Goal: Task Accomplishment & Management: Manage account settings

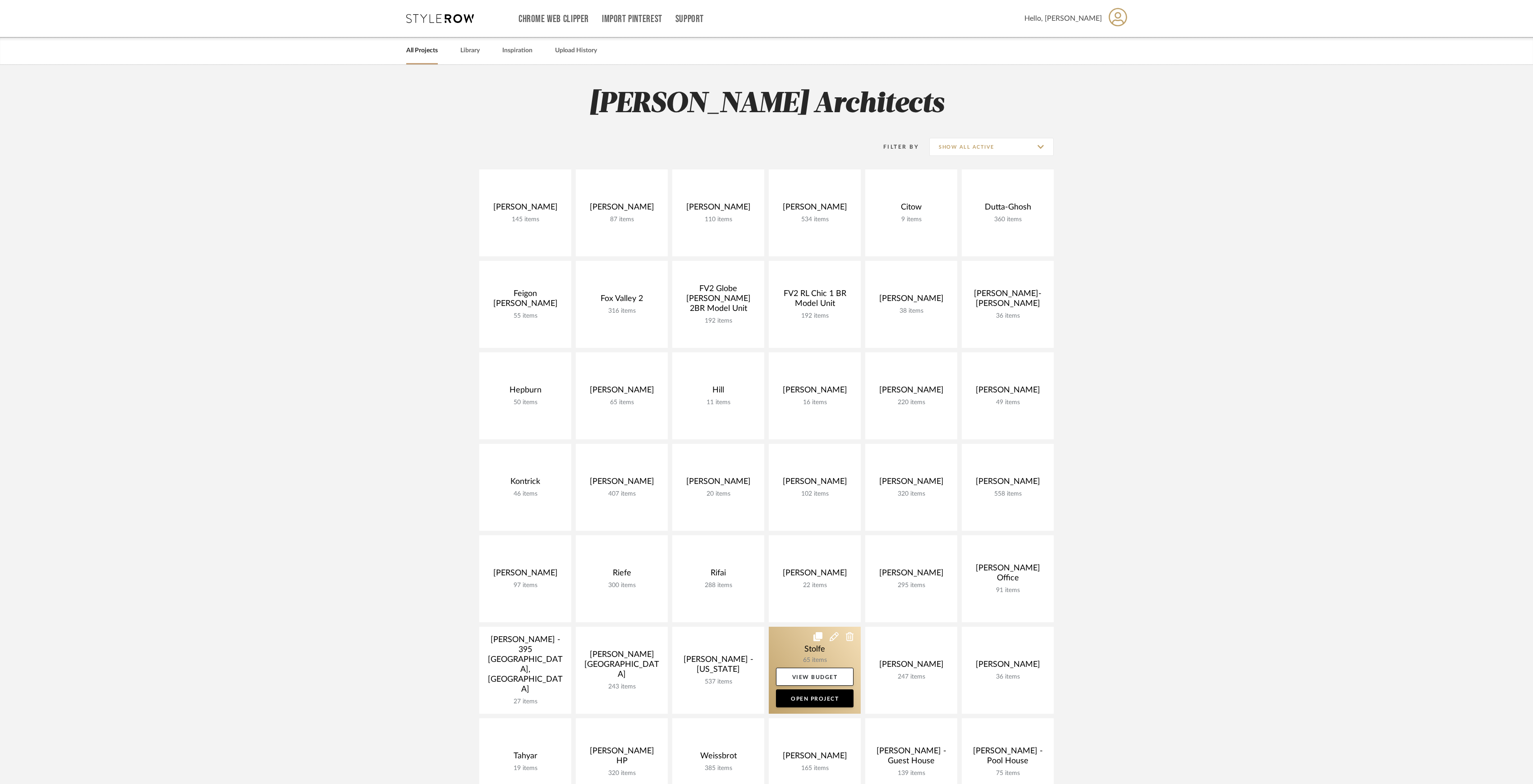
scroll to position [180, 0]
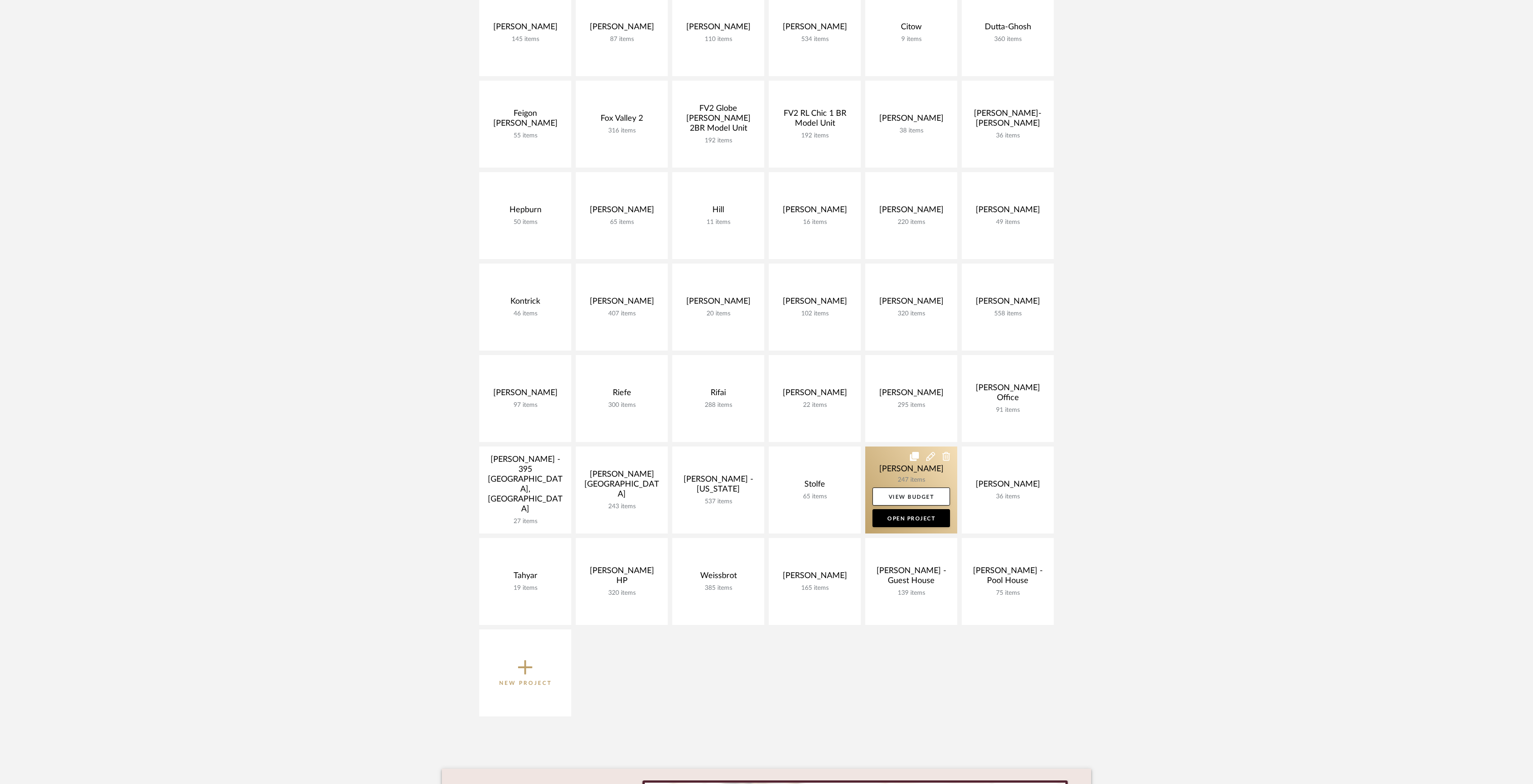
click at [916, 474] on link at bounding box center [911, 490] width 92 height 87
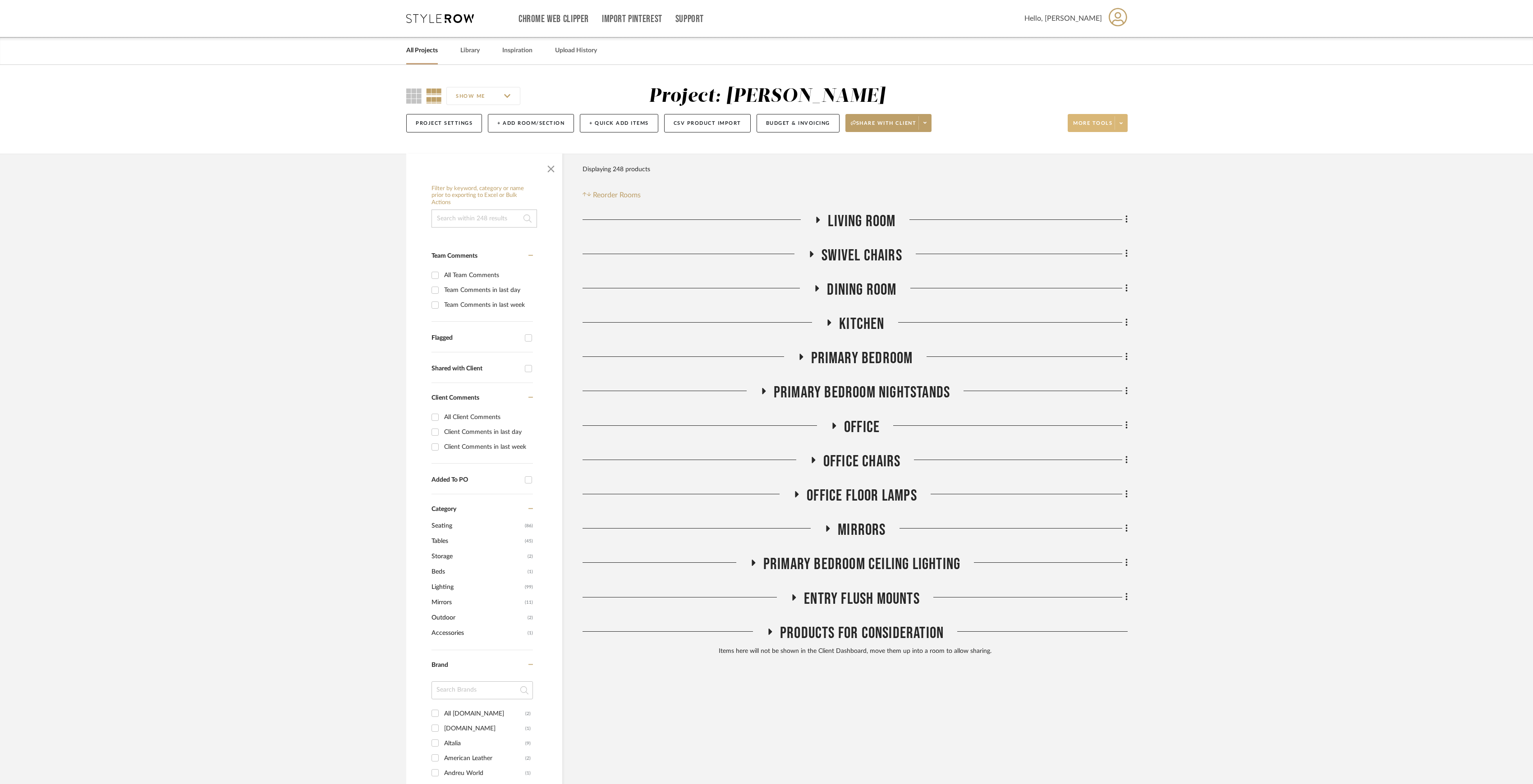
click at [1119, 128] on span at bounding box center [1121, 123] width 13 height 14
click at [1114, 236] on span "Export Presentation" at bounding box center [1105, 236] width 58 height 8
click at [839, 224] on span "Living Room" at bounding box center [861, 222] width 68 height 19
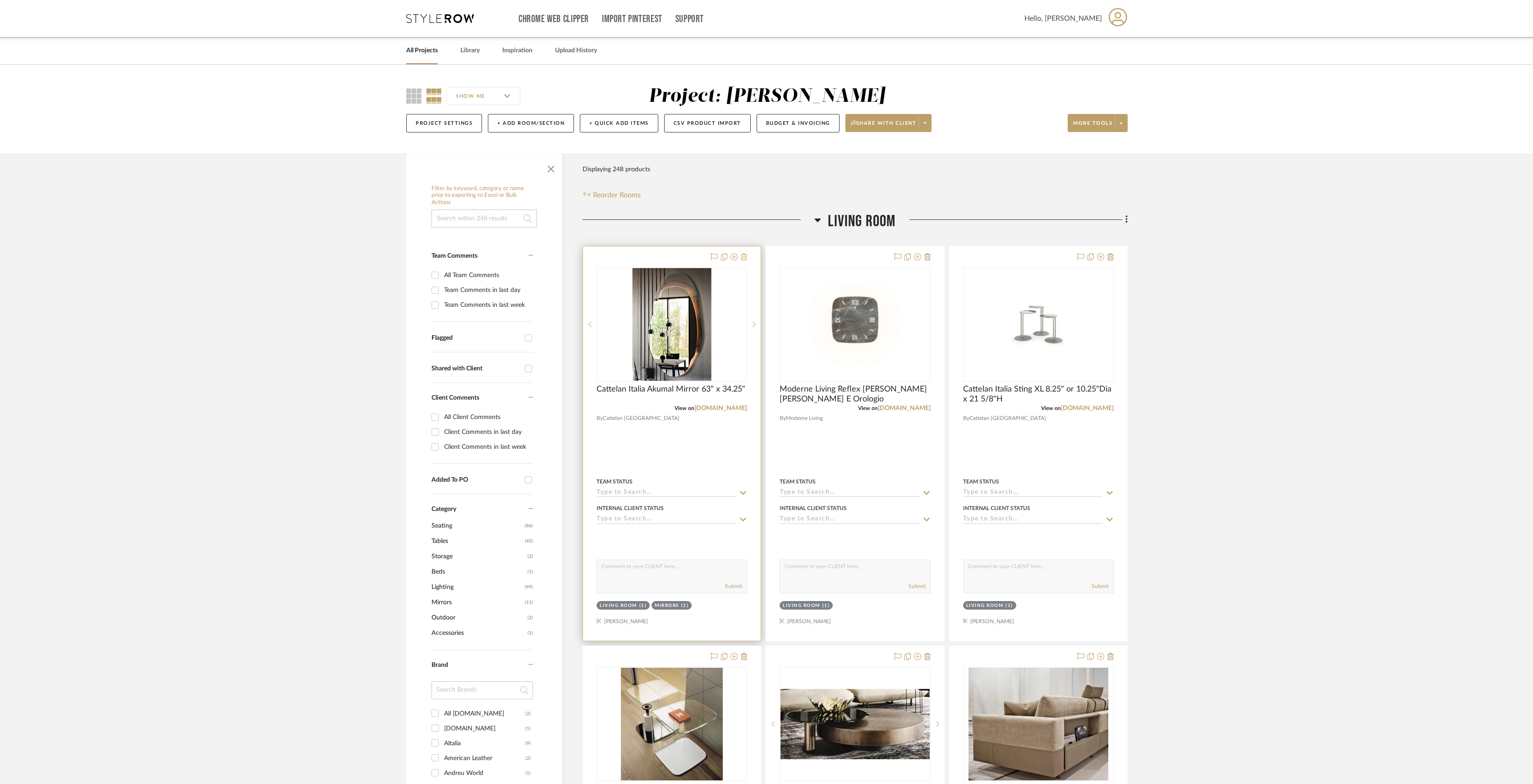
click at [744, 260] on icon at bounding box center [744, 257] width 7 height 7
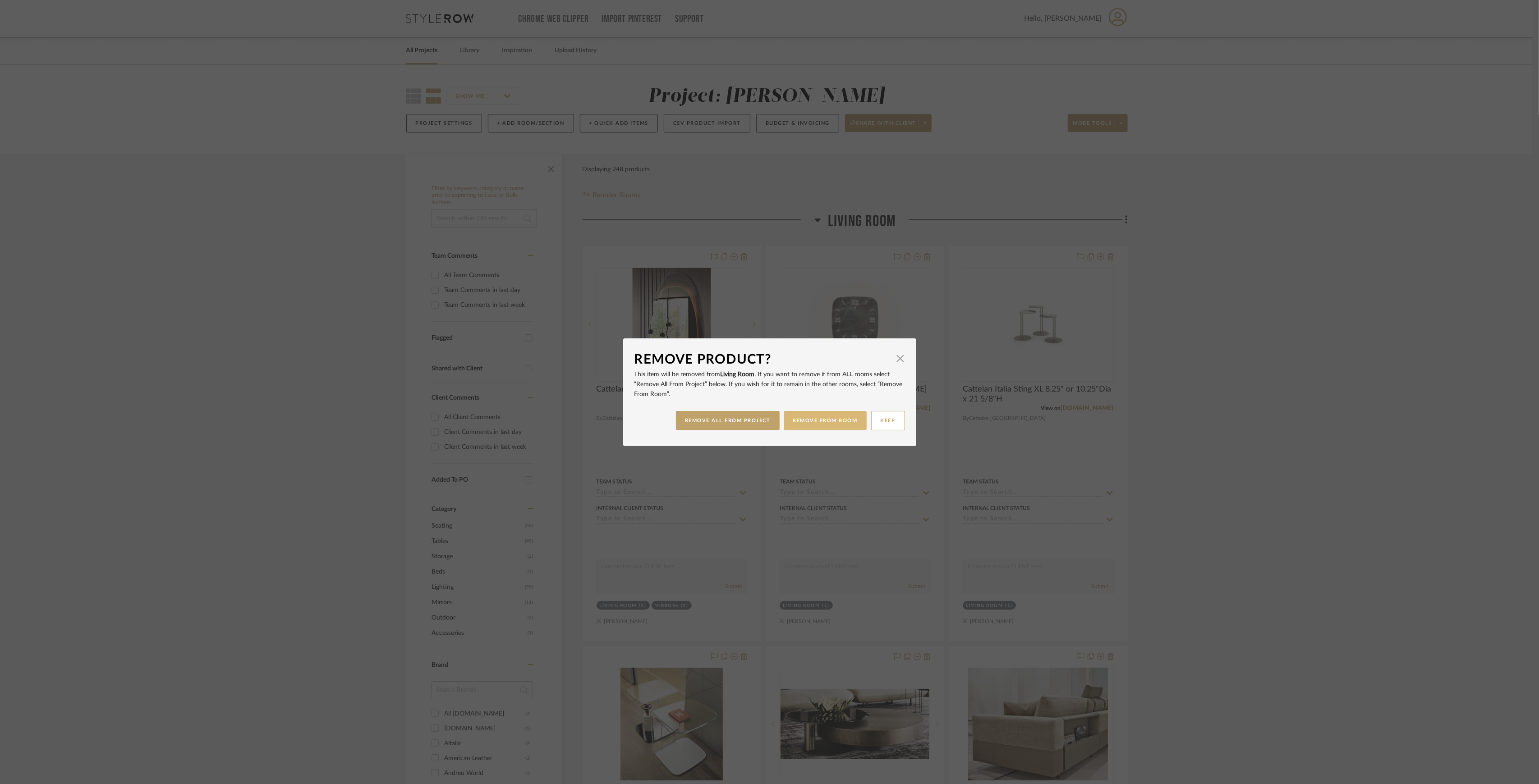
click at [799, 416] on button "REMOVE FROM ROOM" at bounding box center [826, 420] width 82 height 19
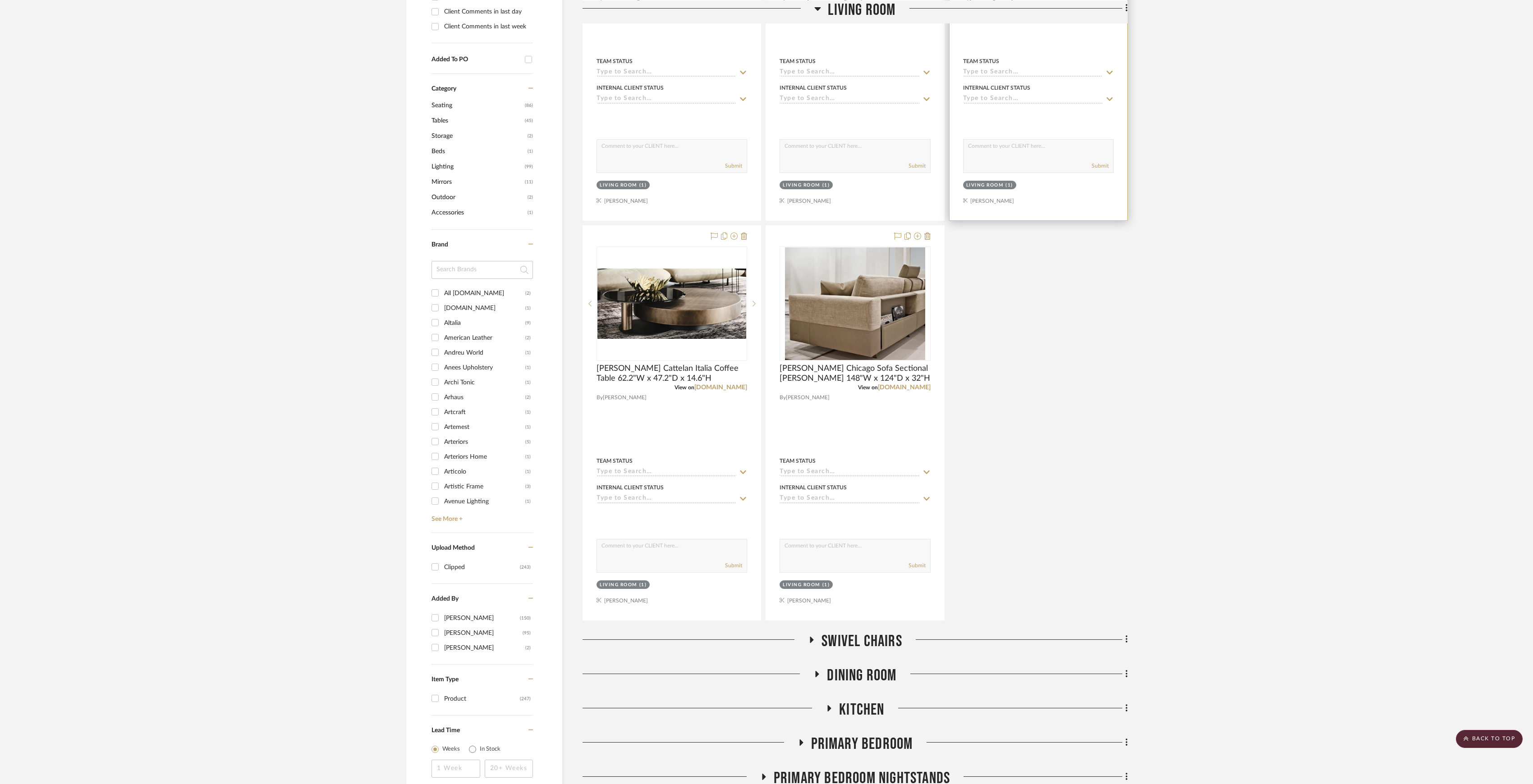
scroll to position [60, 0]
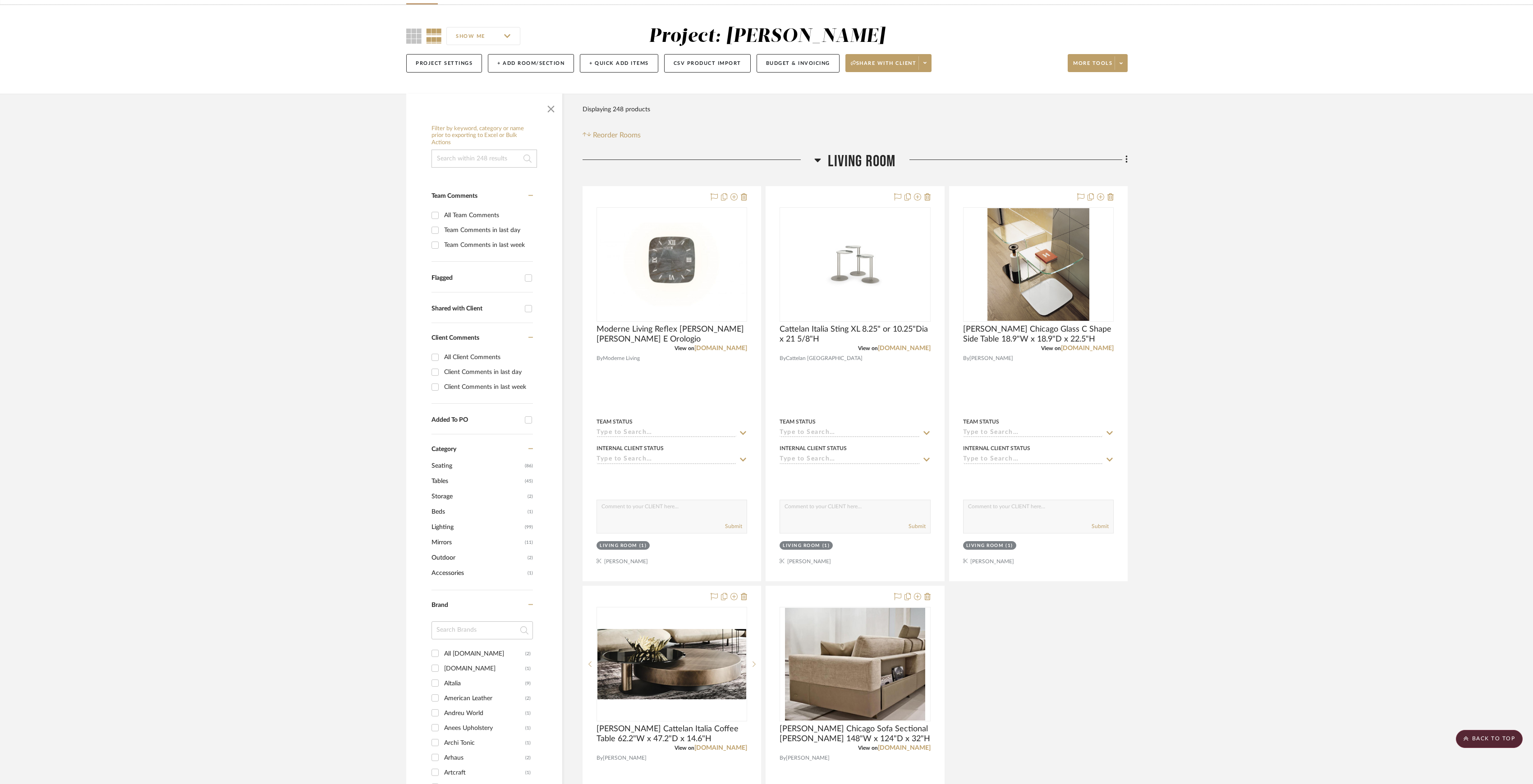
click at [863, 155] on span "Living Room" at bounding box center [861, 161] width 68 height 19
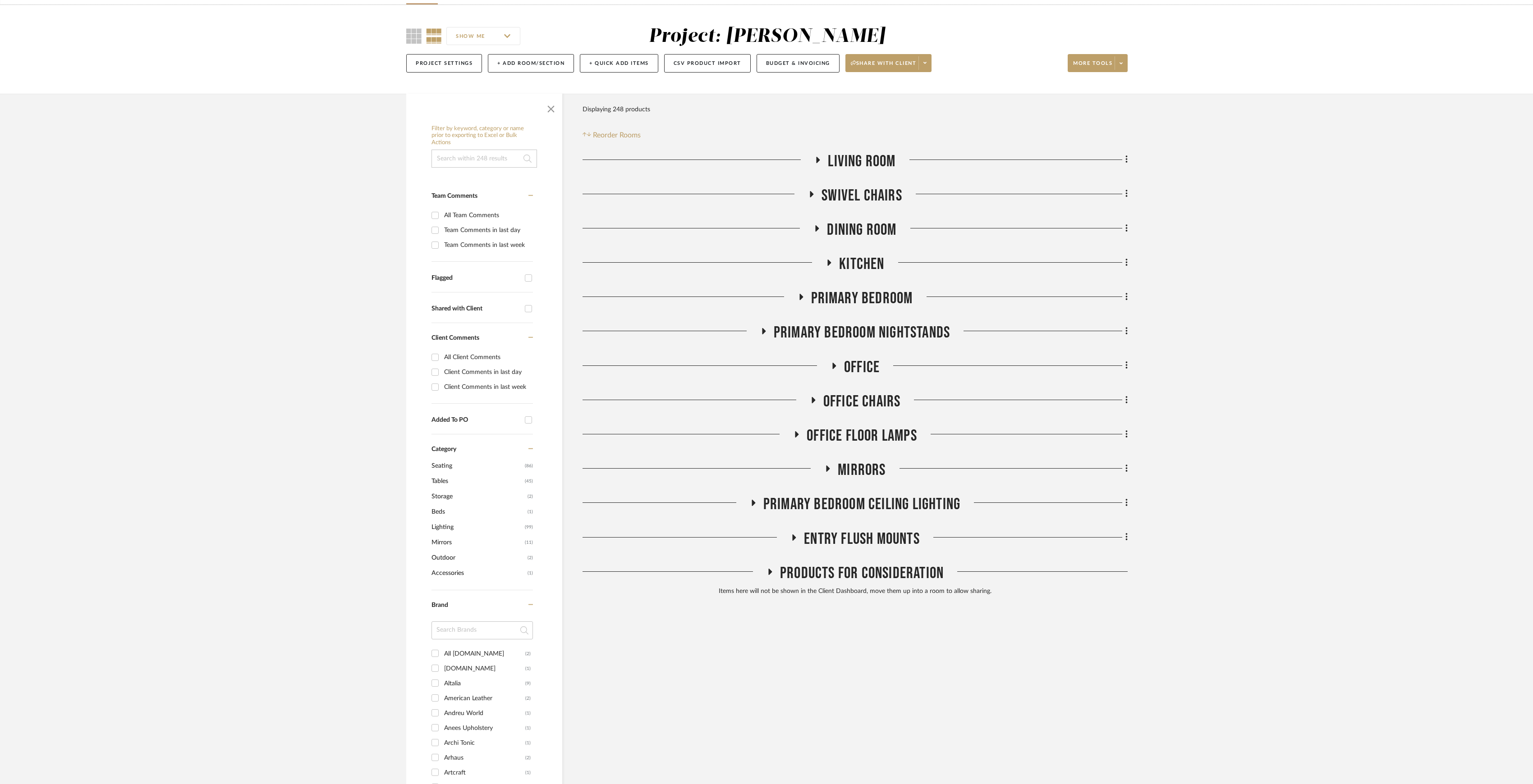
click at [861, 475] on span "Mirrors" at bounding box center [861, 470] width 48 height 19
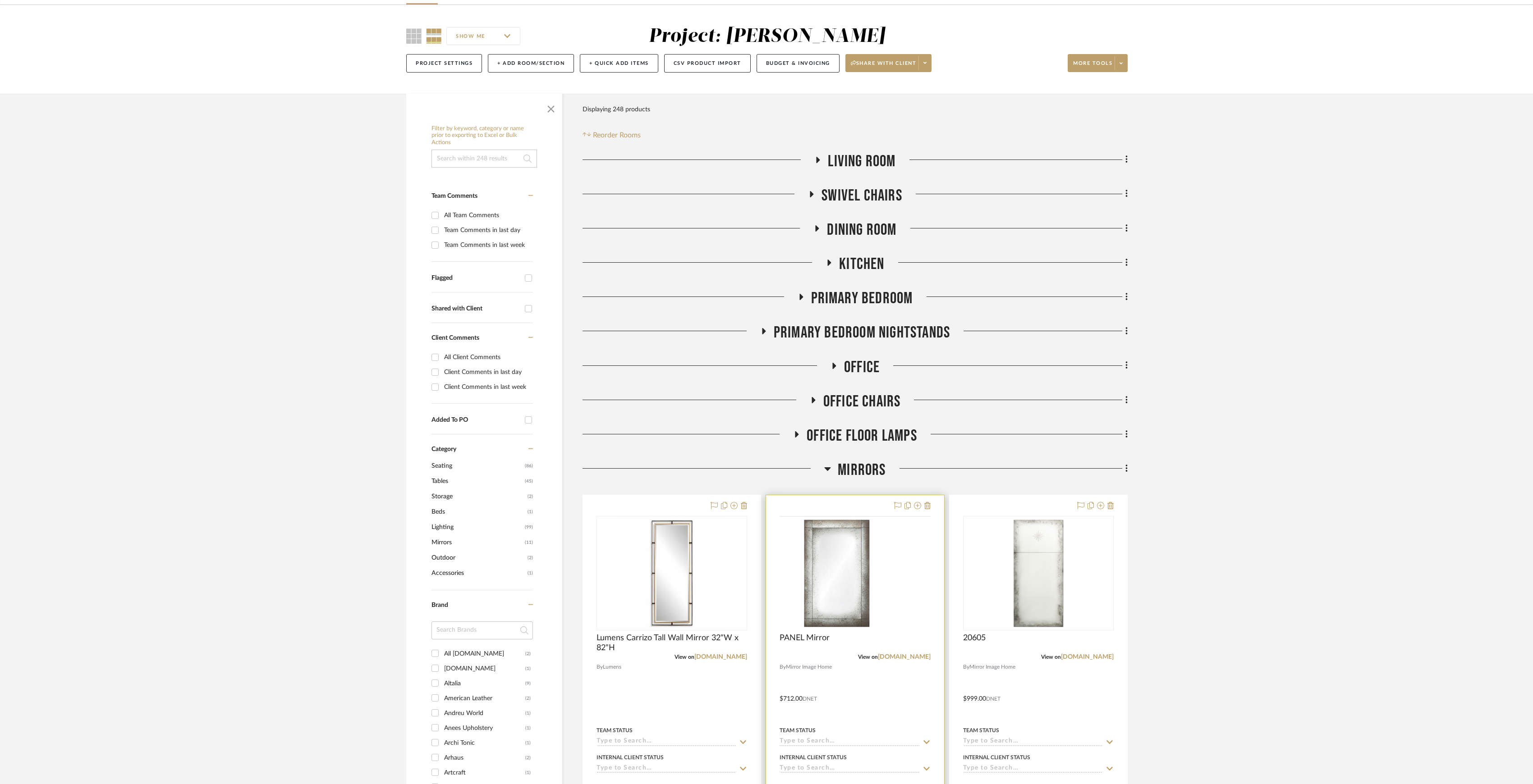
scroll to position [240, 0]
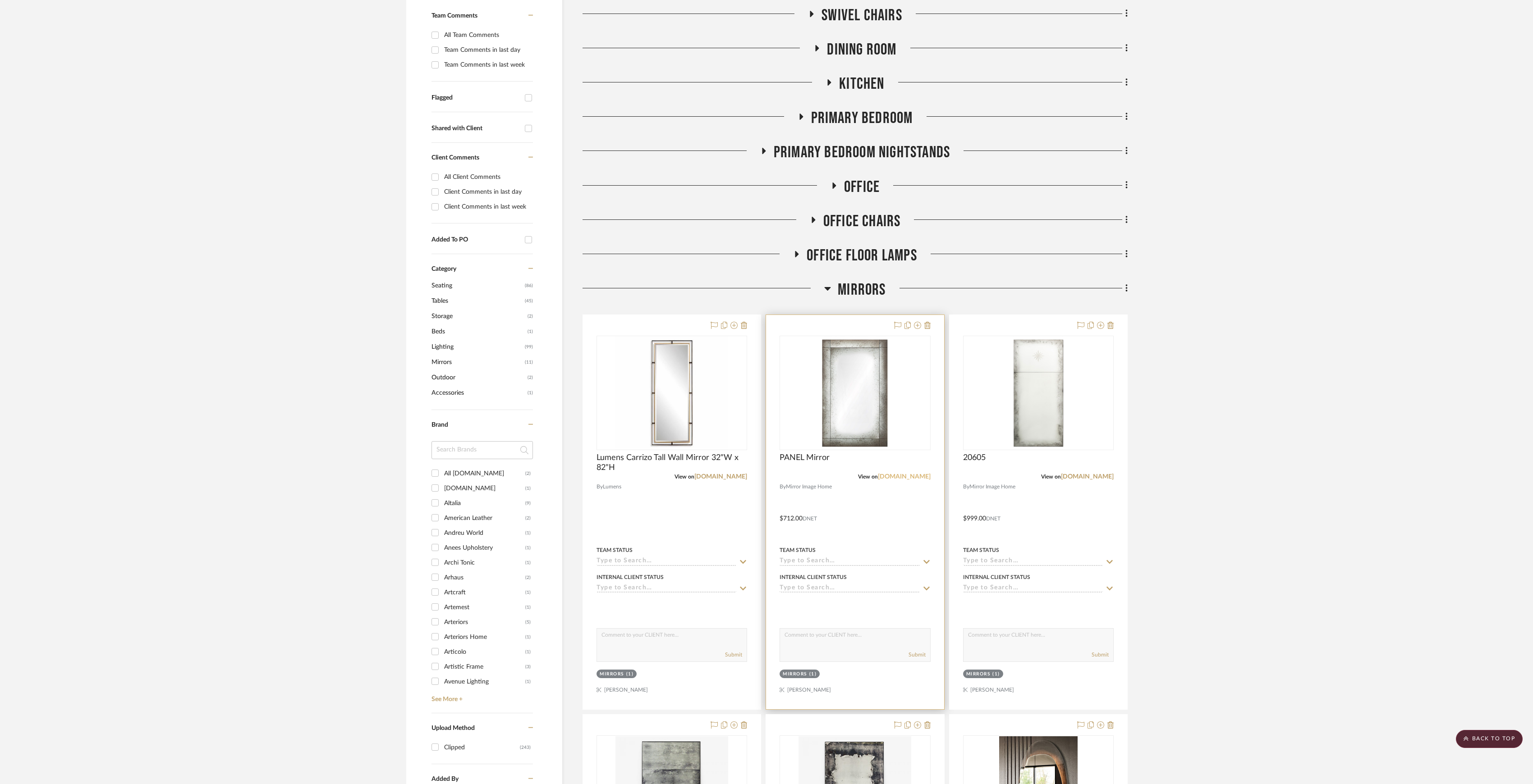
click at [894, 478] on link "[DOMAIN_NAME]" at bounding box center [905, 476] width 53 height 7
click at [1097, 475] on link "[DOMAIN_NAME]" at bounding box center [1087, 476] width 53 height 7
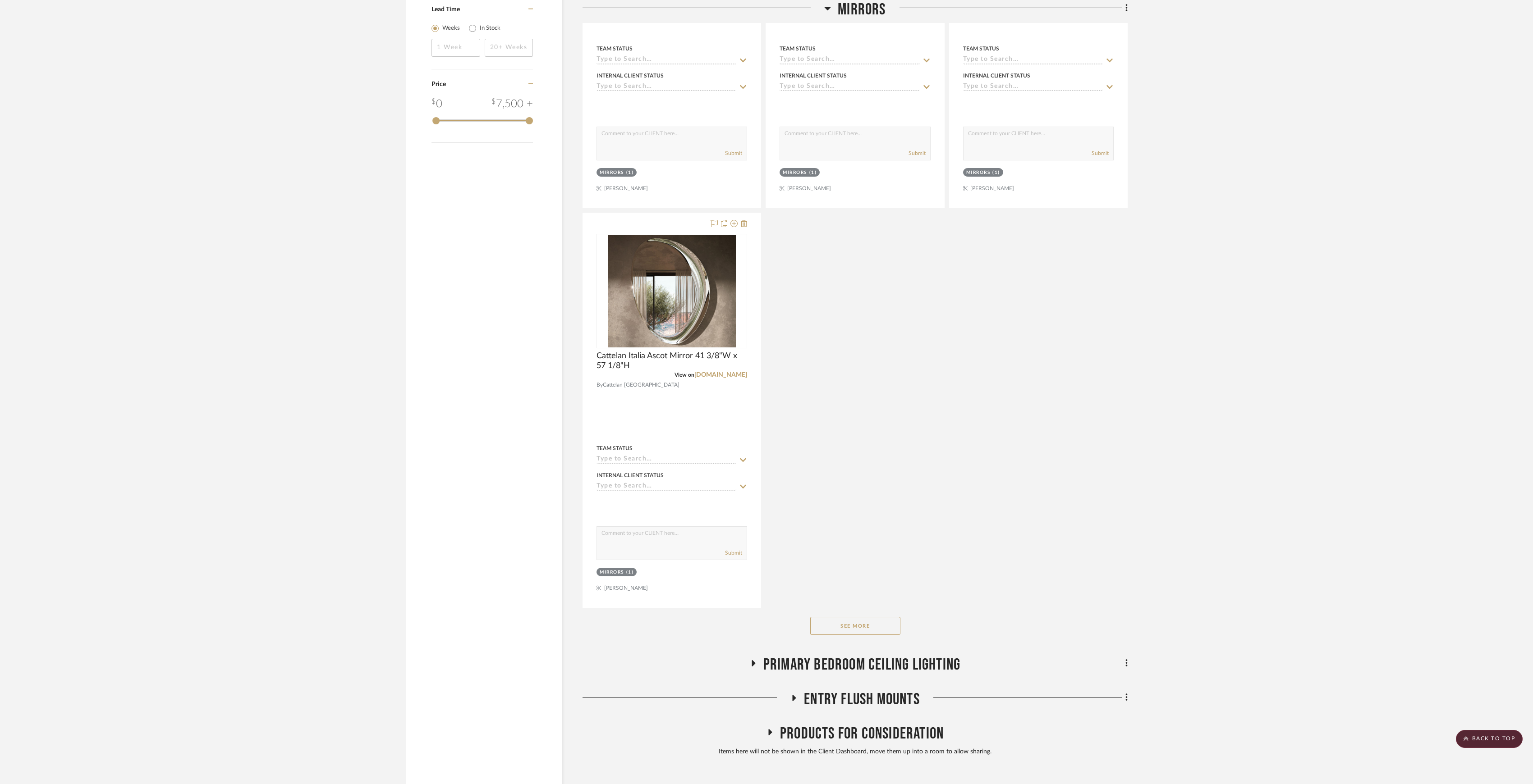
scroll to position [1192, 0]
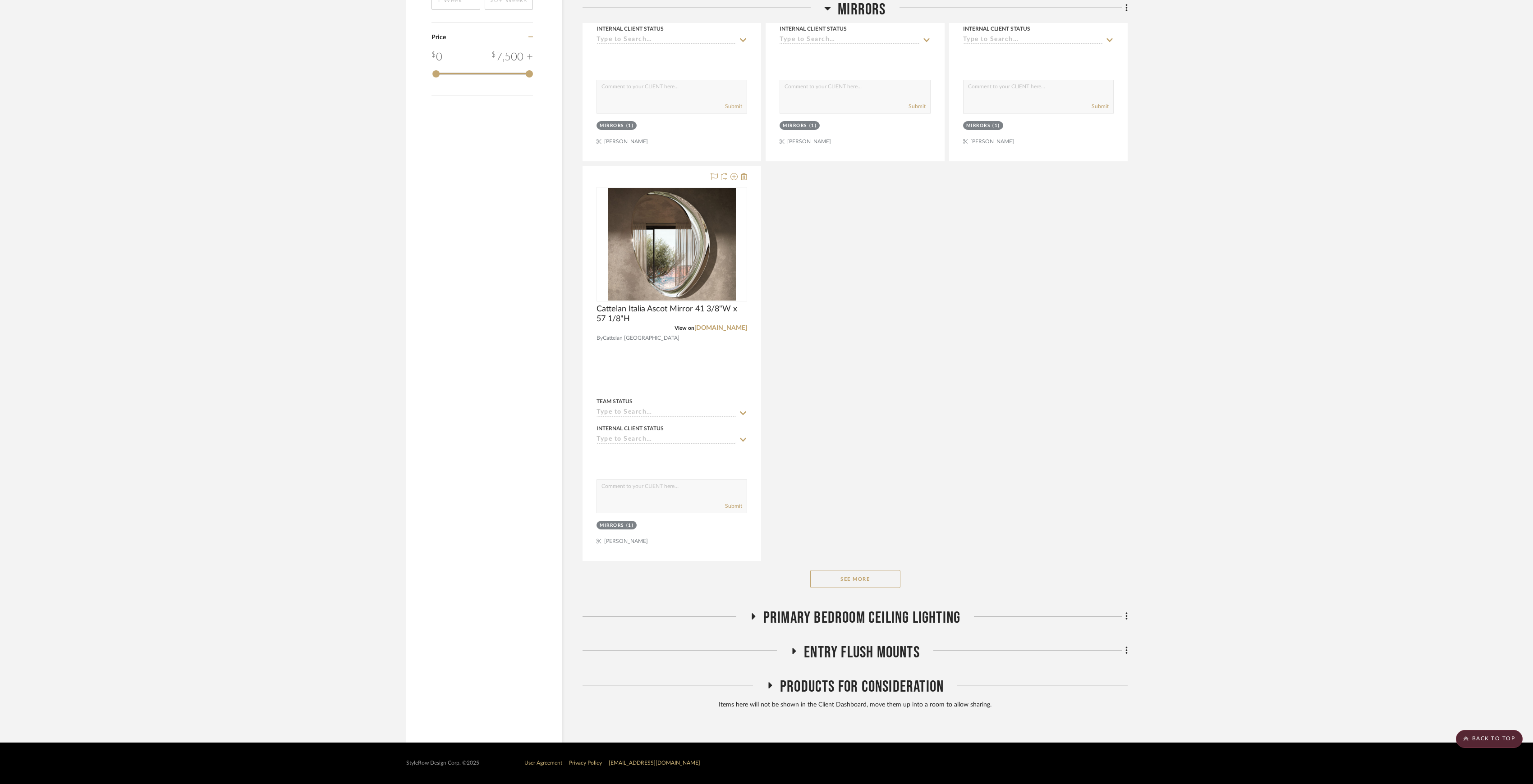
click at [856, 574] on button "See More" at bounding box center [855, 579] width 90 height 18
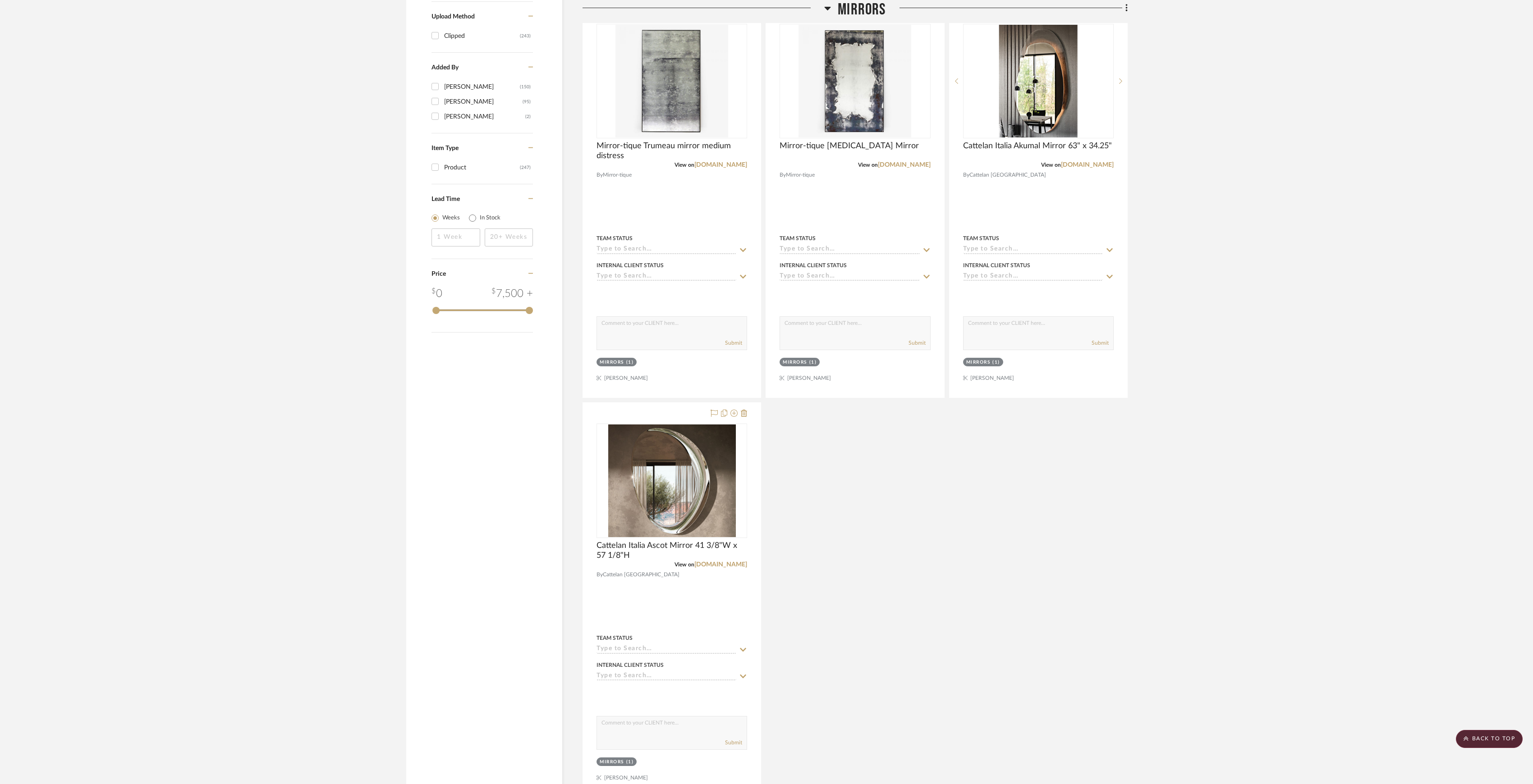
scroll to position [771, 0]
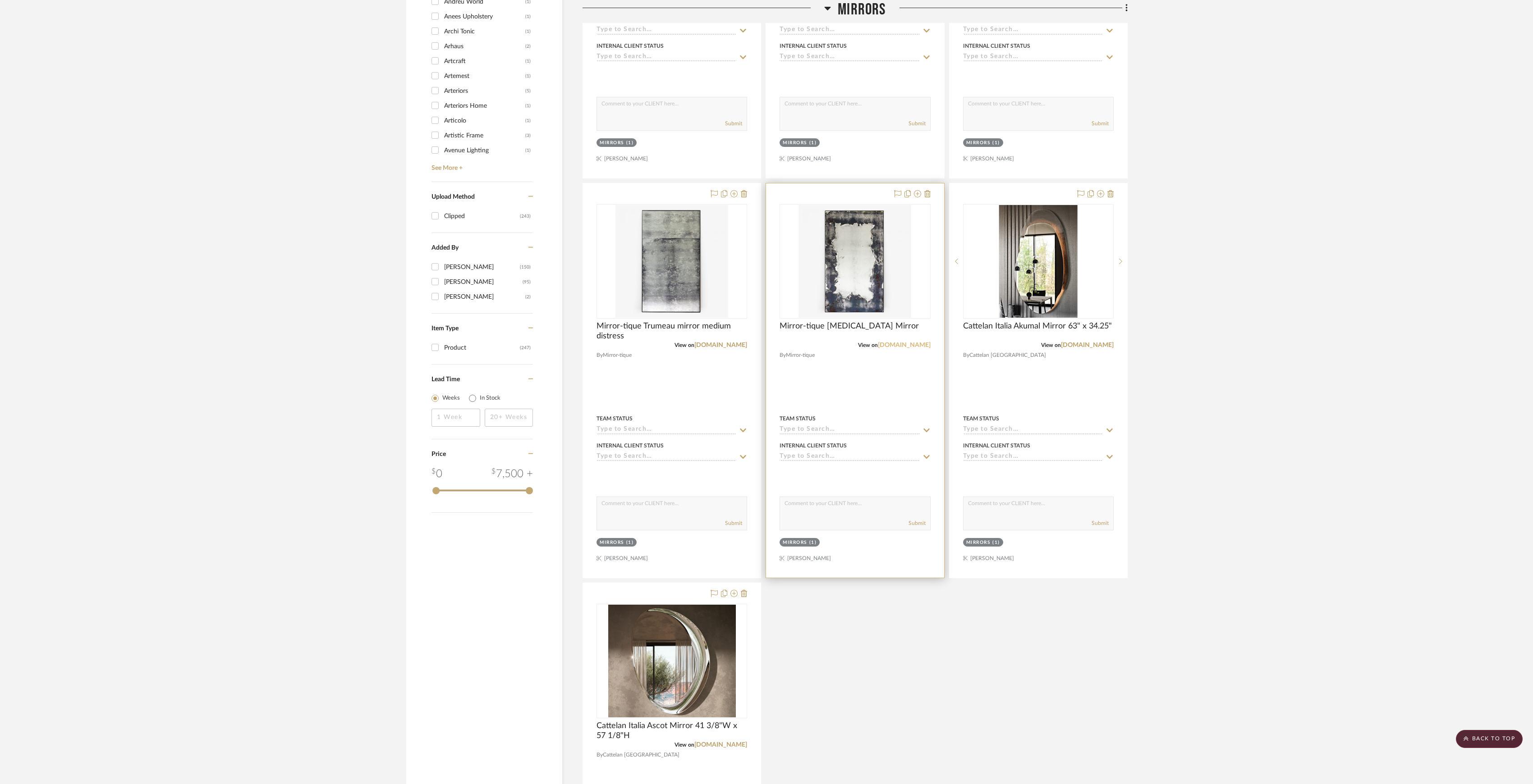
click at [893, 346] on link "[DOMAIN_NAME]" at bounding box center [905, 345] width 53 height 7
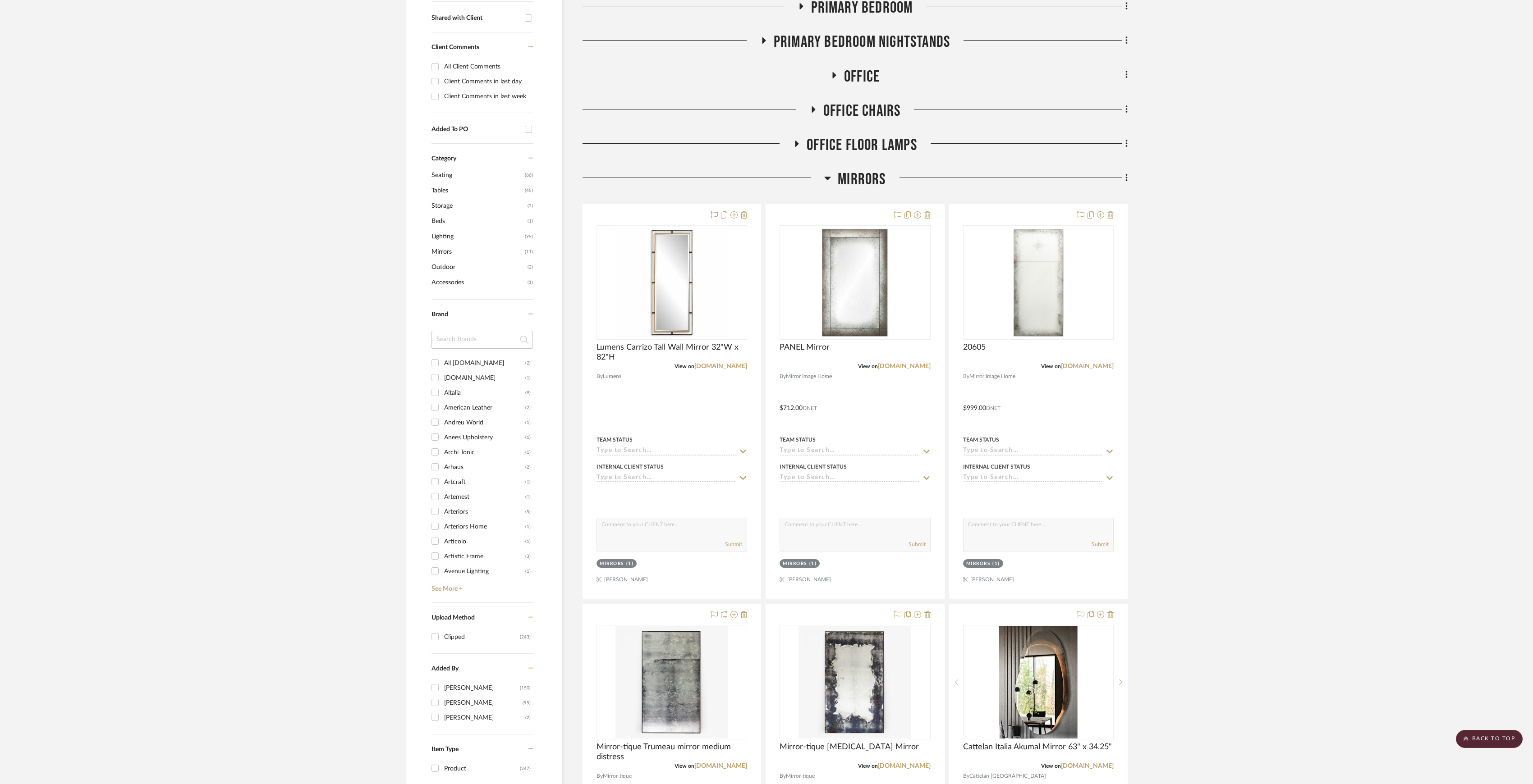
click at [834, 181] on h3 "Mirrors" at bounding box center [855, 180] width 62 height 19
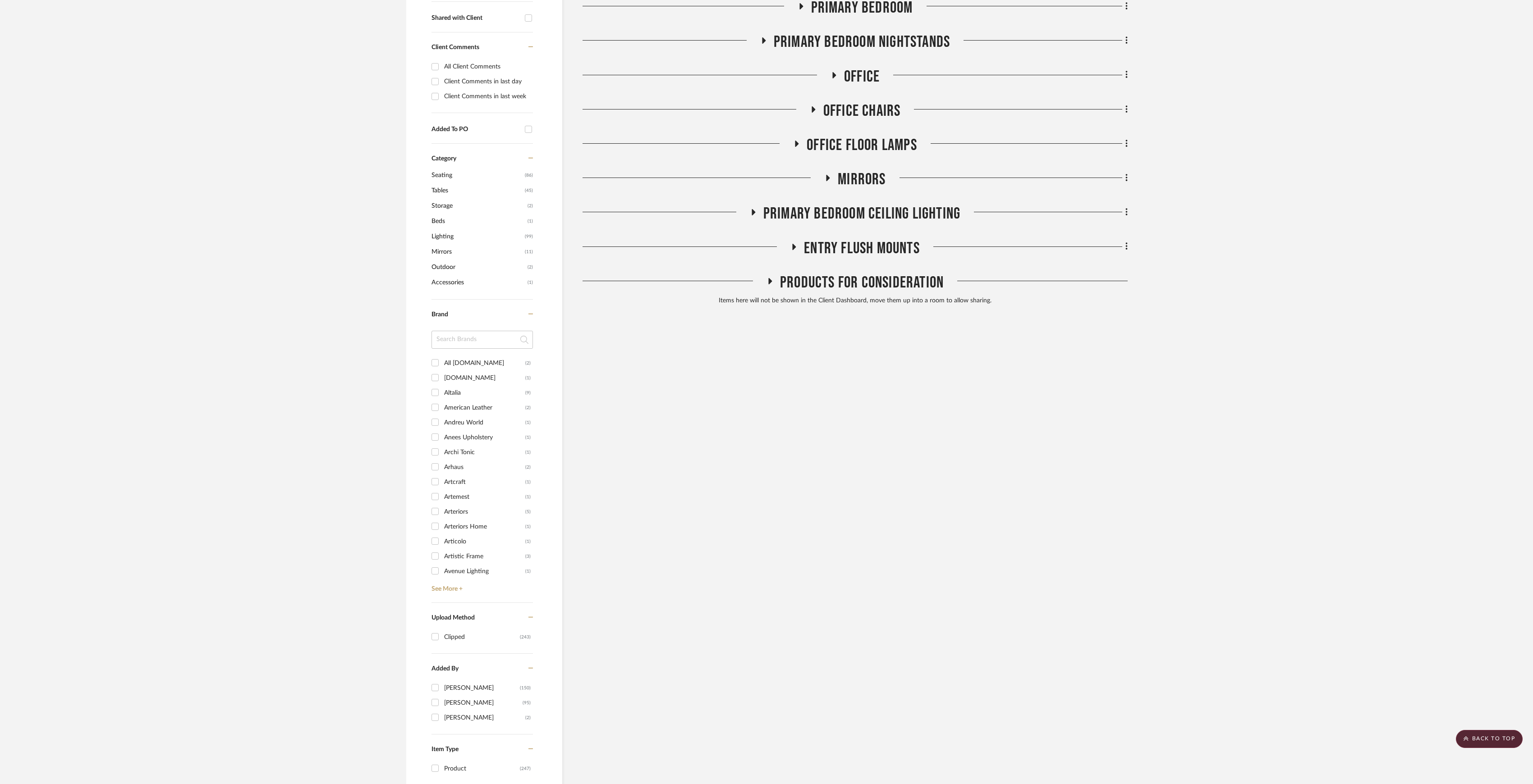
scroll to position [0, 0]
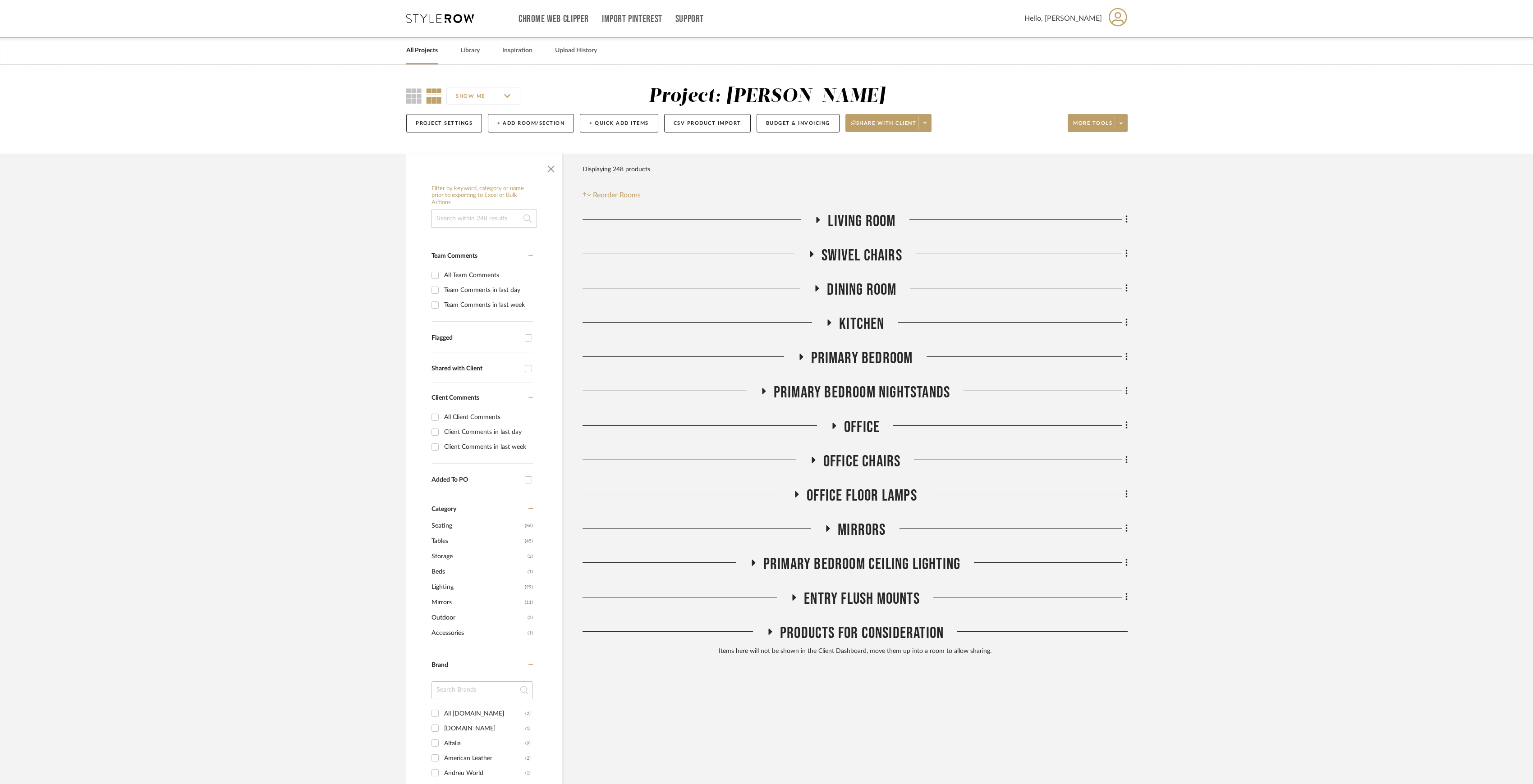
click at [430, 50] on link "All Projects" at bounding box center [422, 51] width 32 height 12
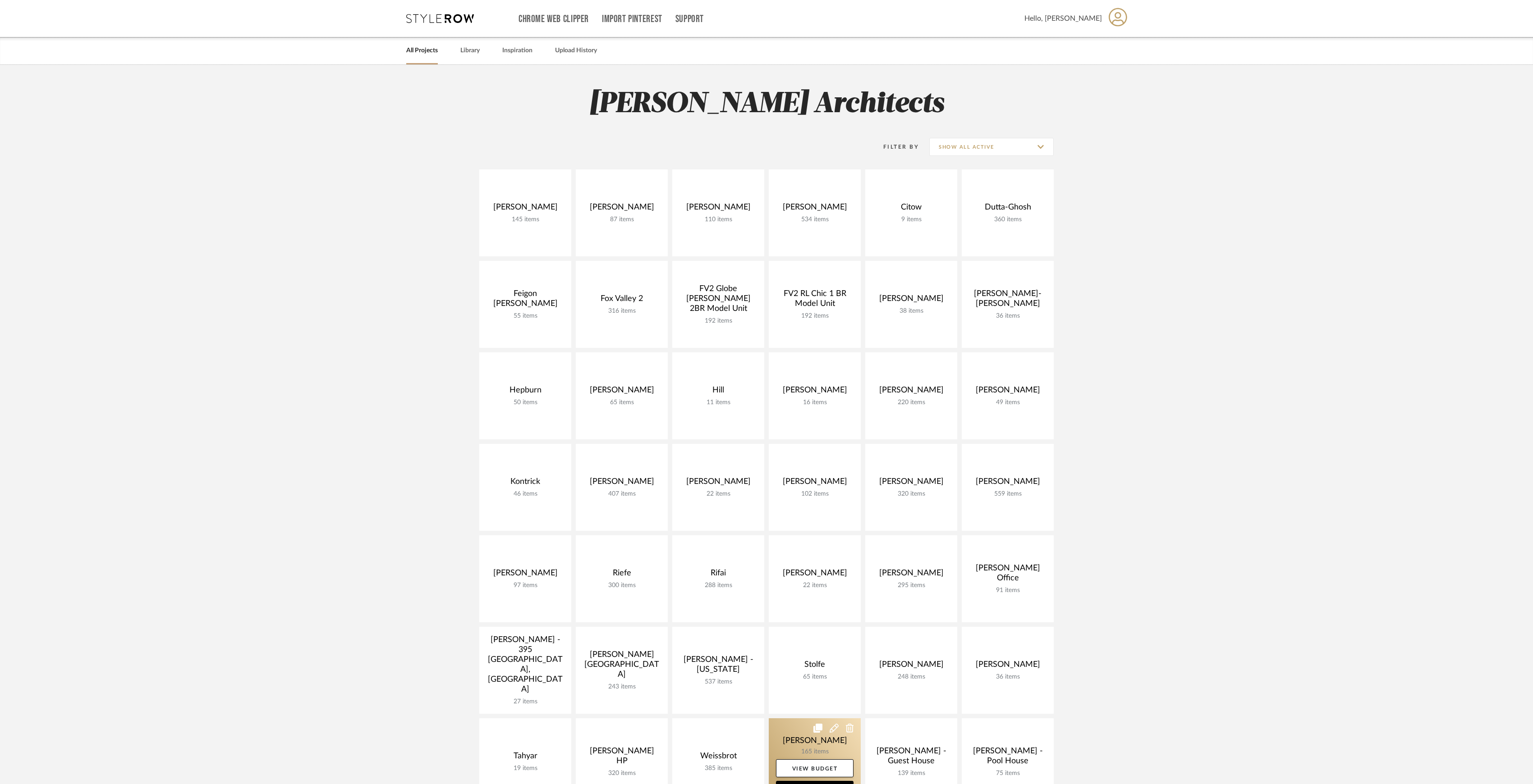
scroll to position [240, 0]
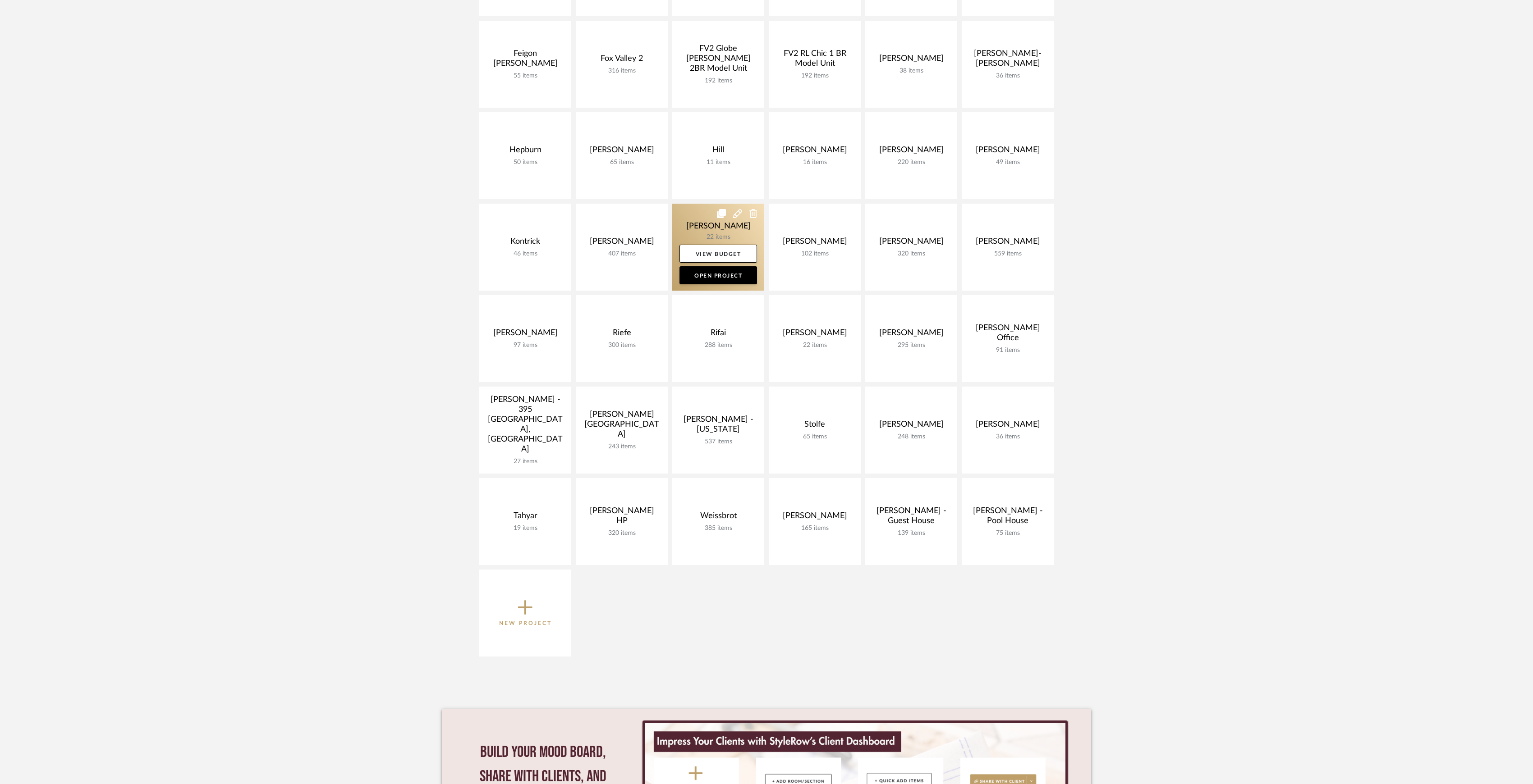
click at [715, 234] on link at bounding box center [718, 247] width 92 height 87
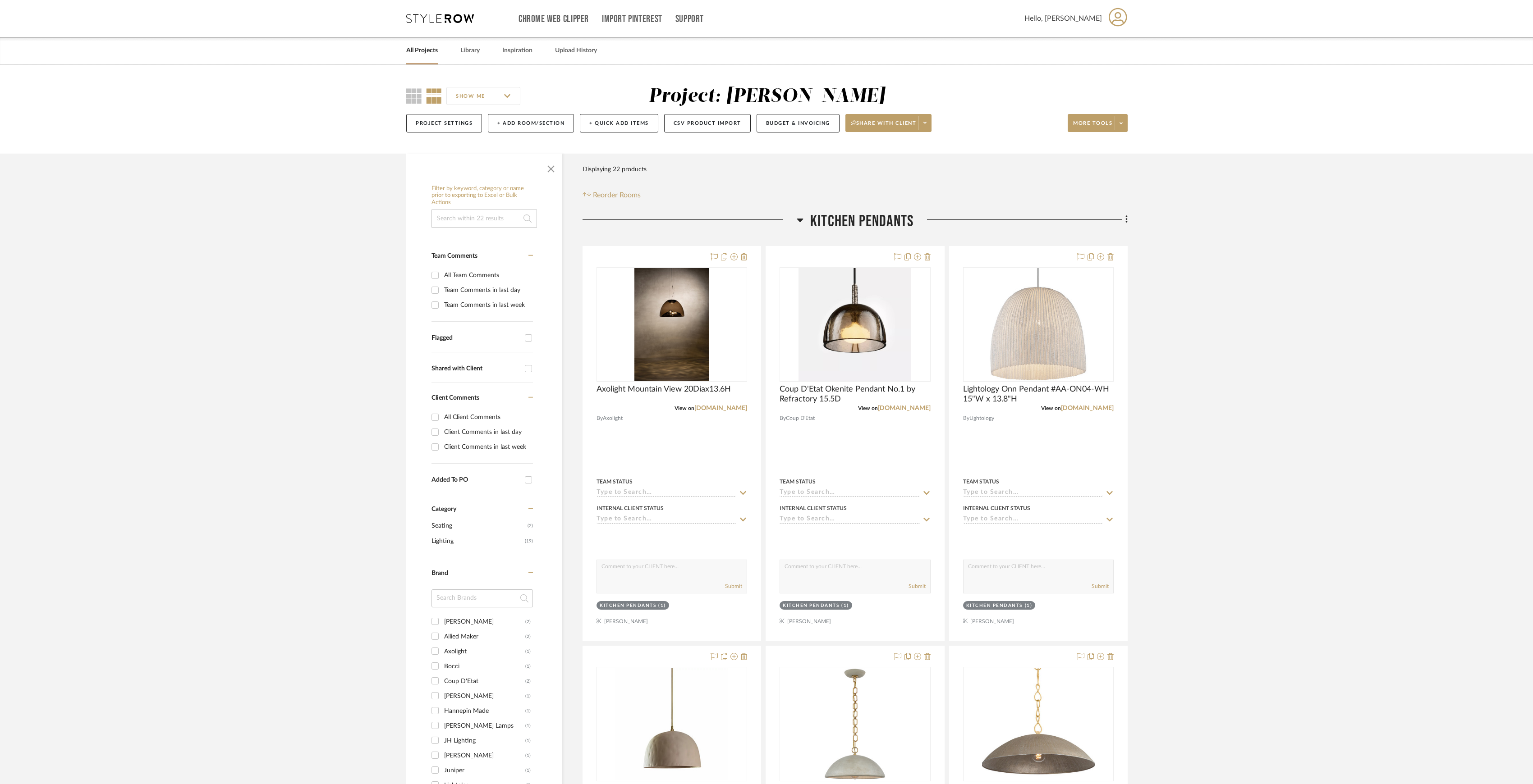
click at [858, 220] on span "Kitchen Pendants" at bounding box center [861, 222] width 103 height 19
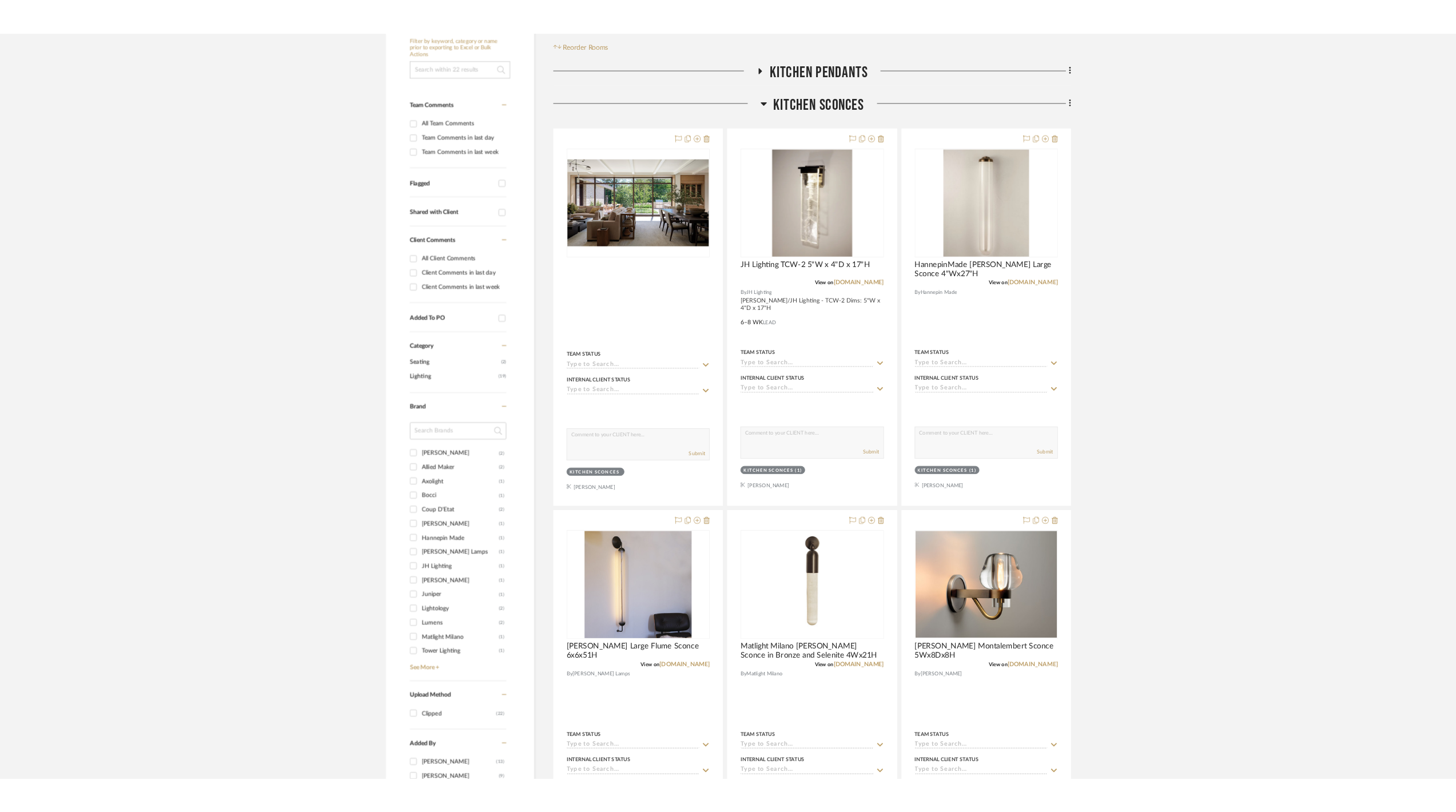
scroll to position [304, 0]
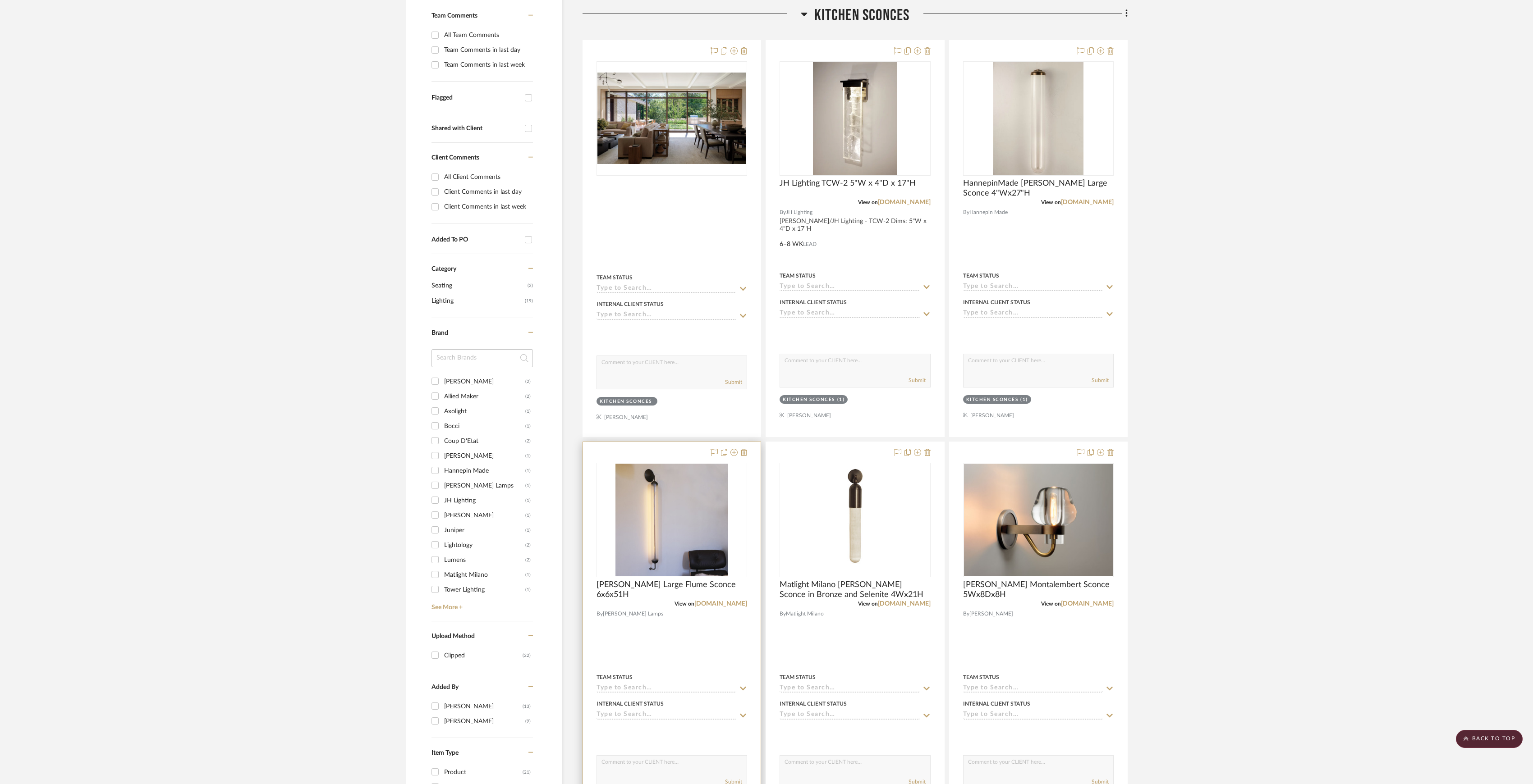
click at [716, 608] on div "View on [DOMAIN_NAME]" at bounding box center [672, 604] width 151 height 8
click at [716, 605] on link "[DOMAIN_NAME]" at bounding box center [720, 604] width 53 height 7
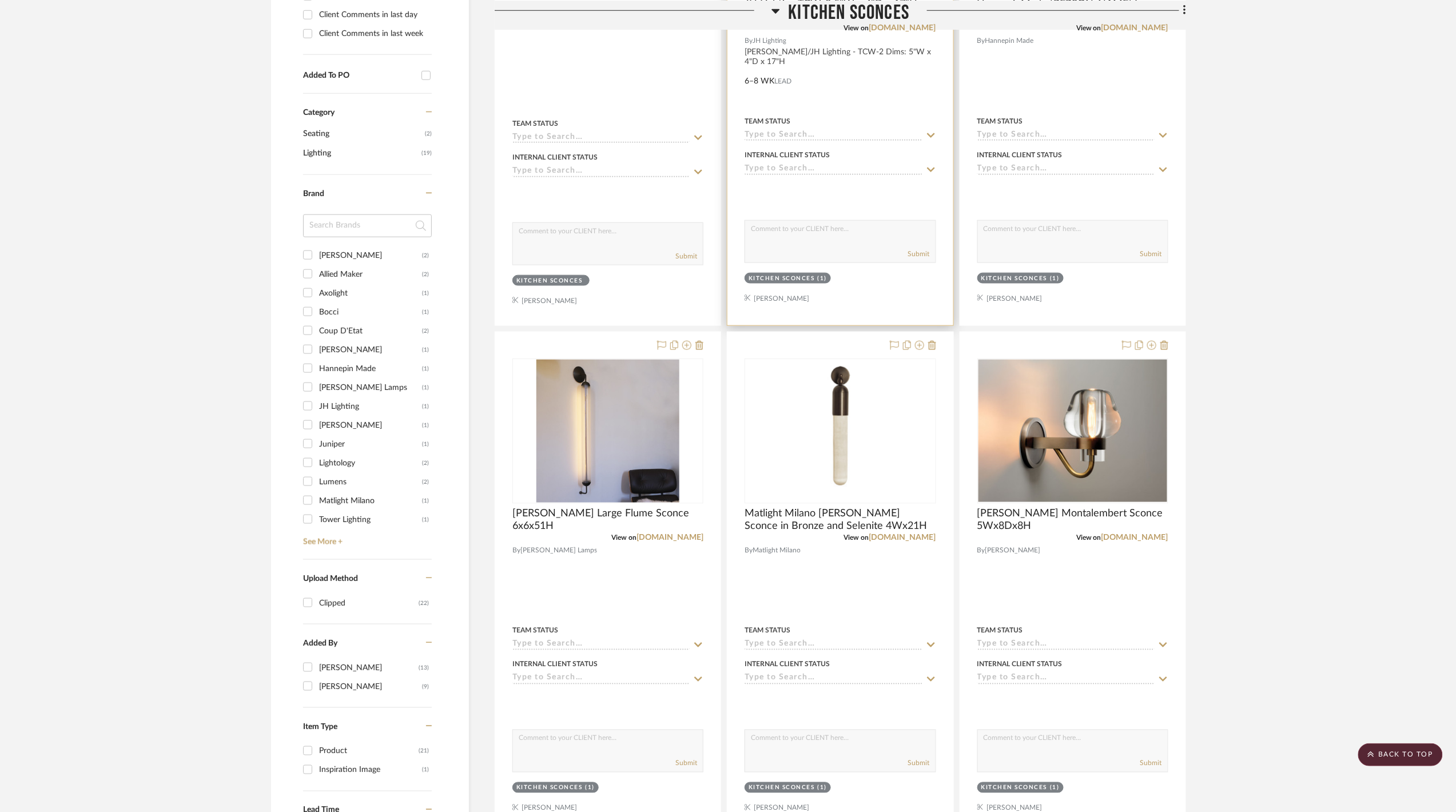
scroll to position [762, 0]
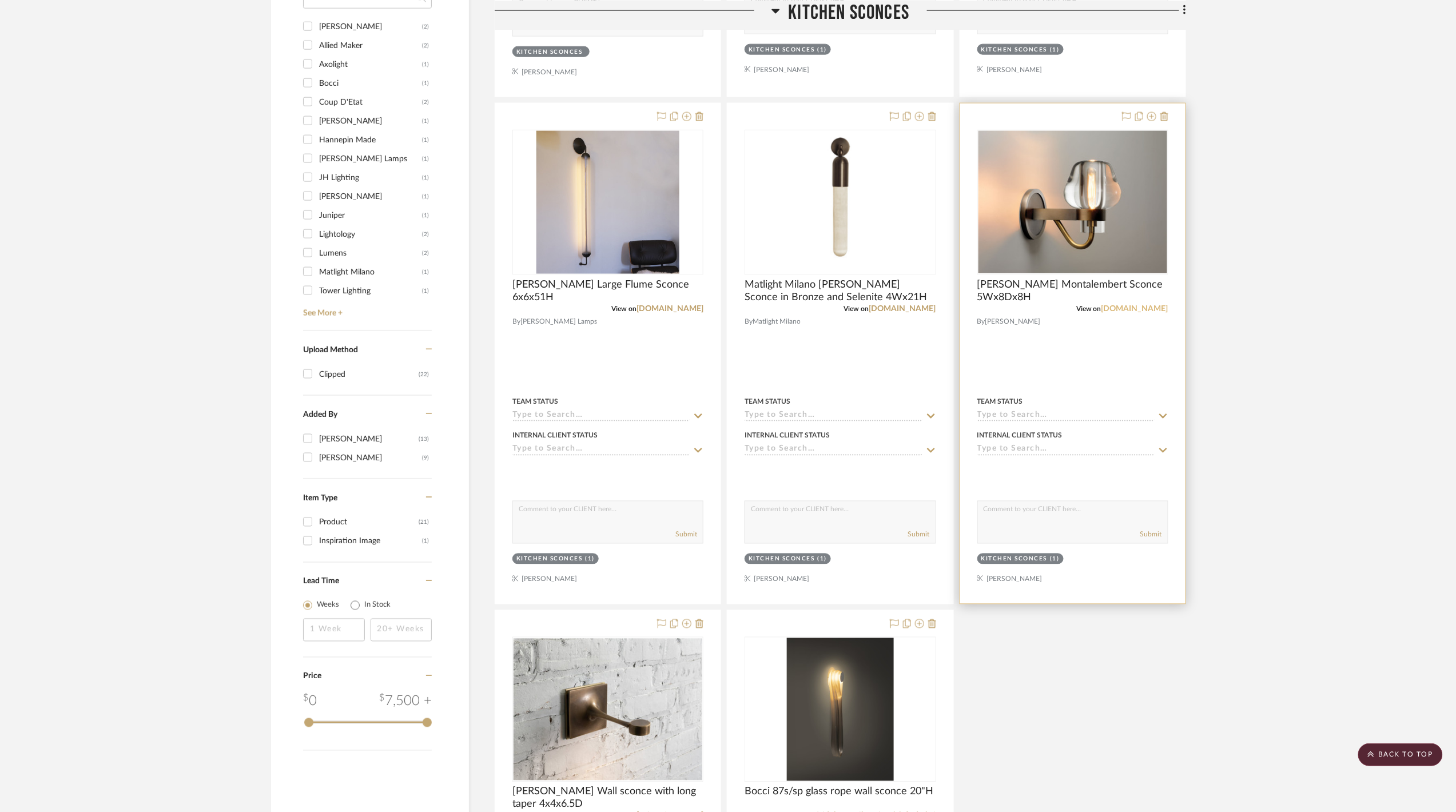
click at [1124, 312] on link "[DOMAIN_NAME]" at bounding box center [1135, 308] width 67 height 8
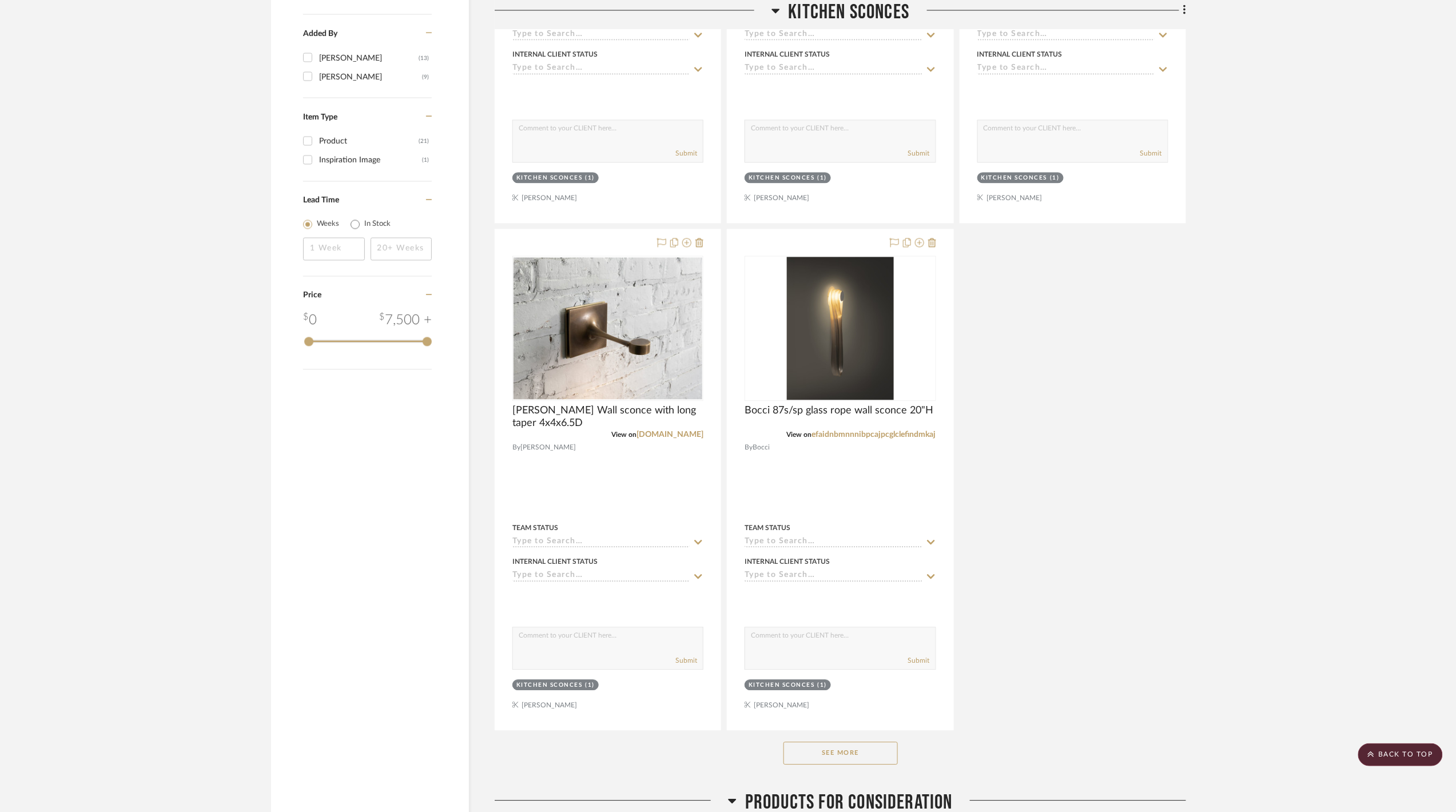
scroll to position [1295, 0]
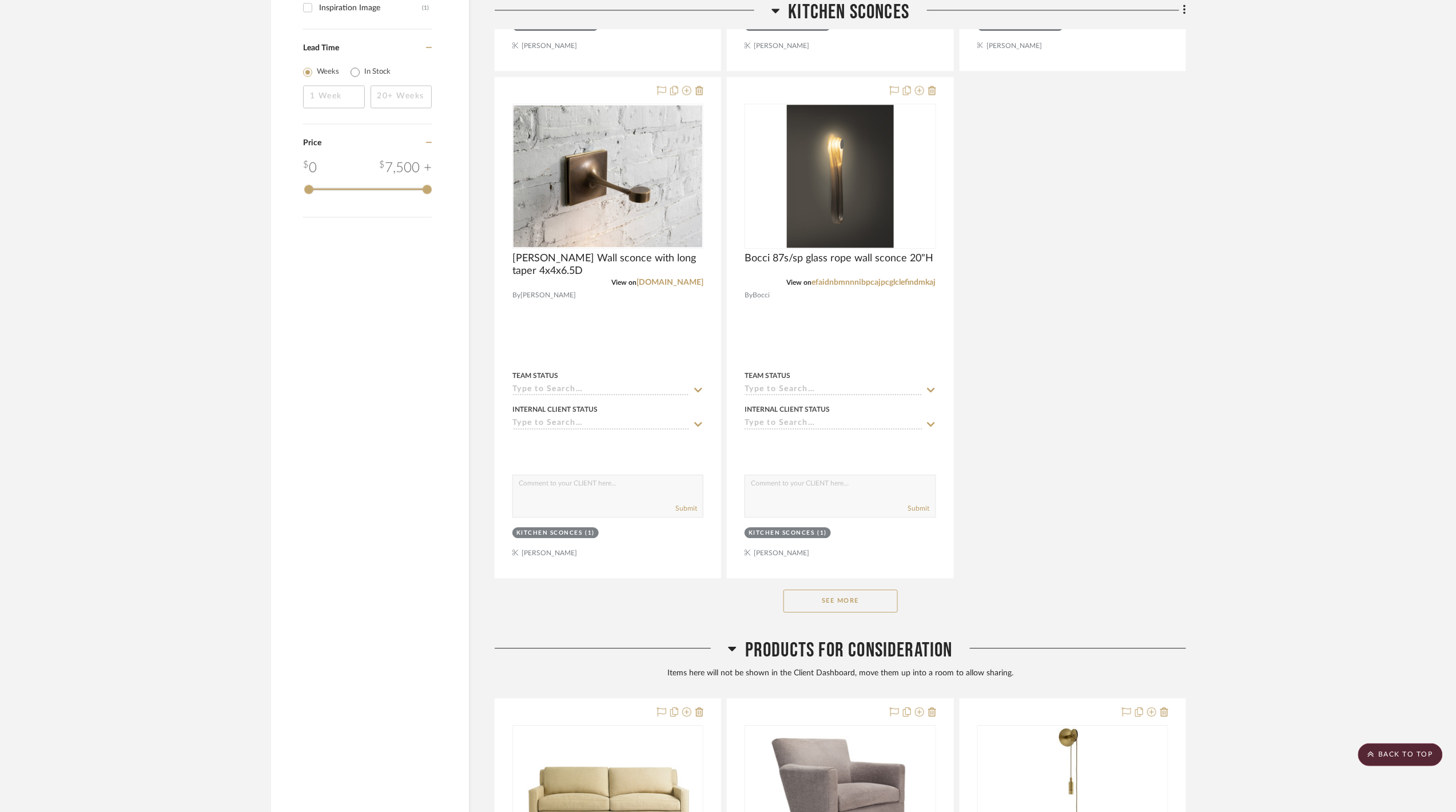
click at [858, 606] on button "See More" at bounding box center [840, 601] width 114 height 23
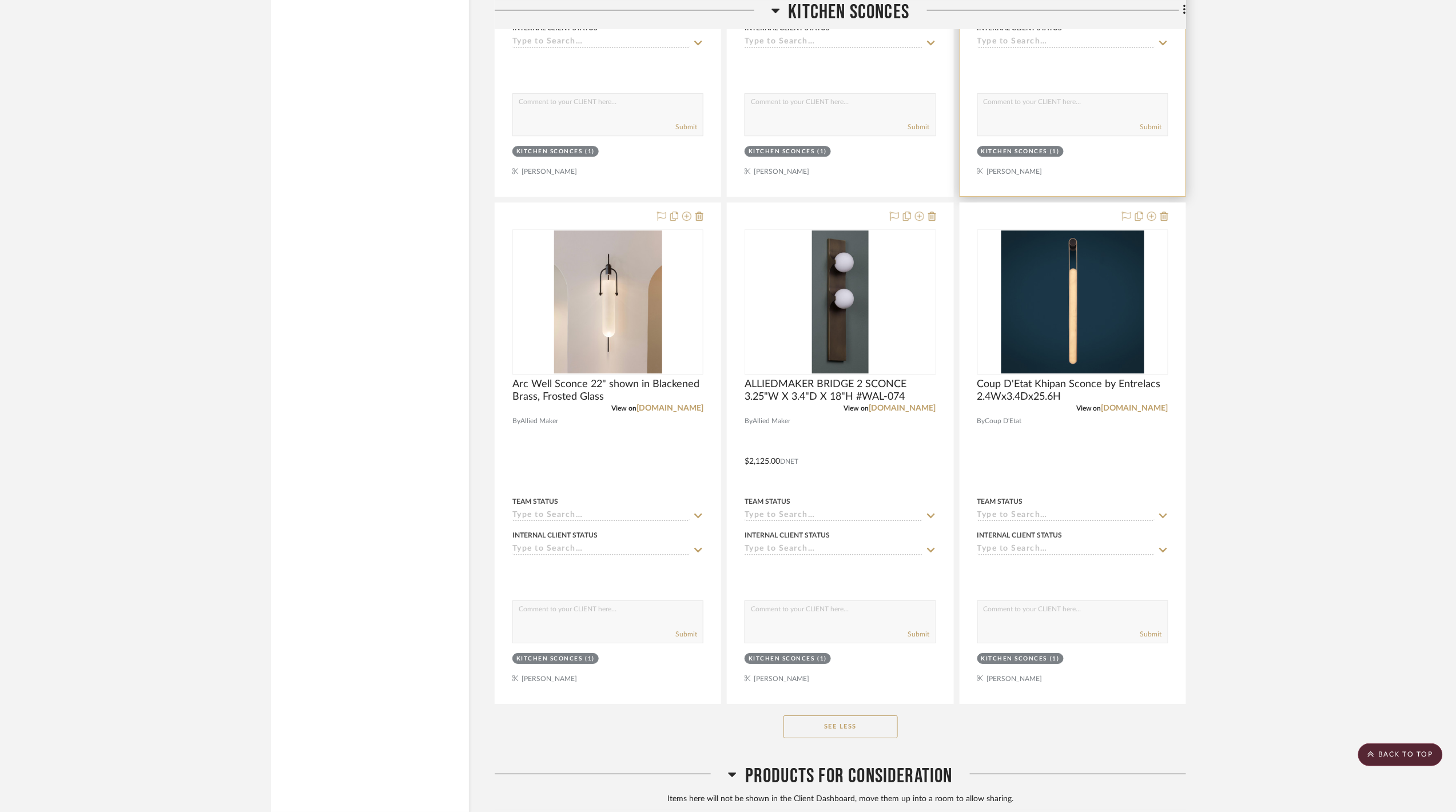
scroll to position [1829, 0]
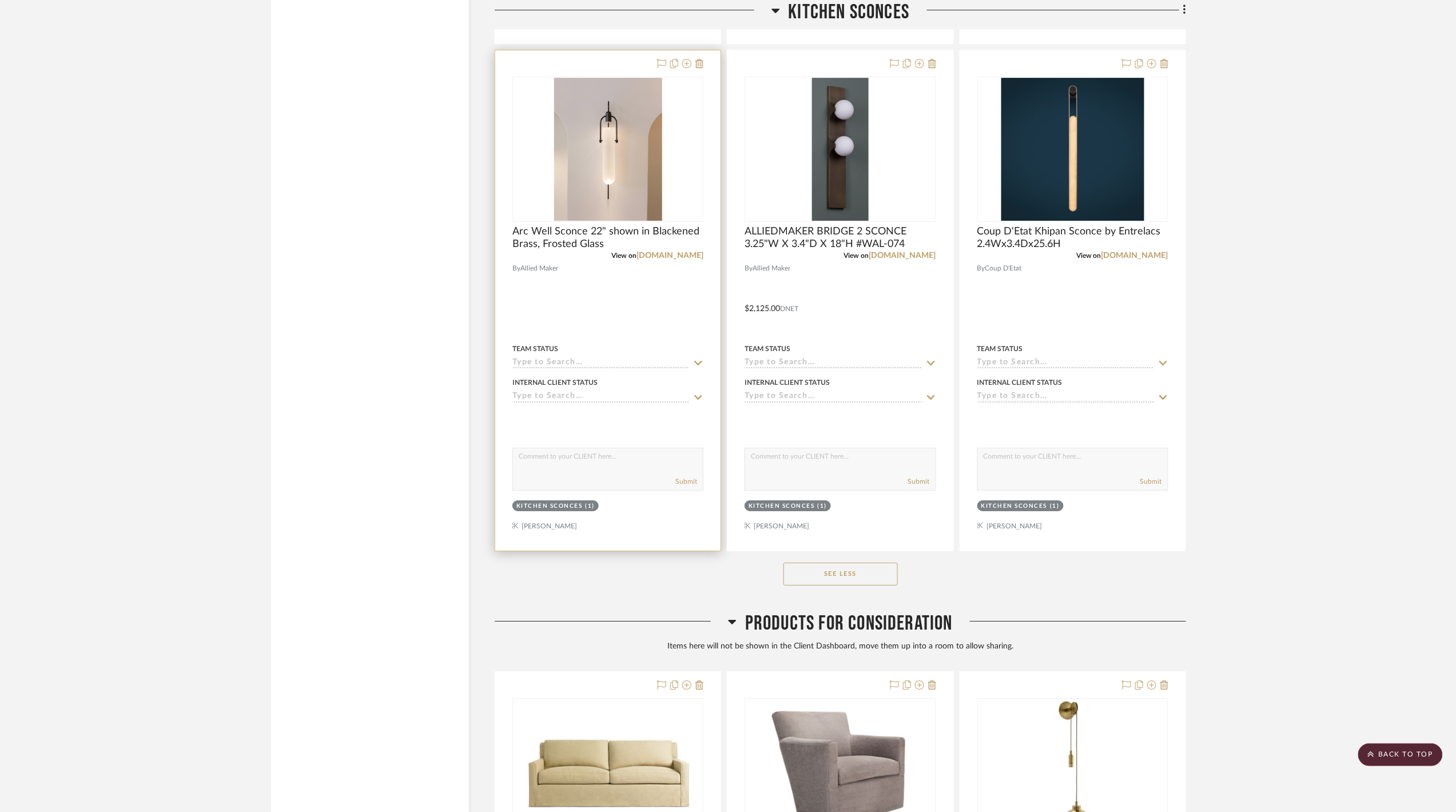
click at [675, 255] on div "View on [DOMAIN_NAME]" at bounding box center [608, 256] width 191 height 11
click at [670, 260] on link "[DOMAIN_NAME]" at bounding box center [670, 255] width 67 height 8
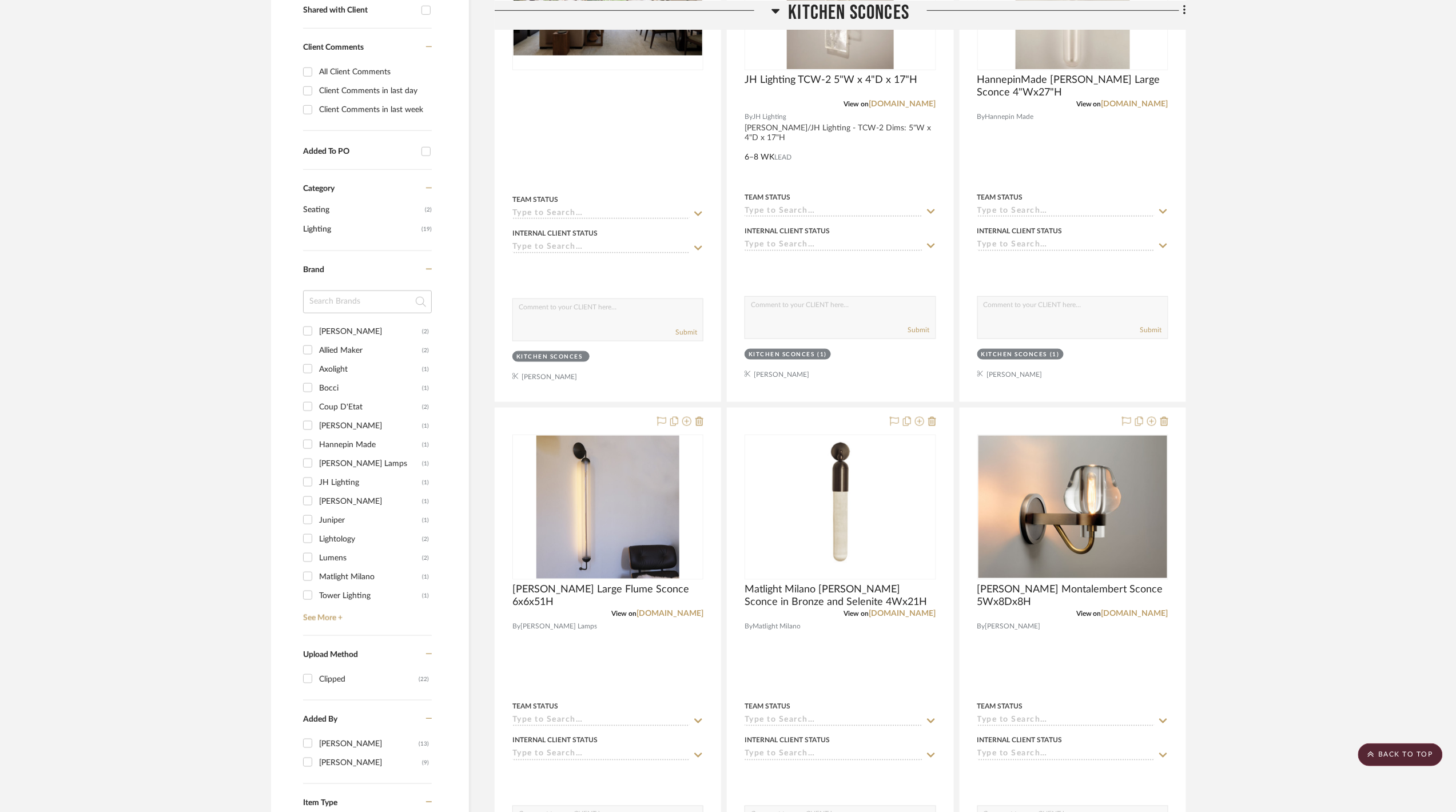
scroll to position [0, 0]
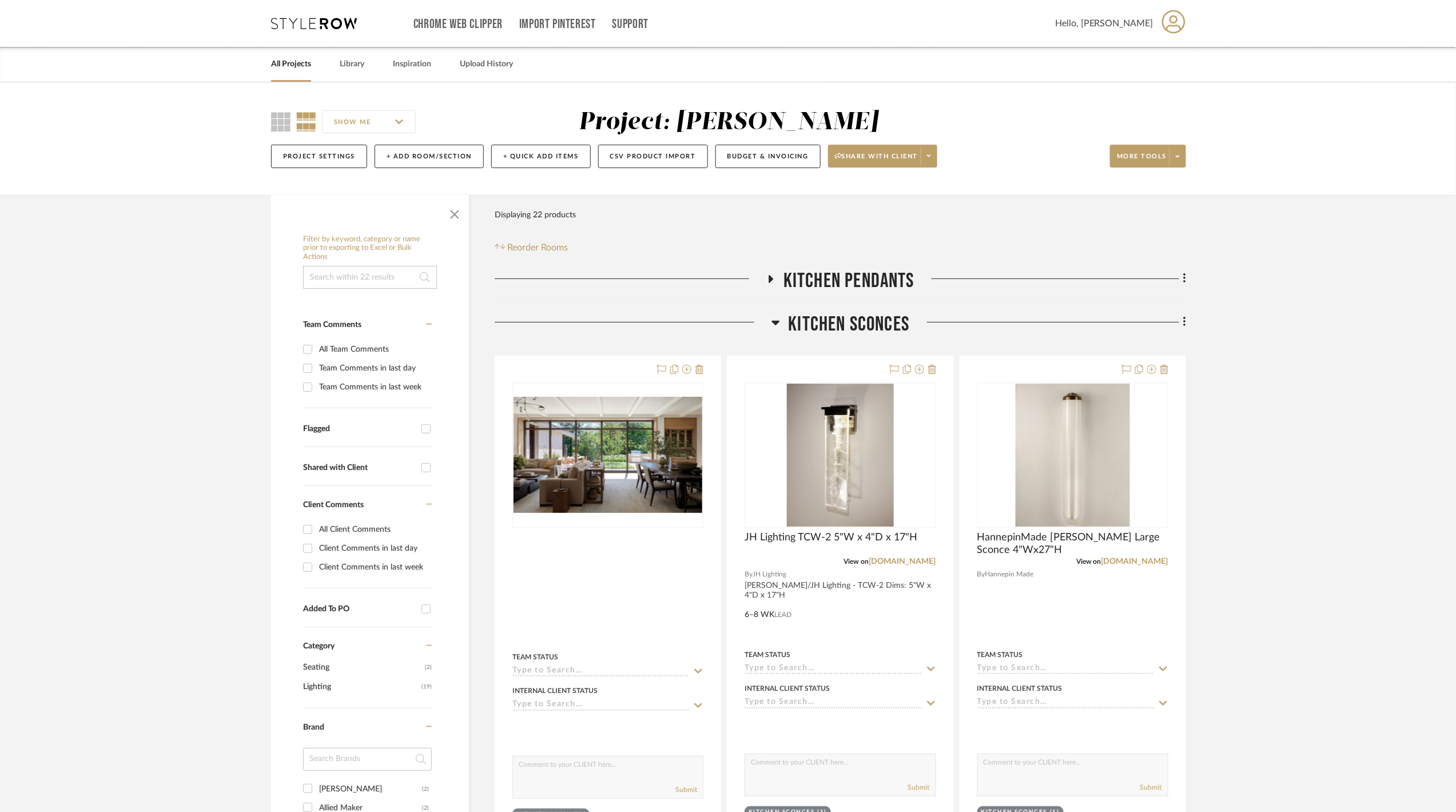
click at [813, 283] on span "Kitchen Pendants" at bounding box center [848, 281] width 131 height 24
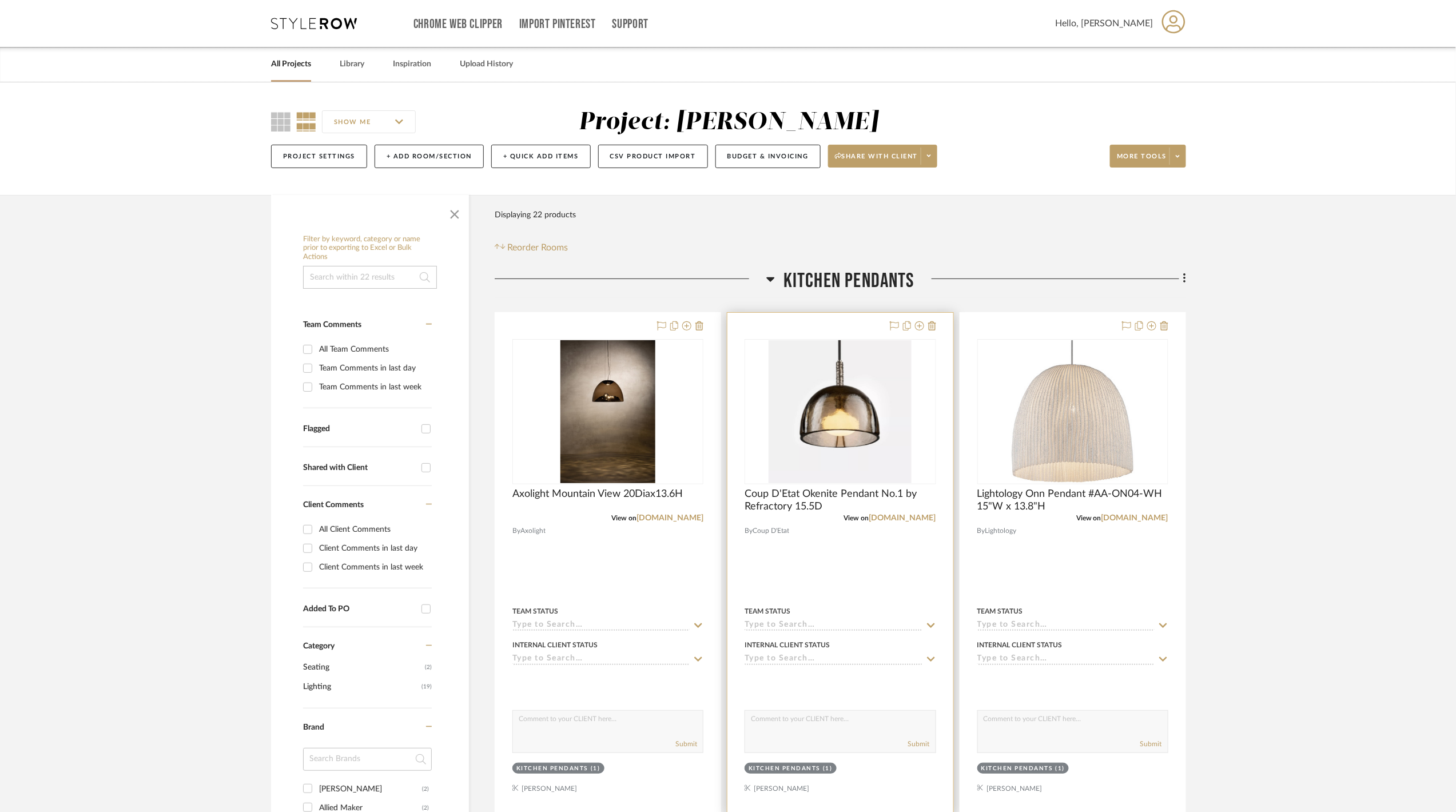
scroll to position [152, 0]
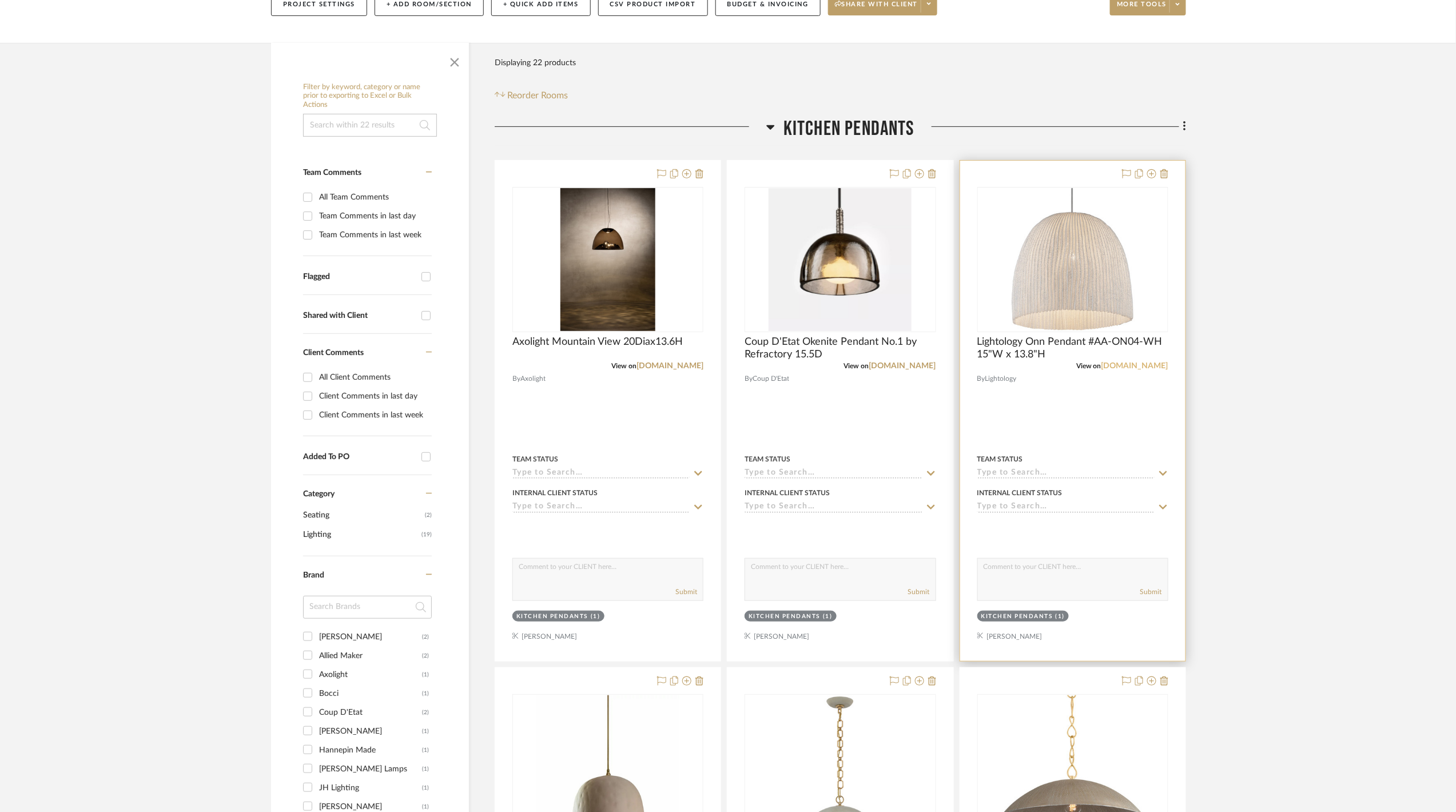
click at [1155, 364] on link "[DOMAIN_NAME]" at bounding box center [1135, 366] width 67 height 8
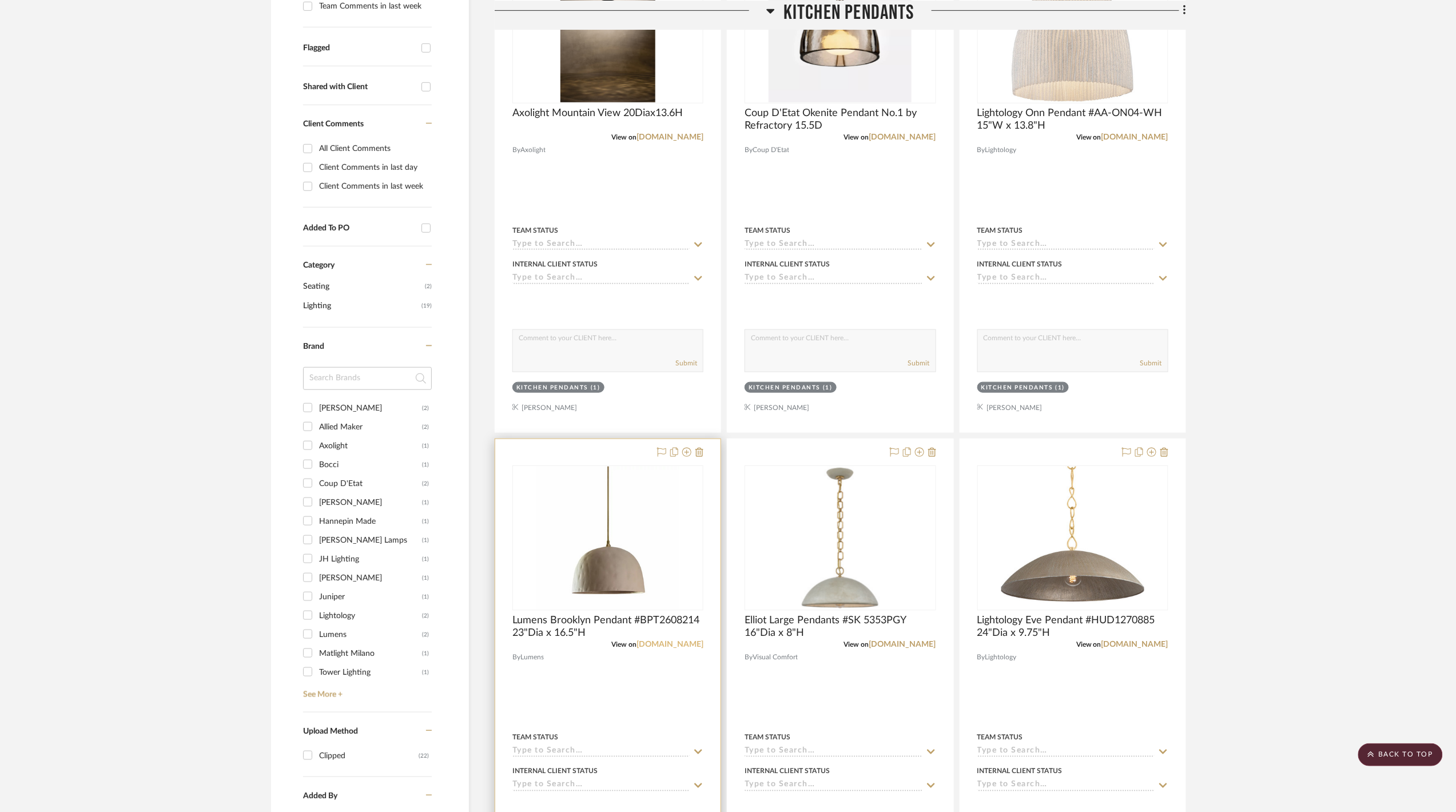
click at [692, 646] on link "[DOMAIN_NAME]" at bounding box center [670, 644] width 67 height 8
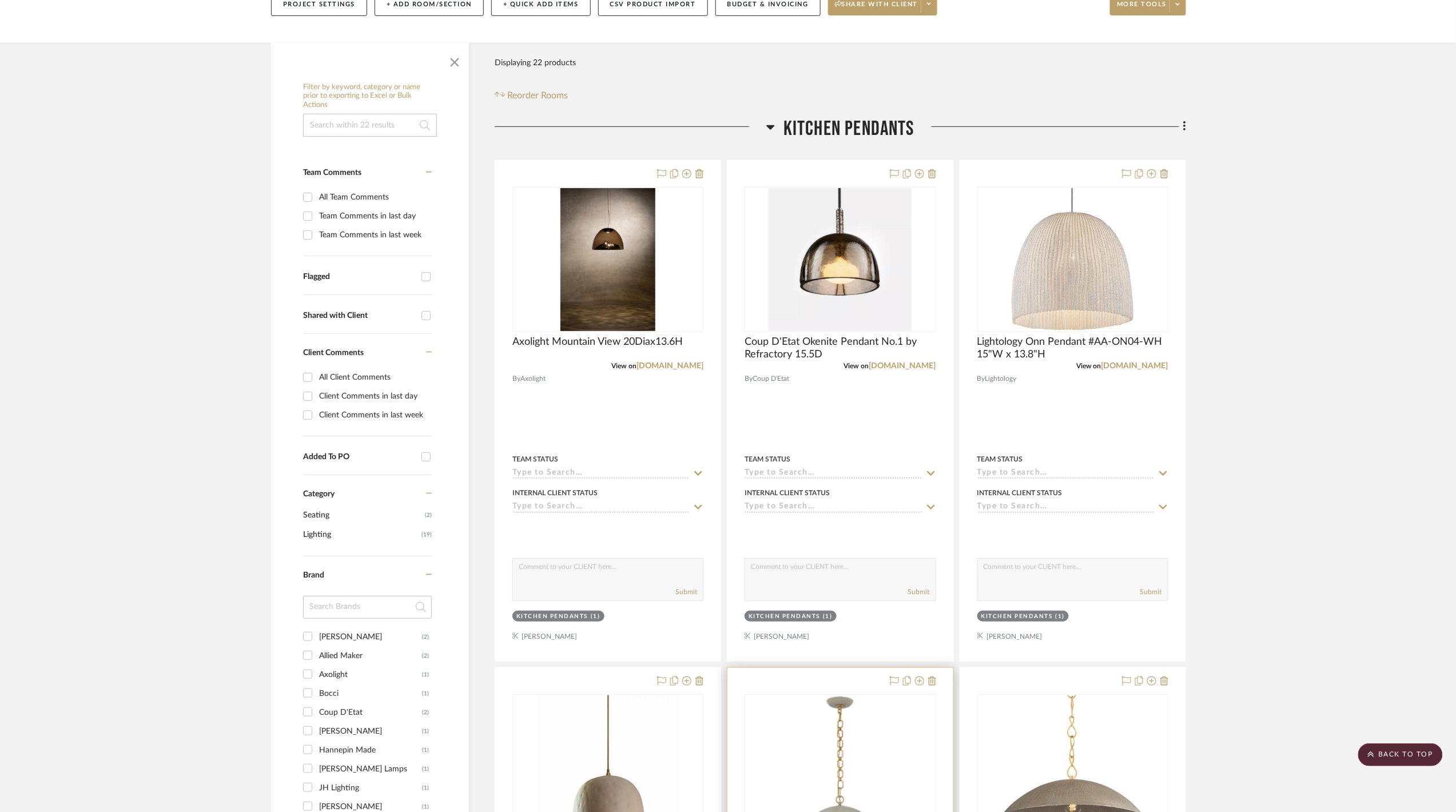
scroll to position [0, 0]
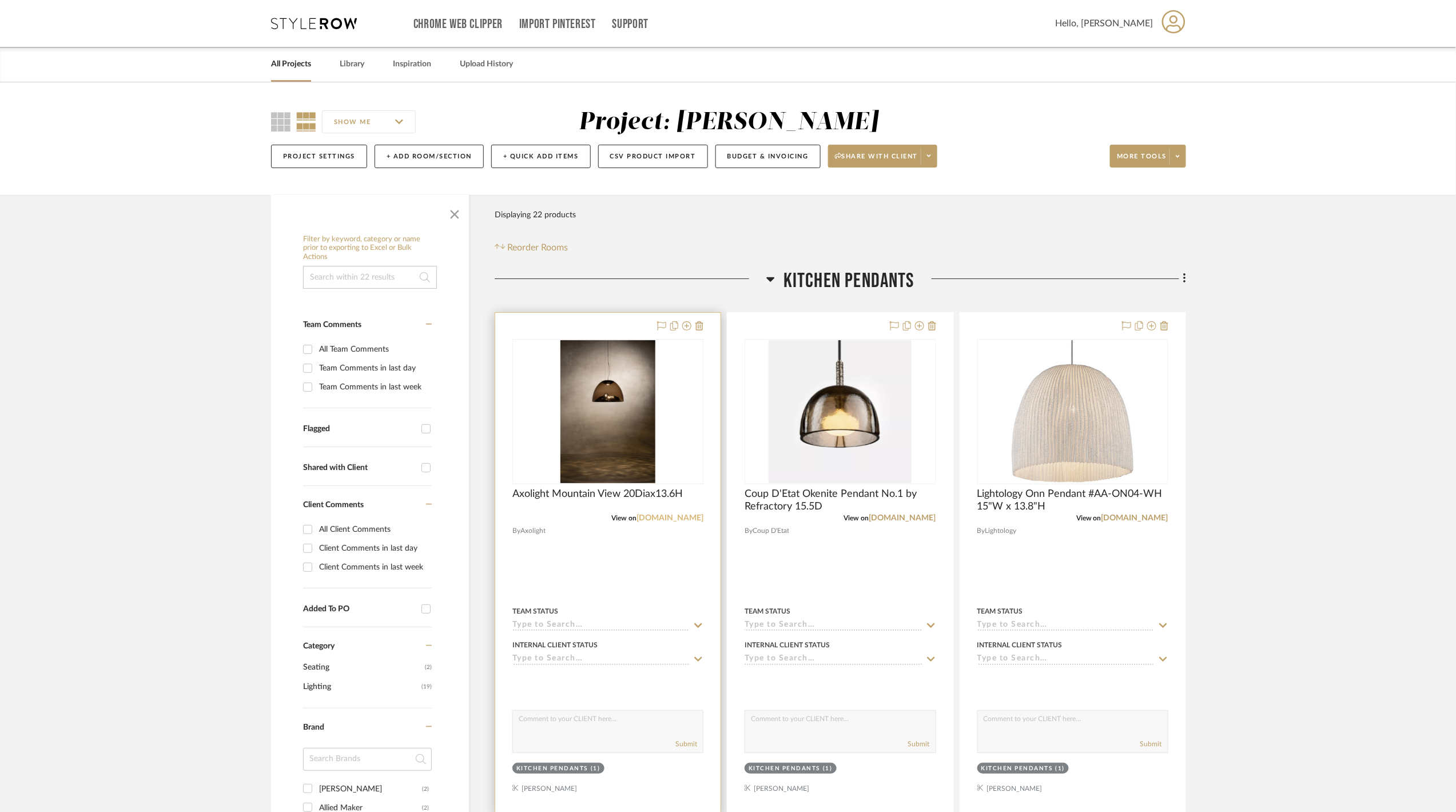
click at [689, 517] on link "[DOMAIN_NAME]" at bounding box center [670, 518] width 67 height 8
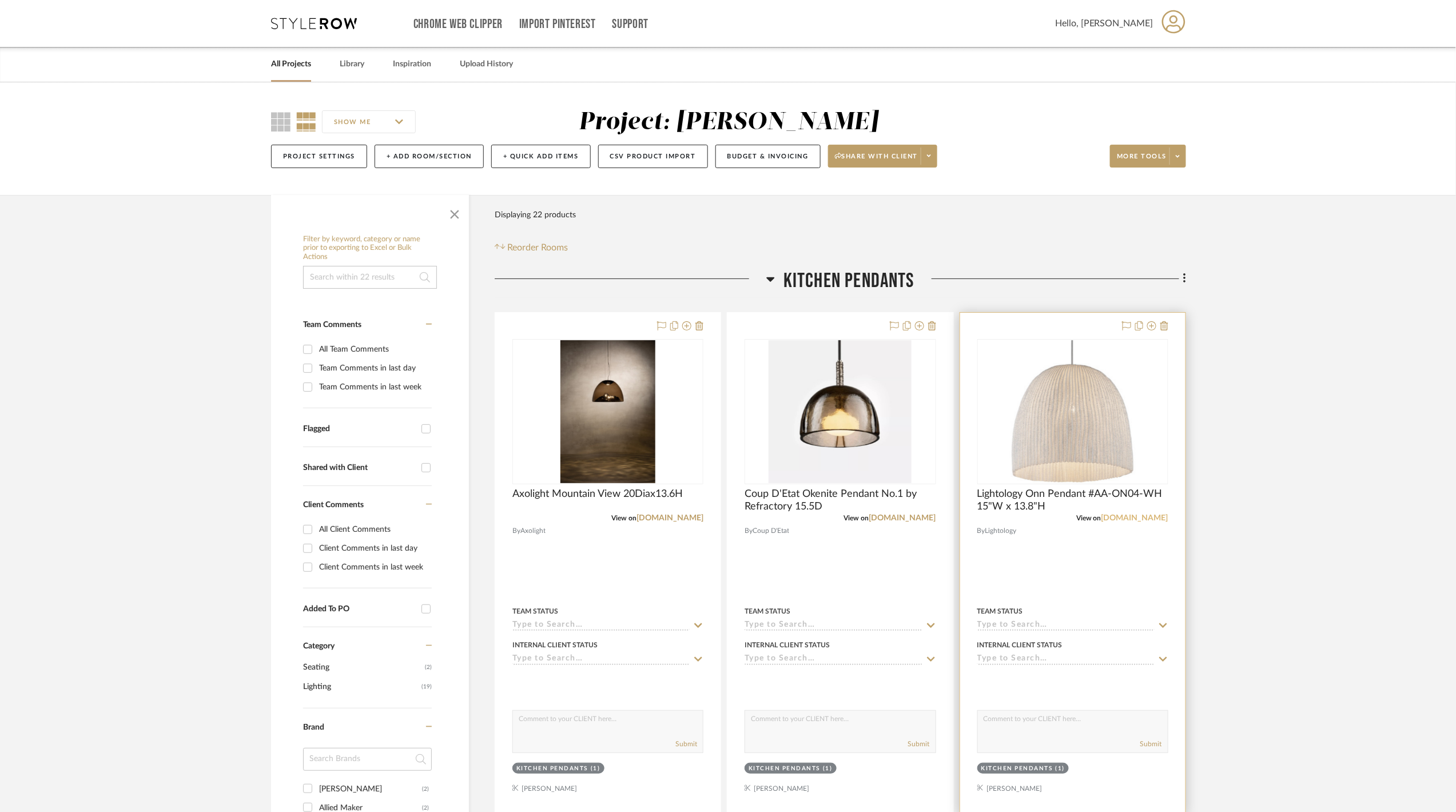
click at [1129, 517] on link "[DOMAIN_NAME]" at bounding box center [1135, 518] width 67 height 8
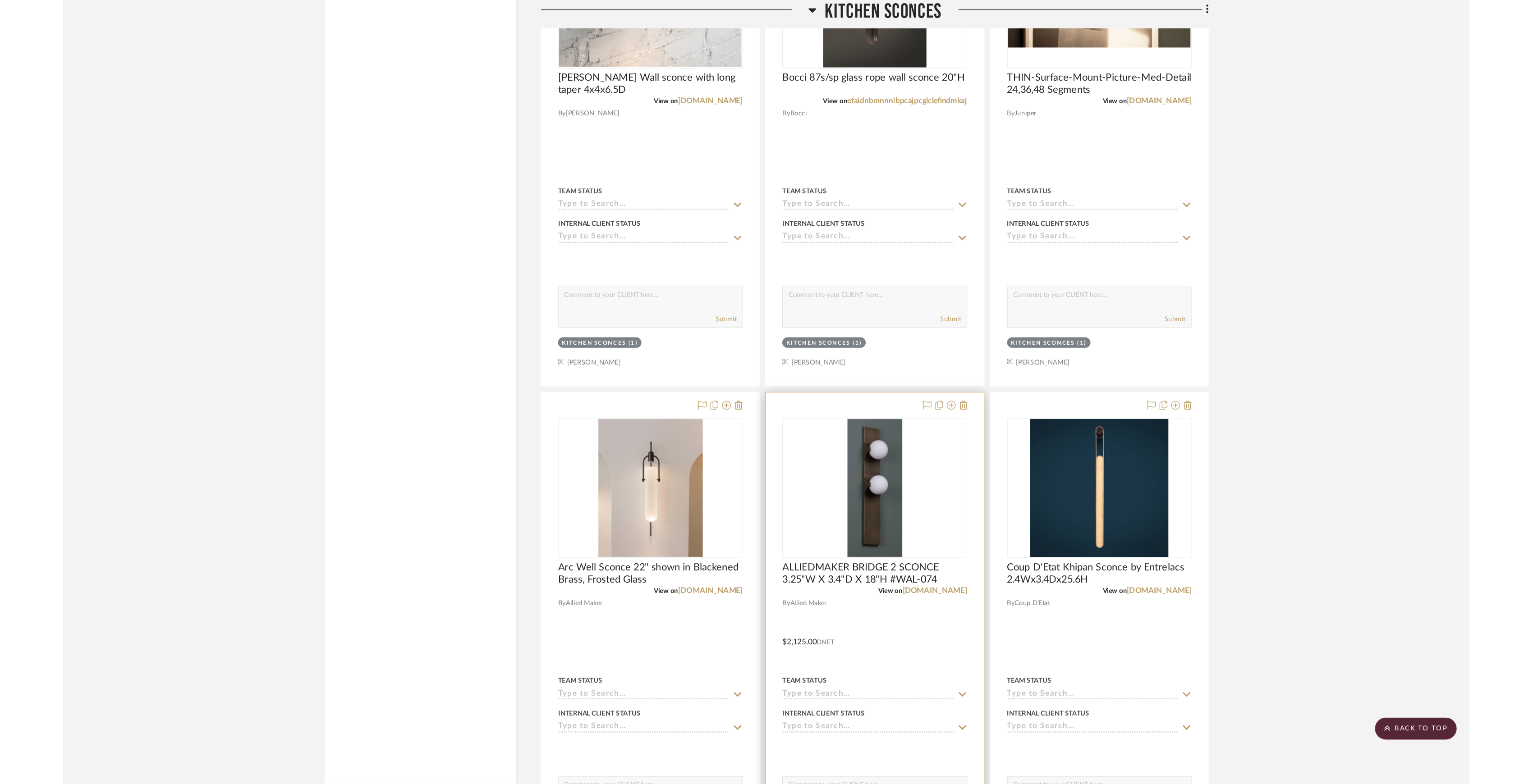
scroll to position [2524, 0]
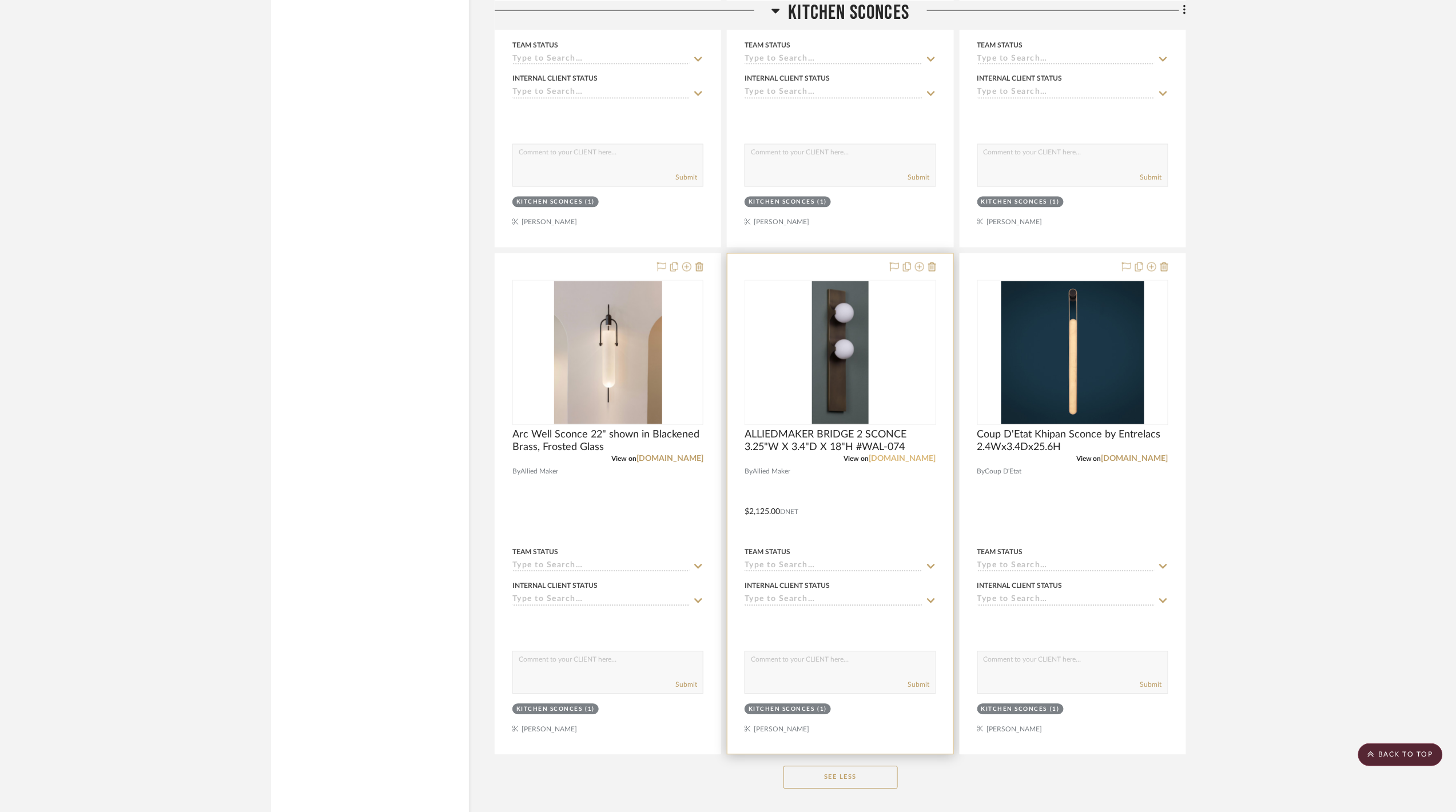
click at [906, 463] on link "[DOMAIN_NAME]" at bounding box center [902, 459] width 67 height 8
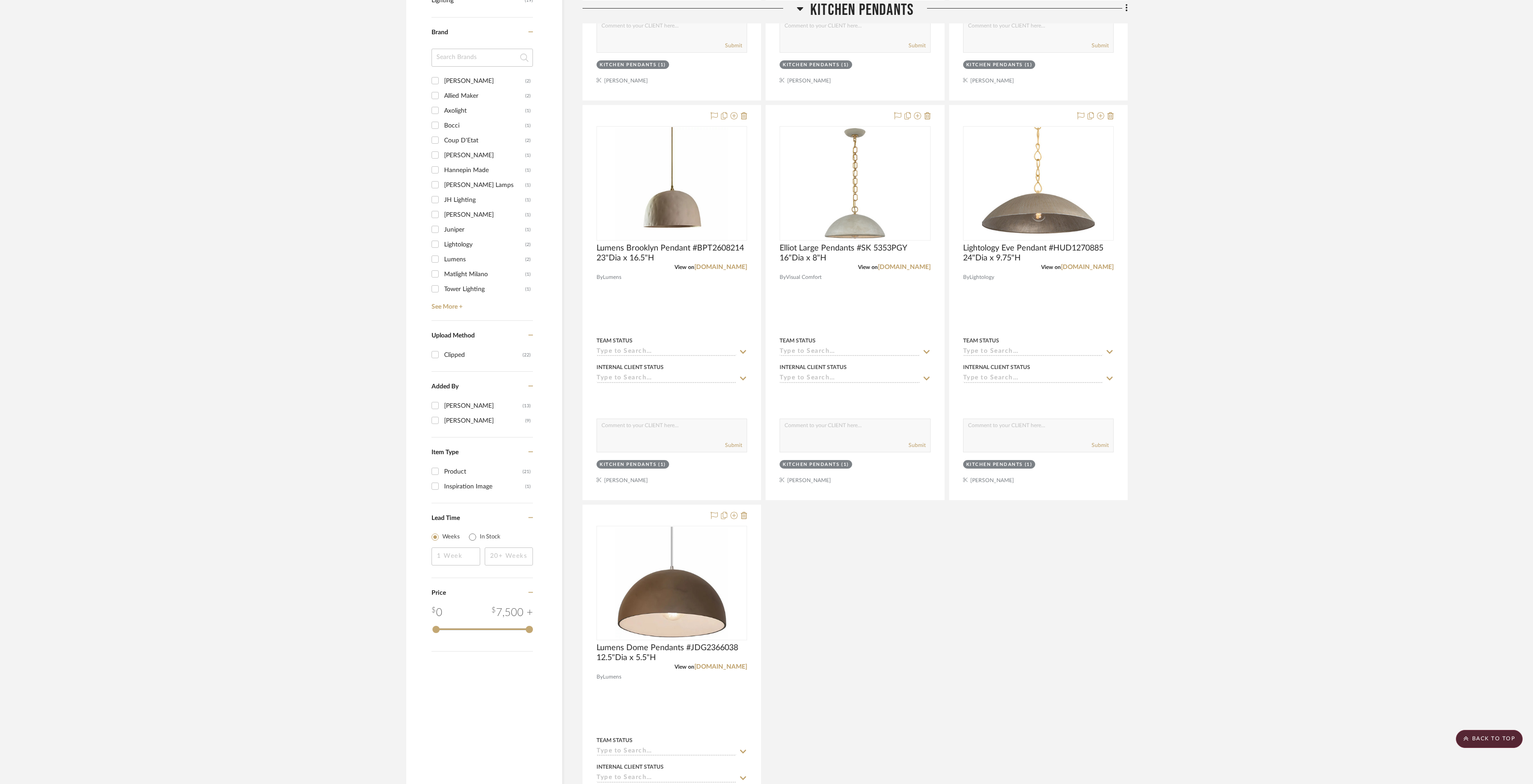
scroll to position [481, 0]
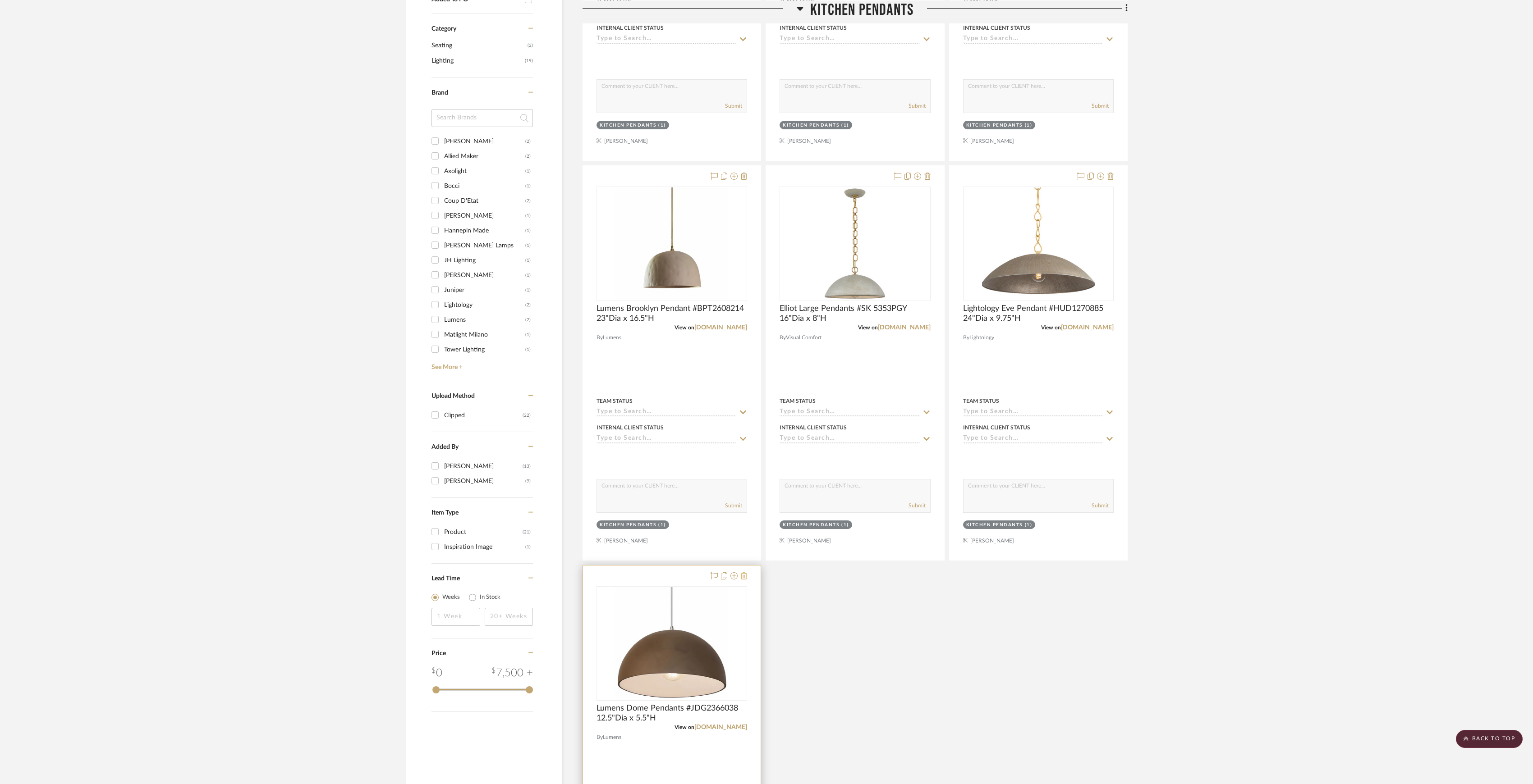
click at [746, 579] on icon at bounding box center [744, 576] width 7 height 7
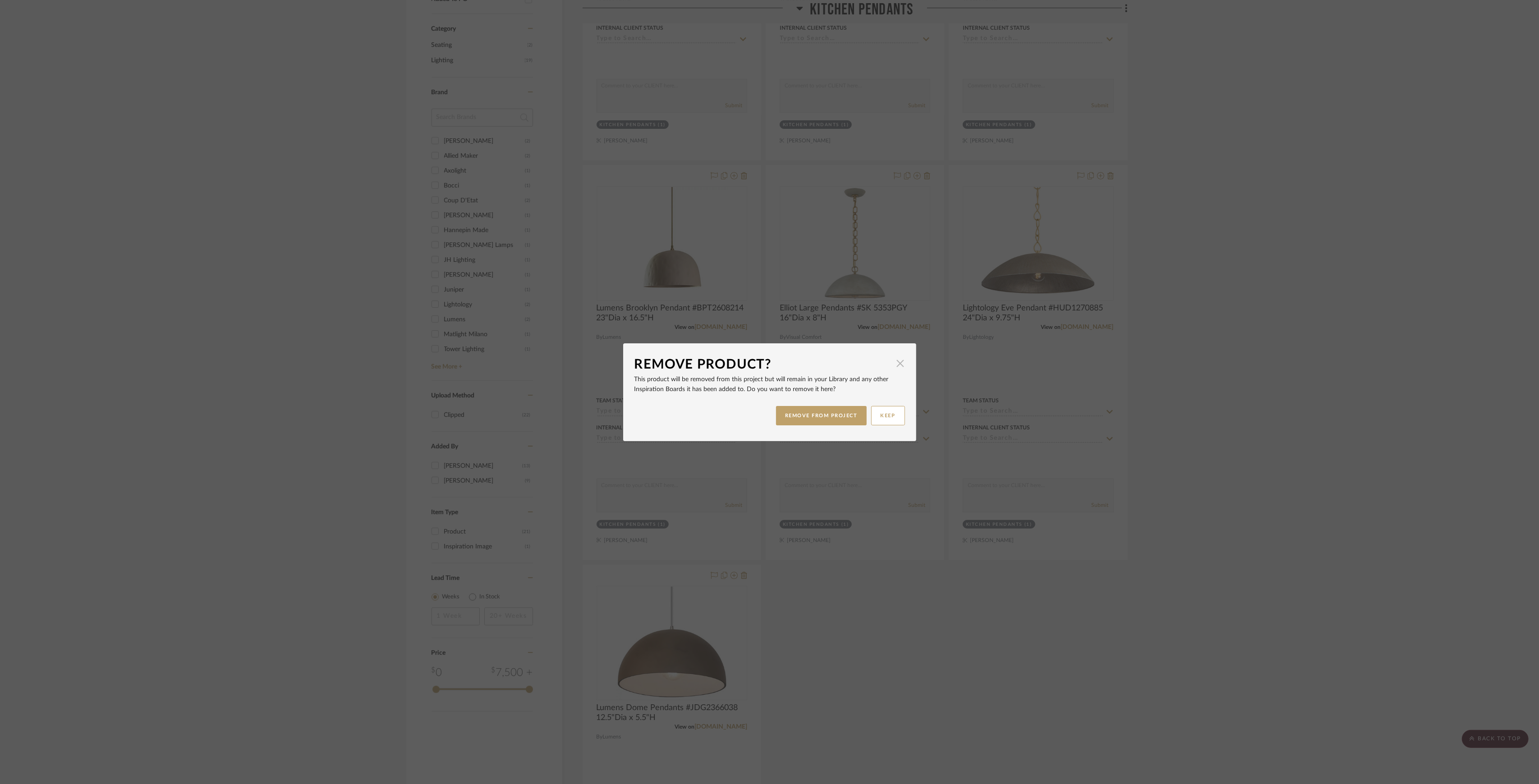
click at [898, 358] on span "button" at bounding box center [900, 364] width 18 height 18
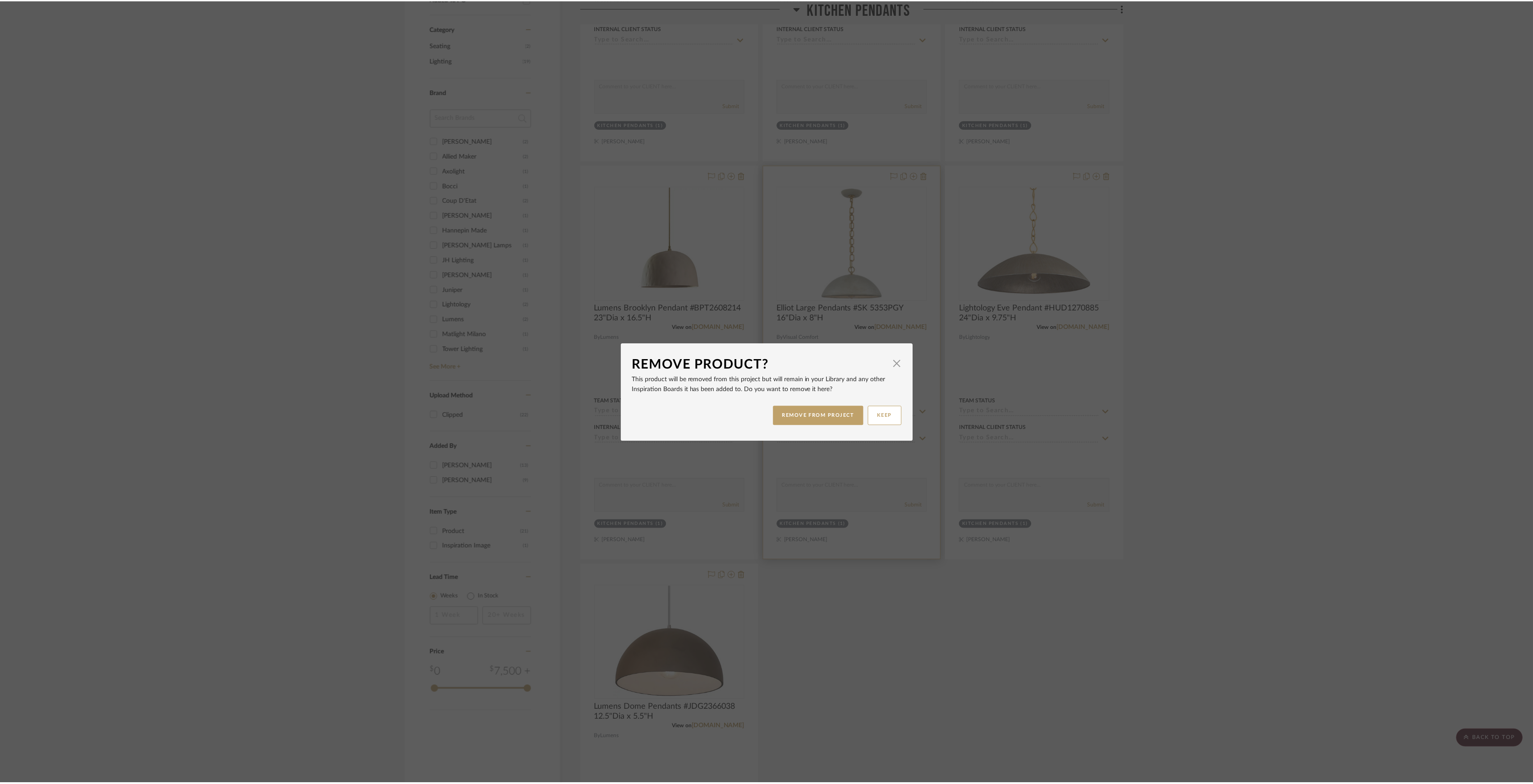
scroll to position [481, 0]
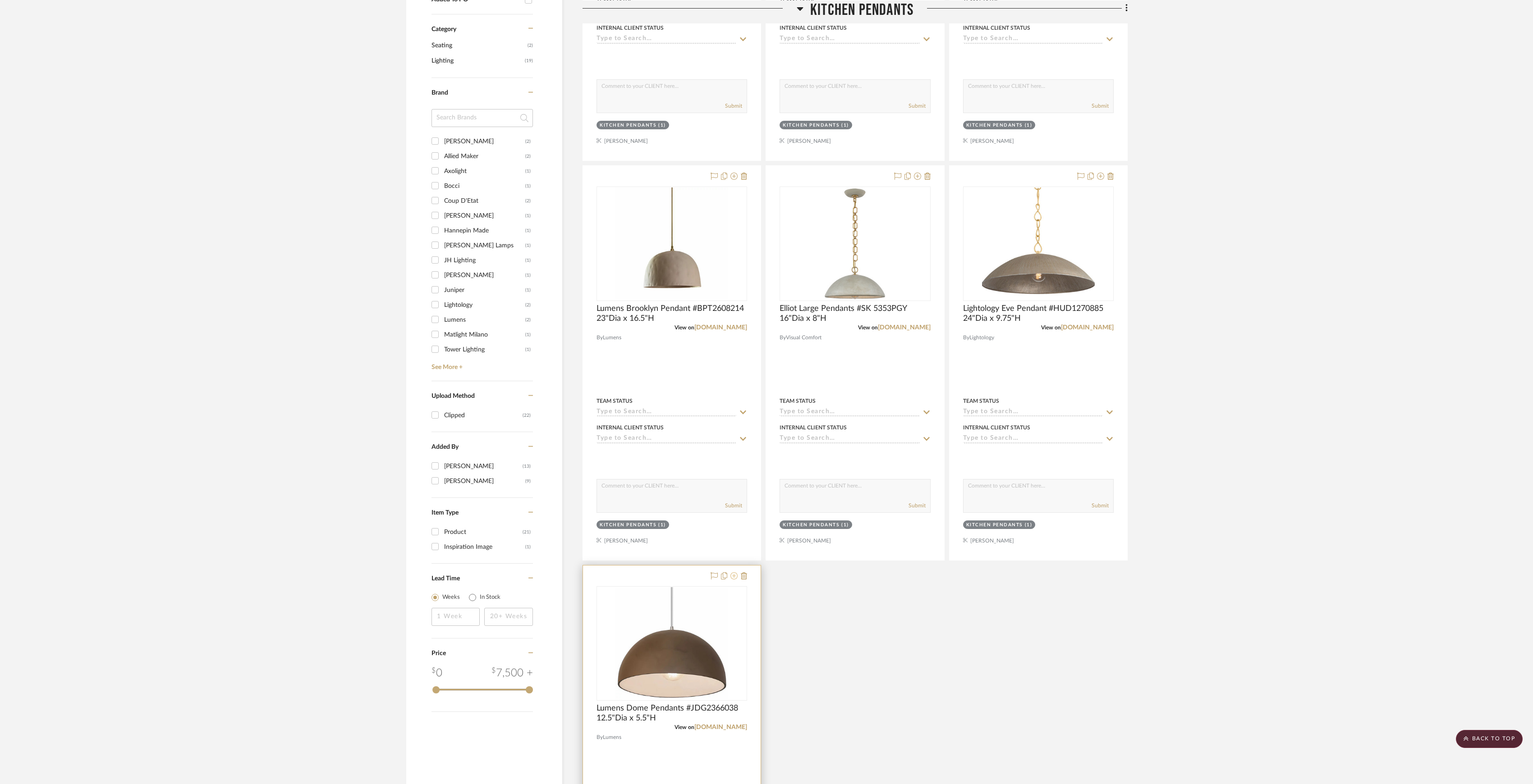
click at [737, 580] on icon at bounding box center [734, 576] width 7 height 7
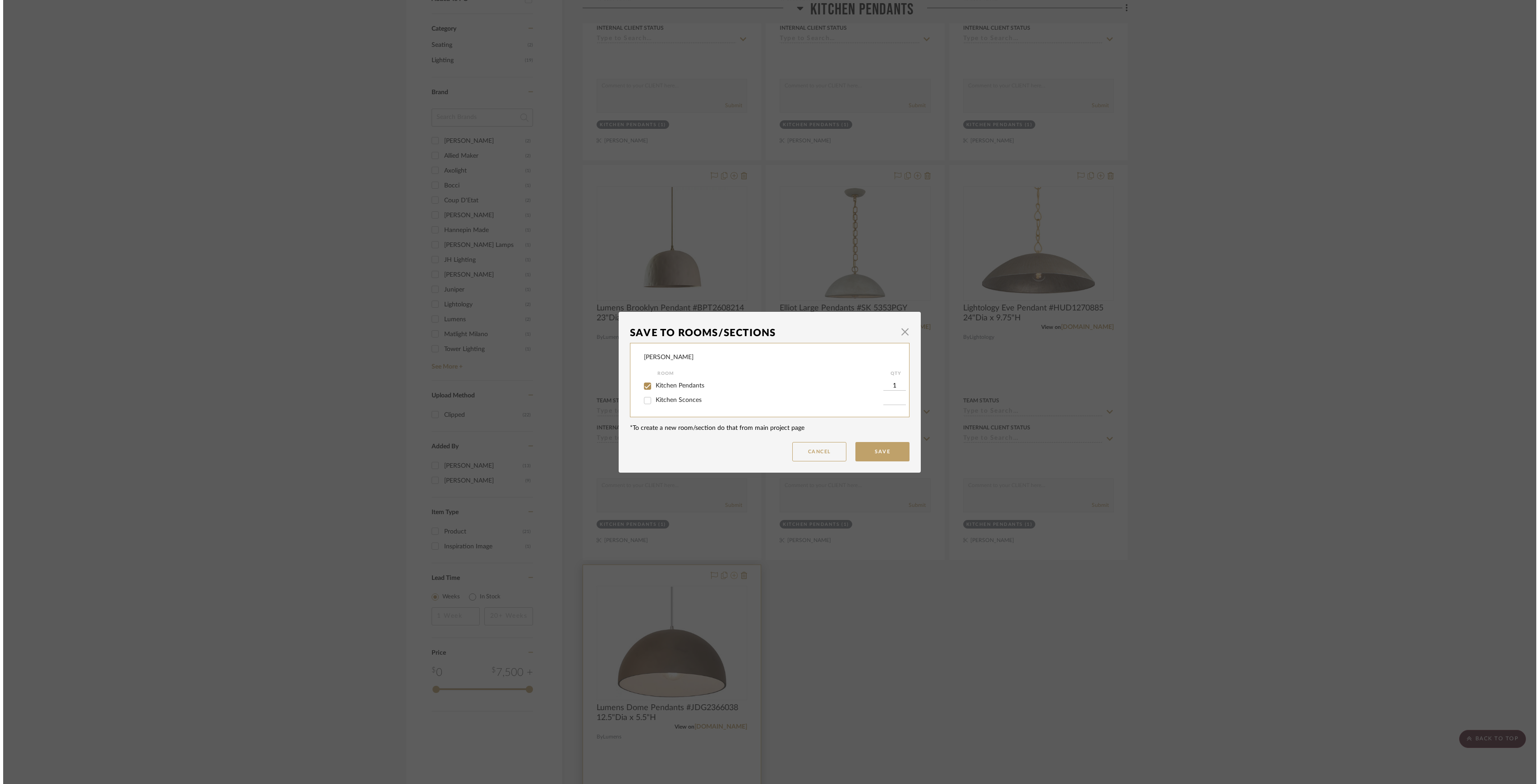
scroll to position [0, 0]
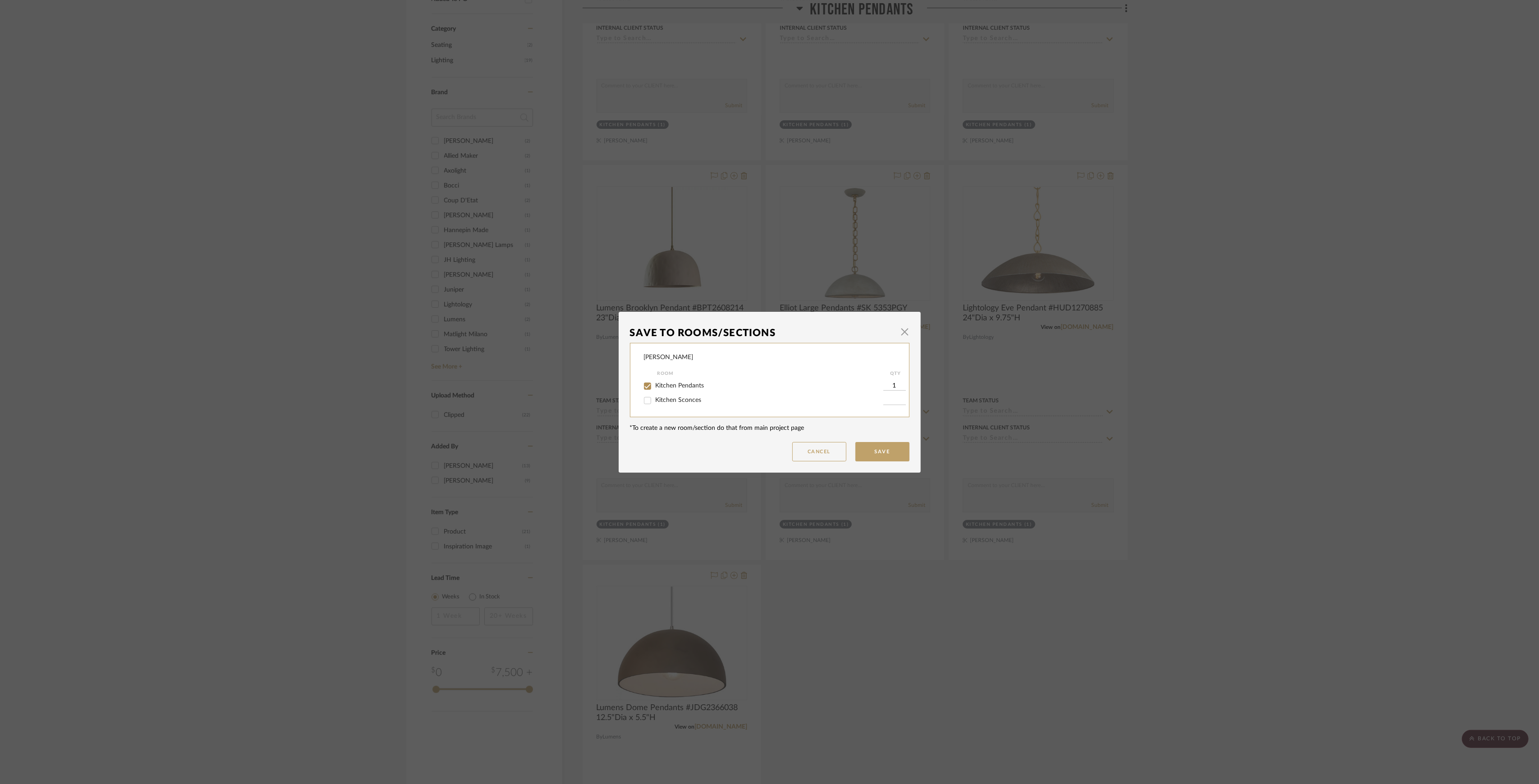
click at [683, 386] on span "Kitchen Pendants" at bounding box center [680, 386] width 49 height 7
click at [655, 386] on input "Kitchen Pendants" at bounding box center [648, 386] width 14 height 14
checkbox input "false"
click at [888, 454] on button "Save" at bounding box center [882, 451] width 54 height 19
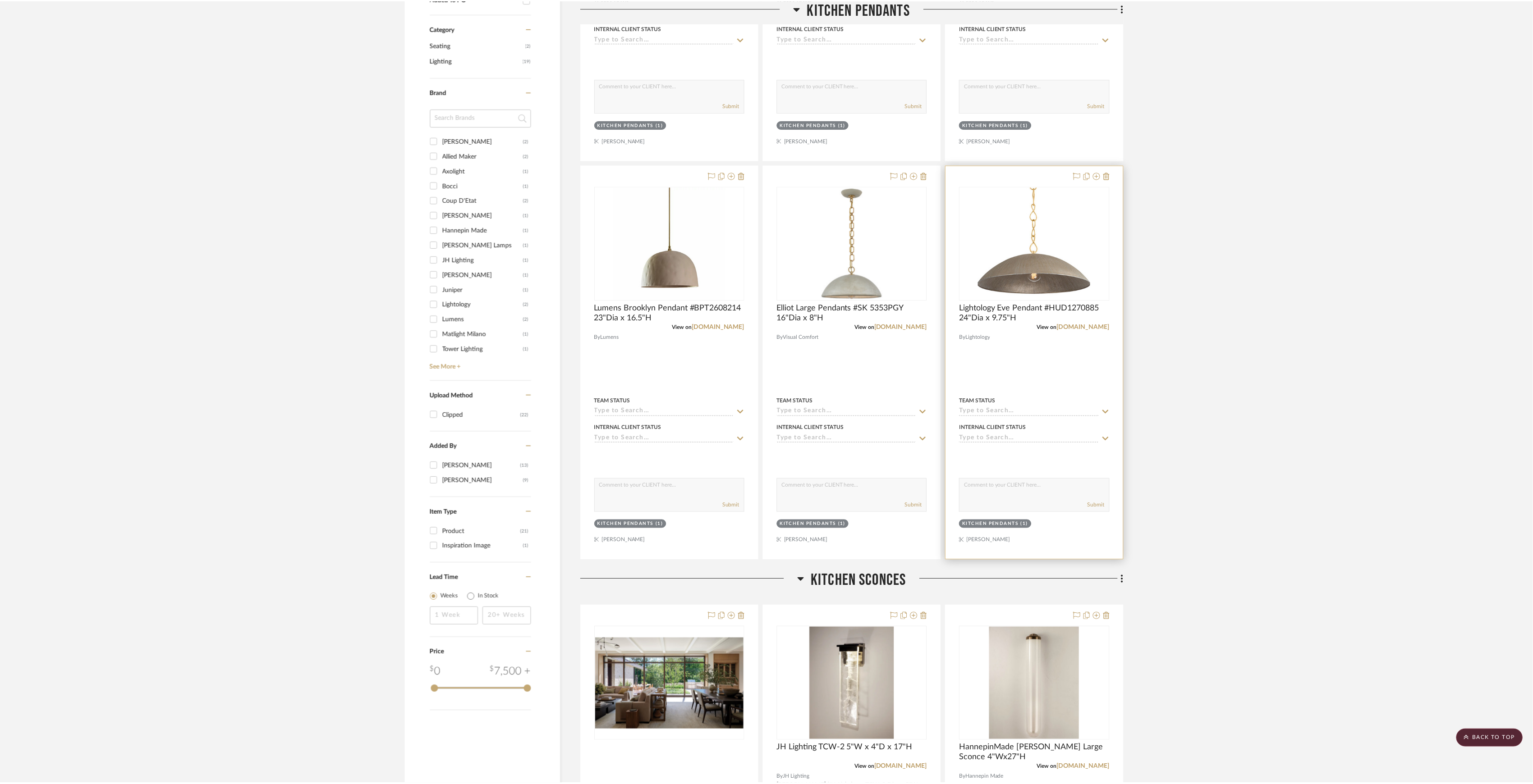
scroll to position [481, 0]
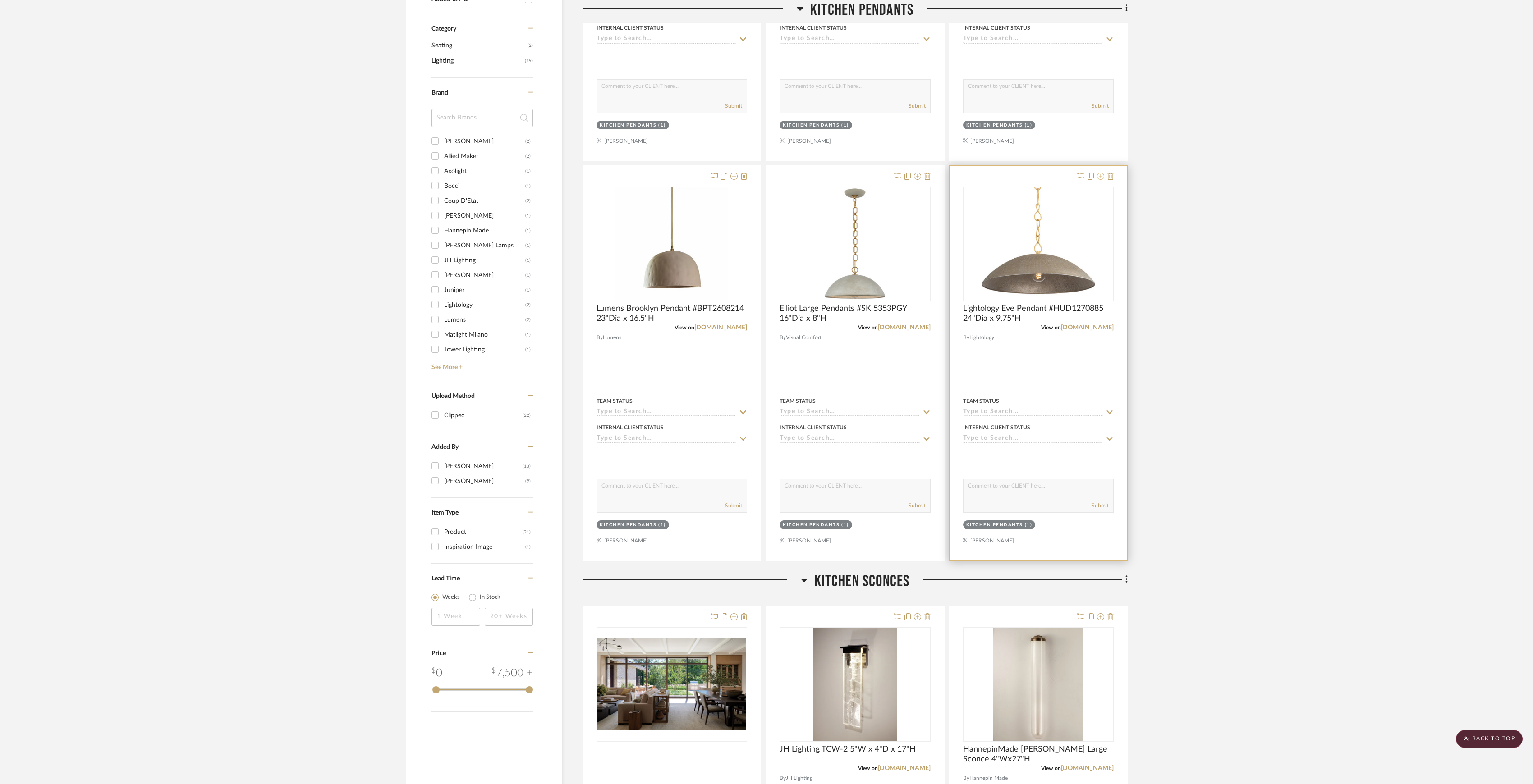
click at [1099, 179] on icon at bounding box center [1100, 176] width 7 height 7
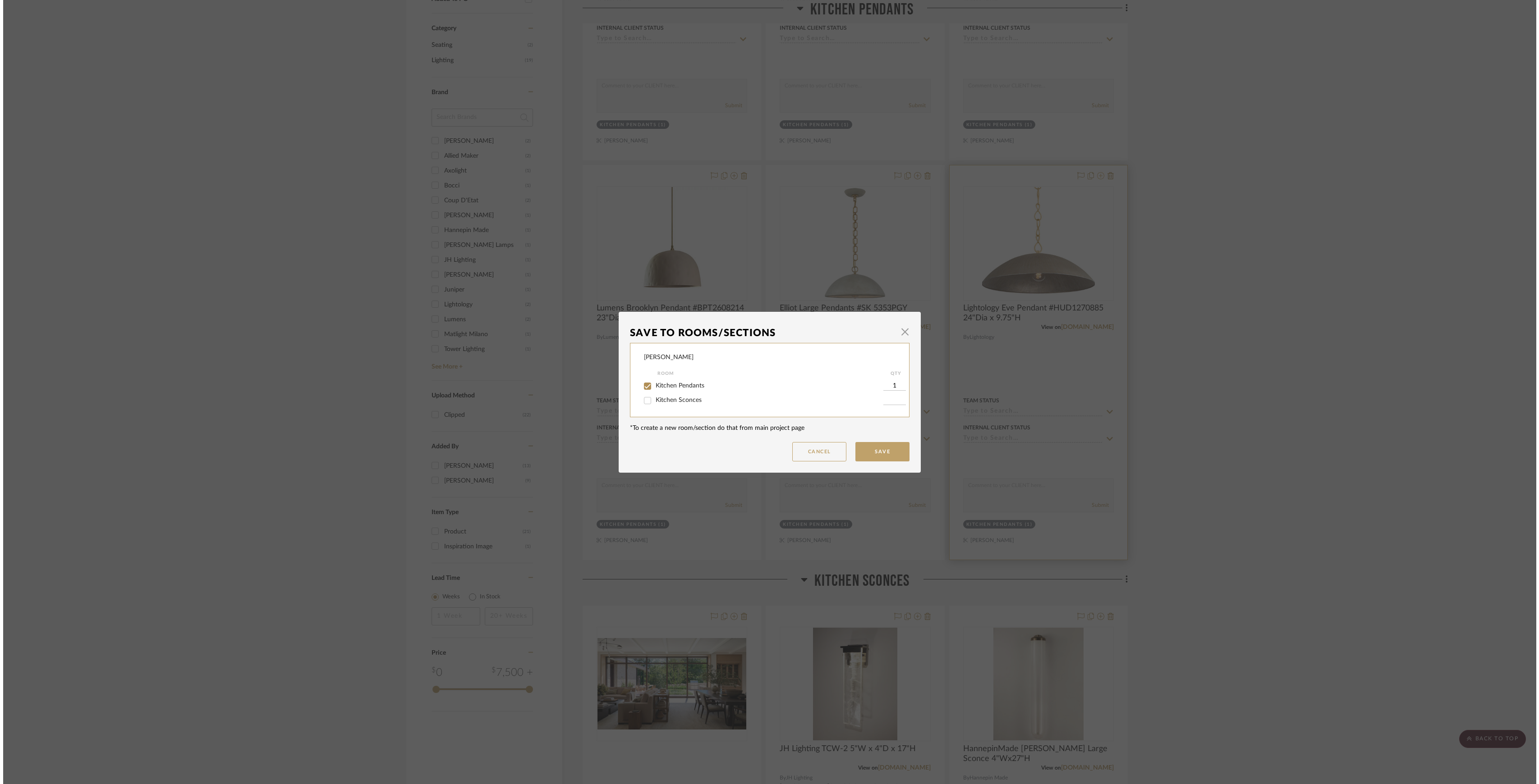
scroll to position [0, 0]
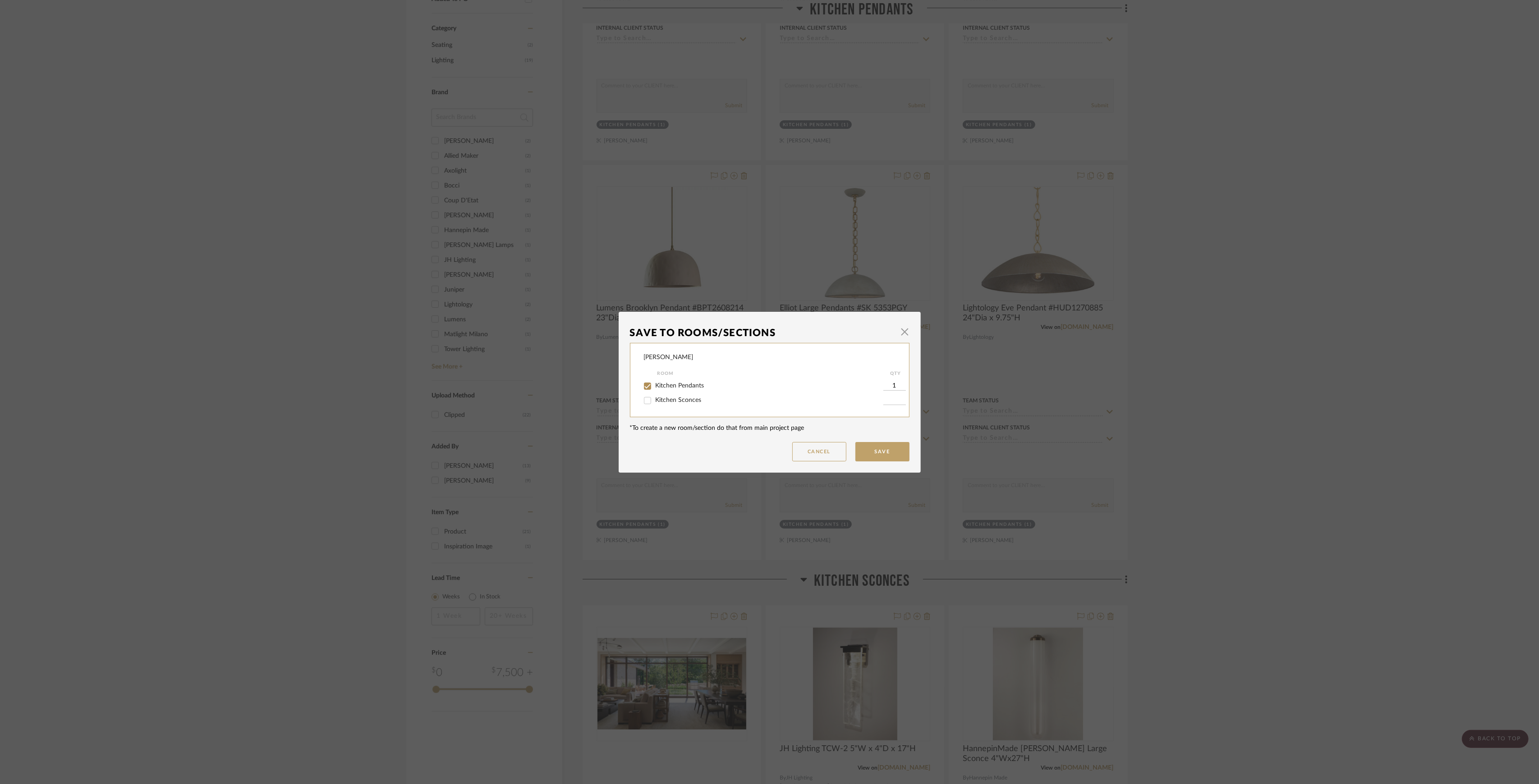
click at [683, 388] on span "Kitchen Pendants" at bounding box center [680, 386] width 49 height 7
click at [655, 388] on input "Kitchen Pendants" at bounding box center [648, 386] width 14 height 14
checkbox input "false"
click at [891, 459] on button "Save" at bounding box center [882, 451] width 54 height 19
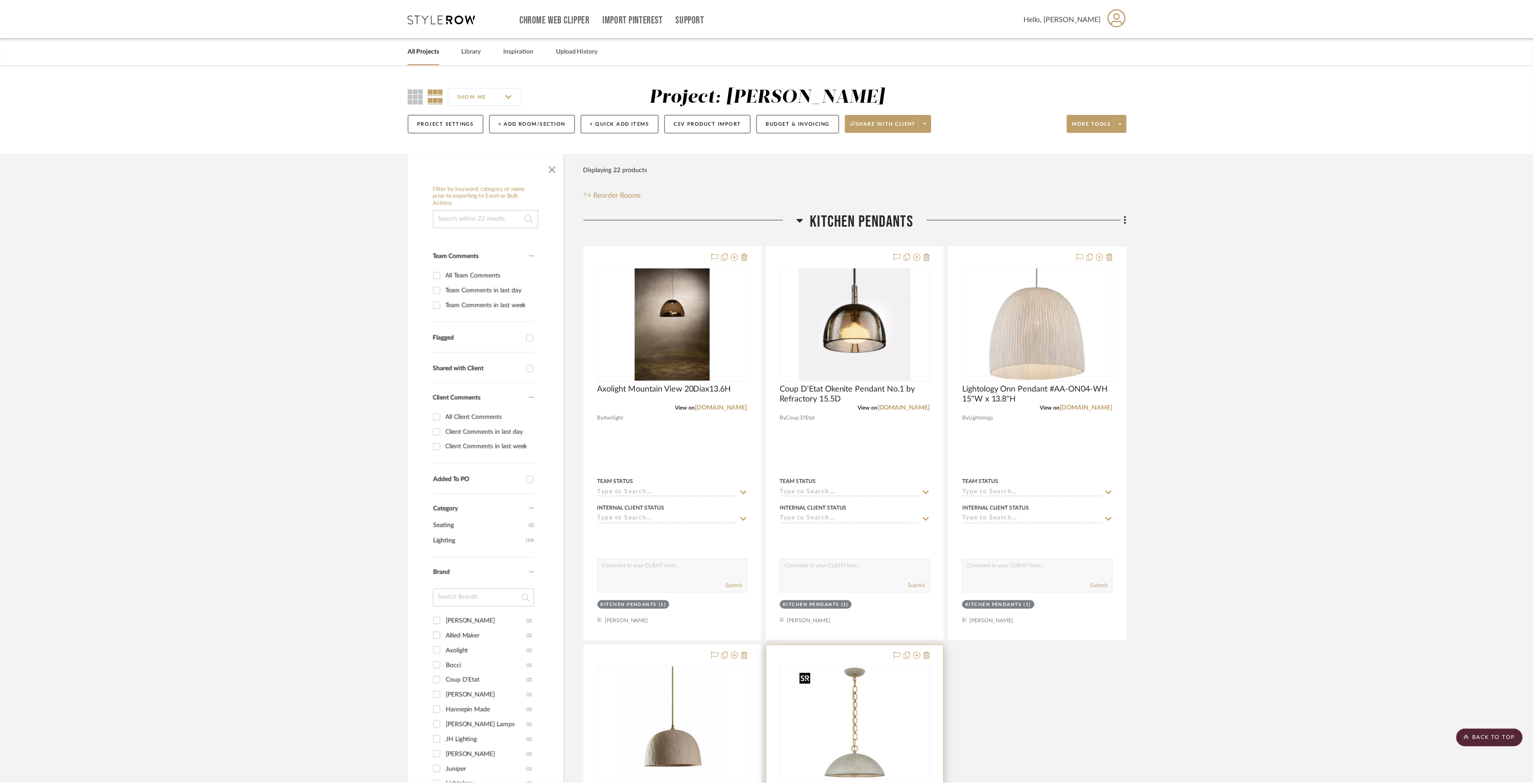
scroll to position [481, 0]
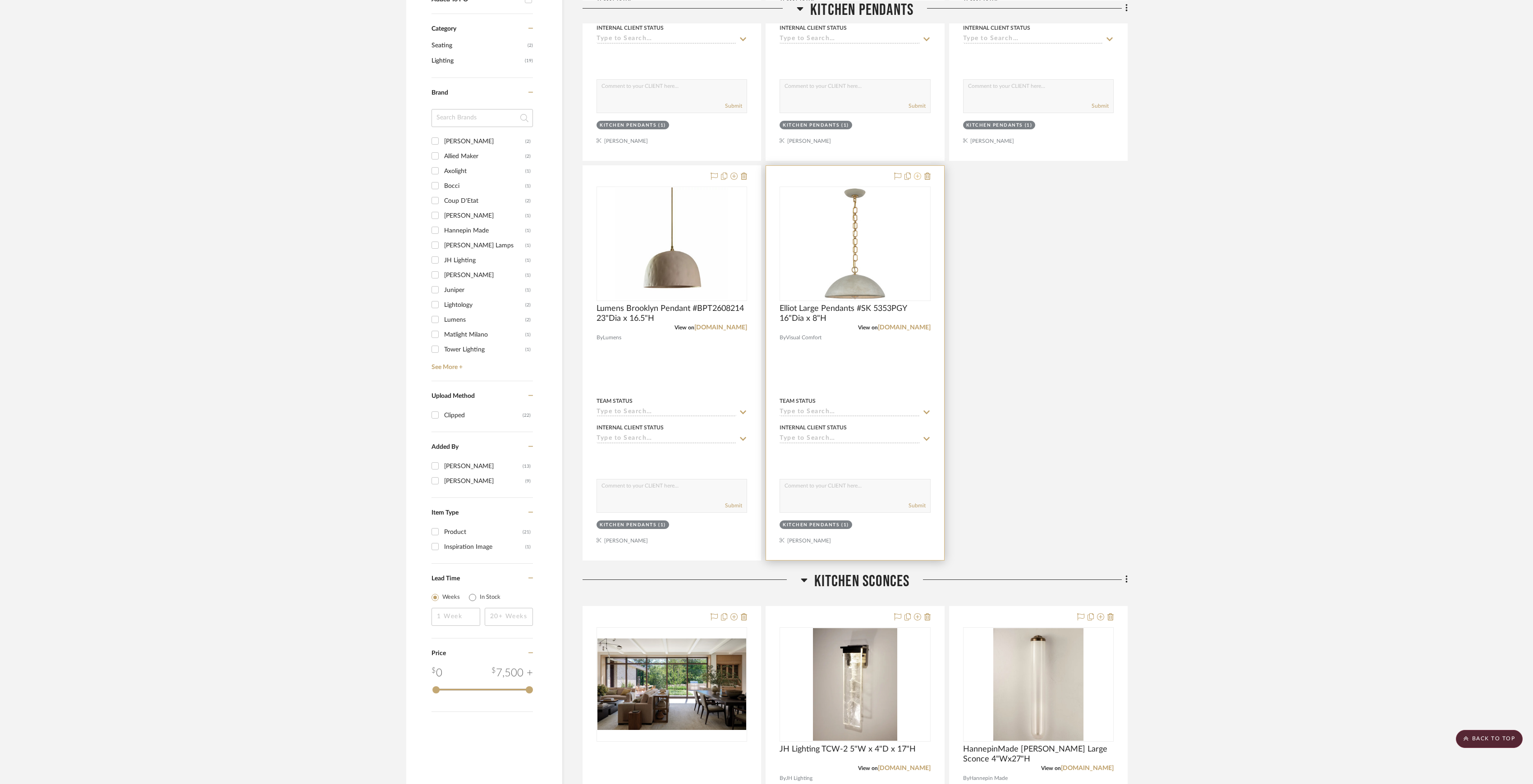
click at [916, 180] on icon at bounding box center [918, 176] width 7 height 7
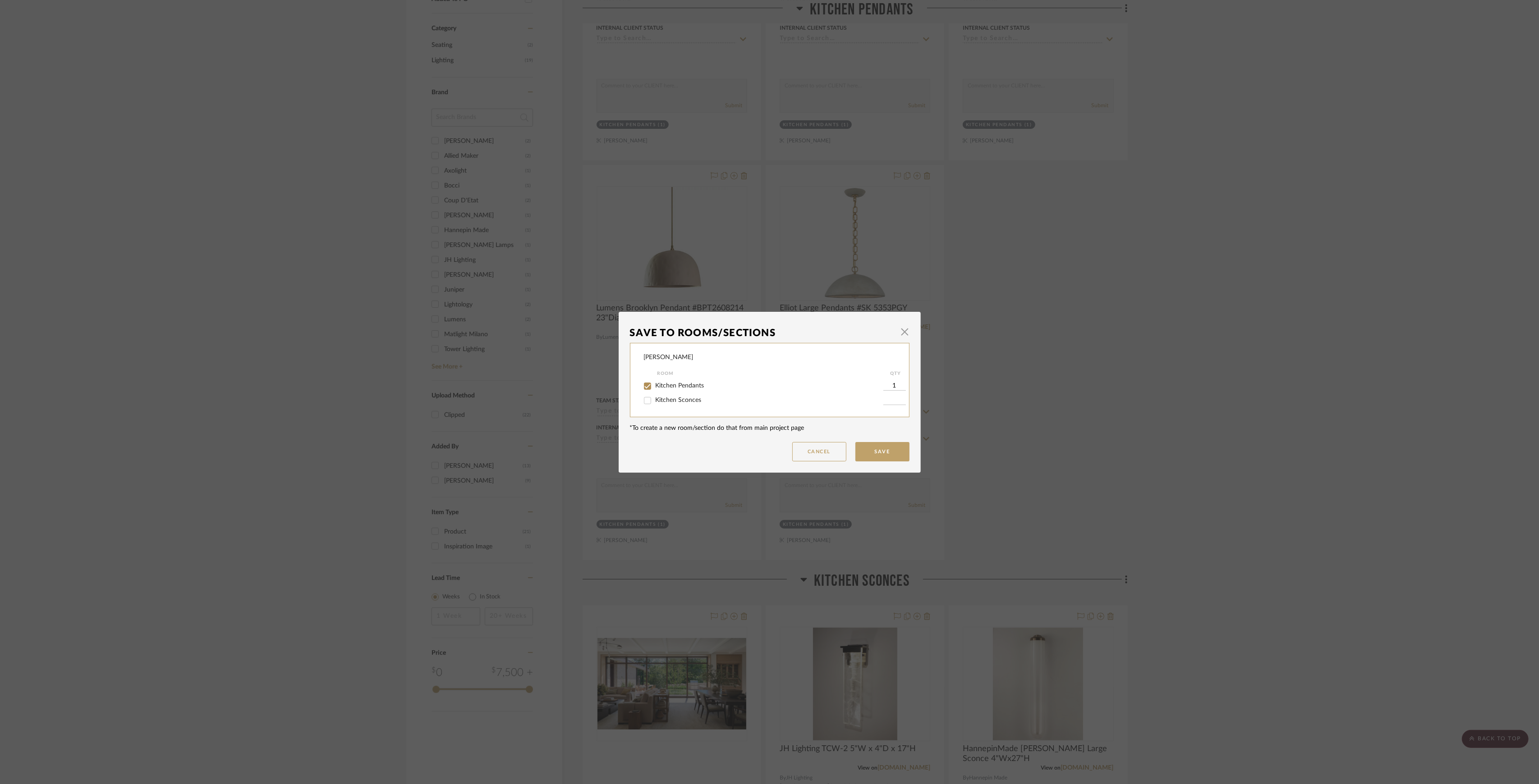
click at [692, 386] on span "Kitchen Pendants" at bounding box center [680, 386] width 49 height 7
click at [655, 386] on input "Kitchen Pendants" at bounding box center [648, 386] width 14 height 14
checkbox input "false"
click at [885, 449] on button "Save" at bounding box center [882, 451] width 54 height 19
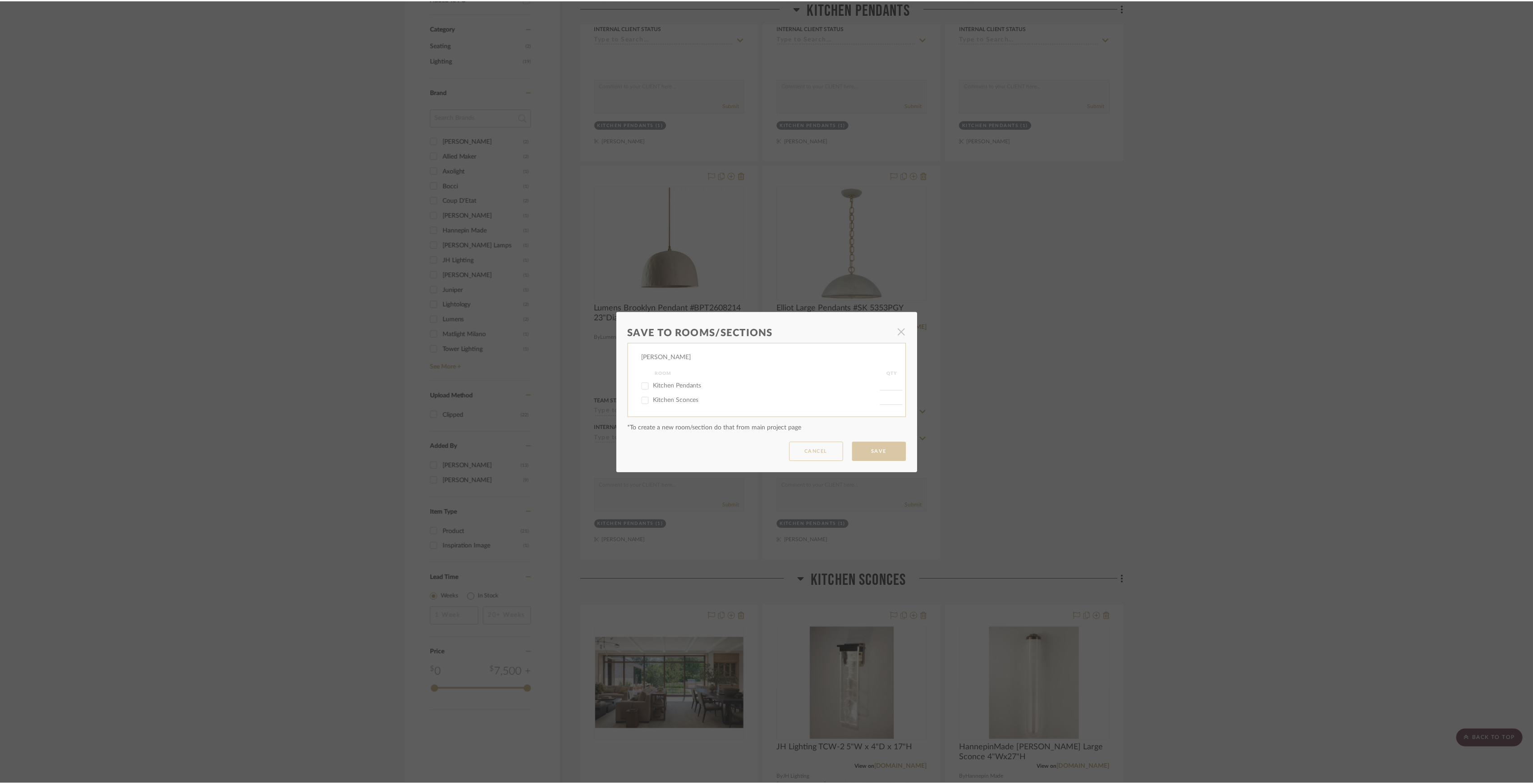
scroll to position [481, 0]
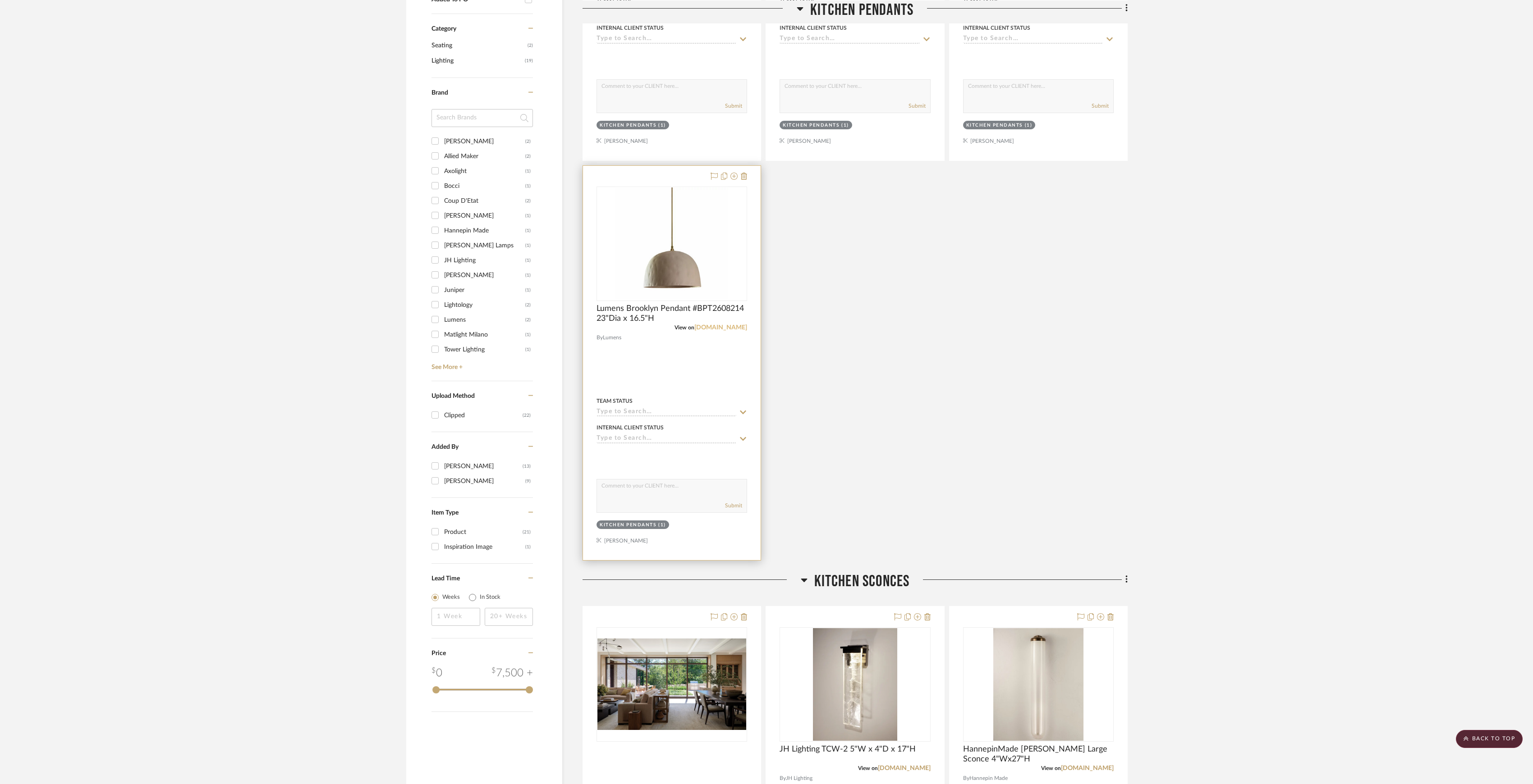
click at [725, 325] on link "[DOMAIN_NAME]" at bounding box center [720, 327] width 53 height 7
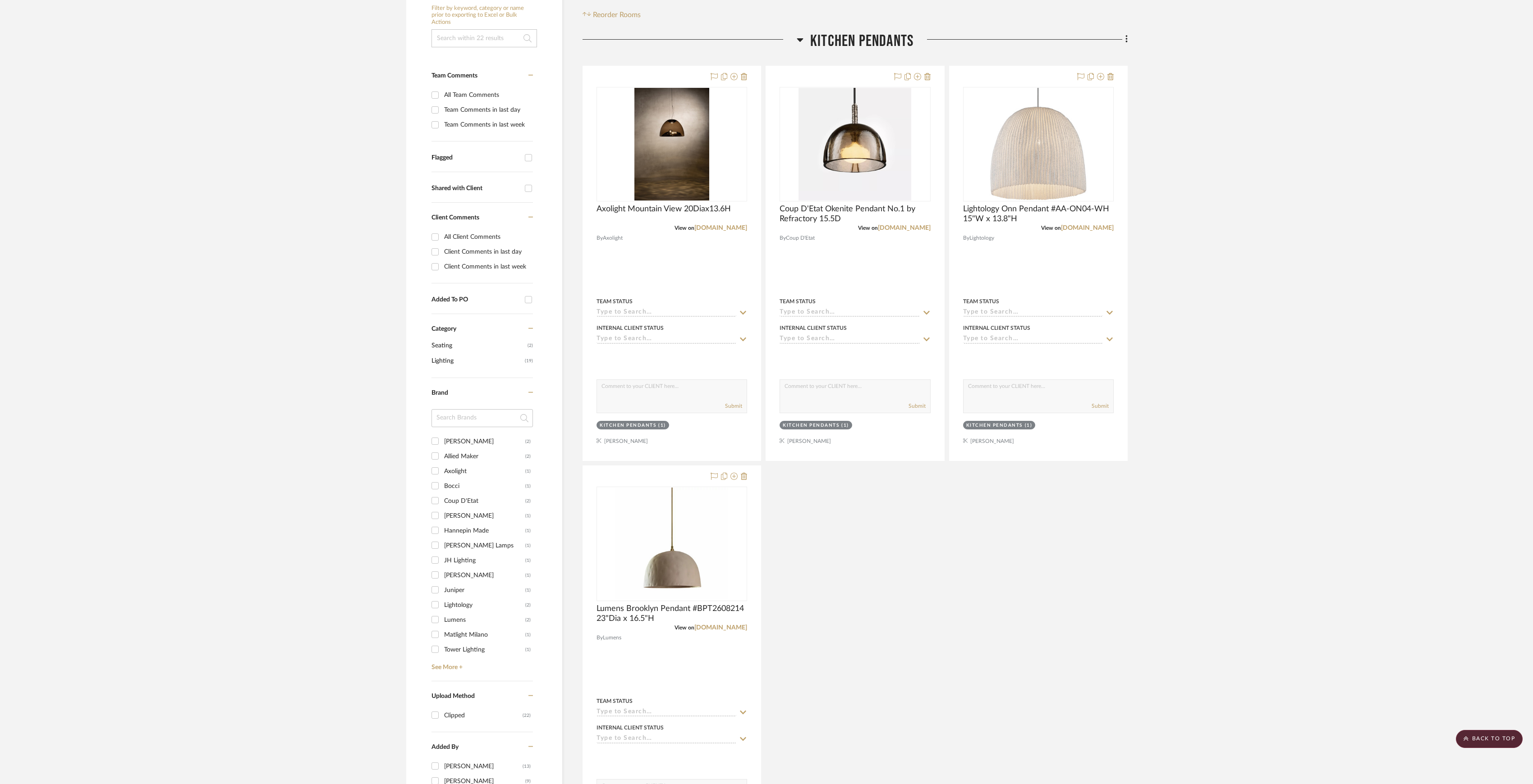
scroll to position [120, 0]
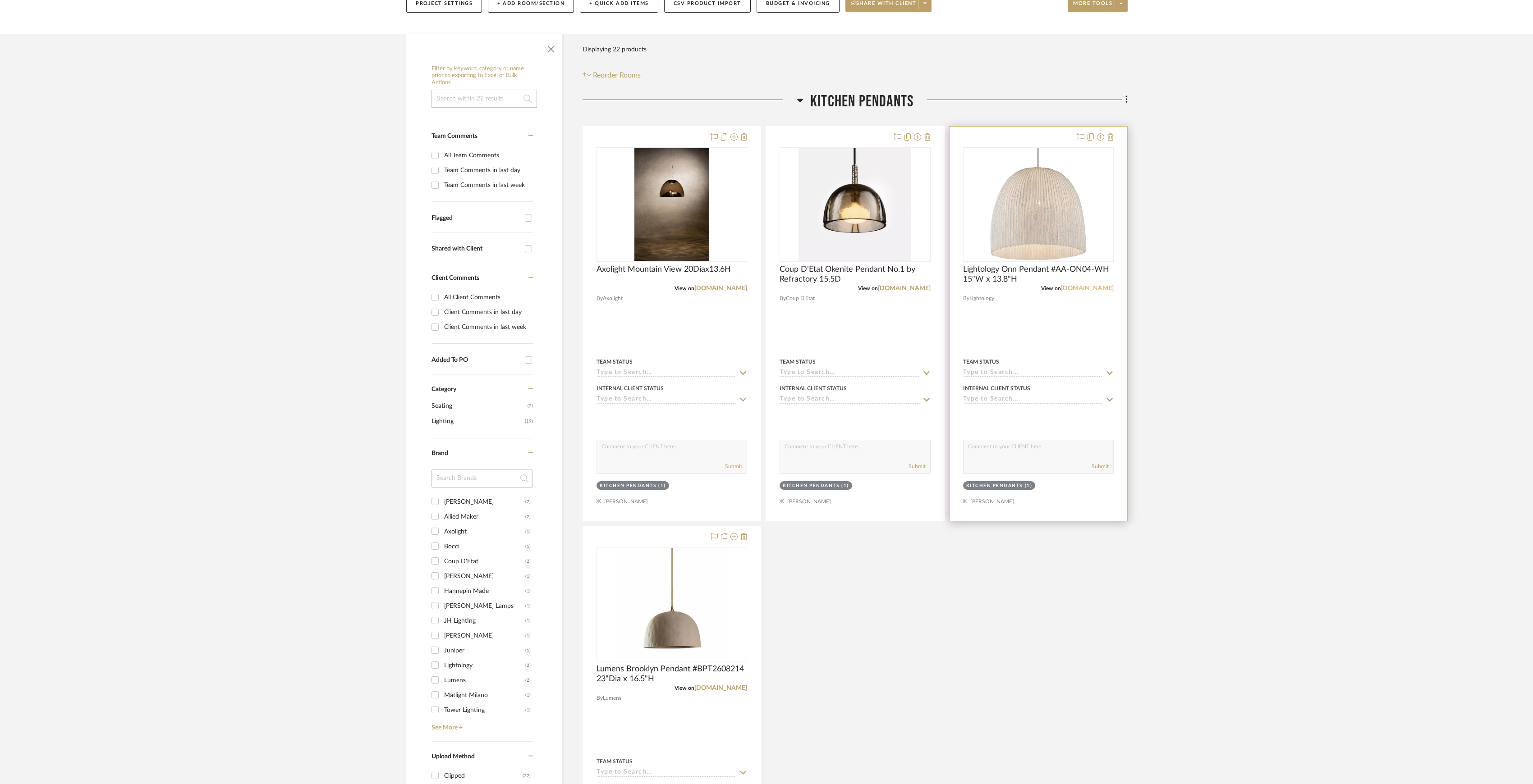
click at [1083, 291] on link "[DOMAIN_NAME]" at bounding box center [1087, 288] width 53 height 7
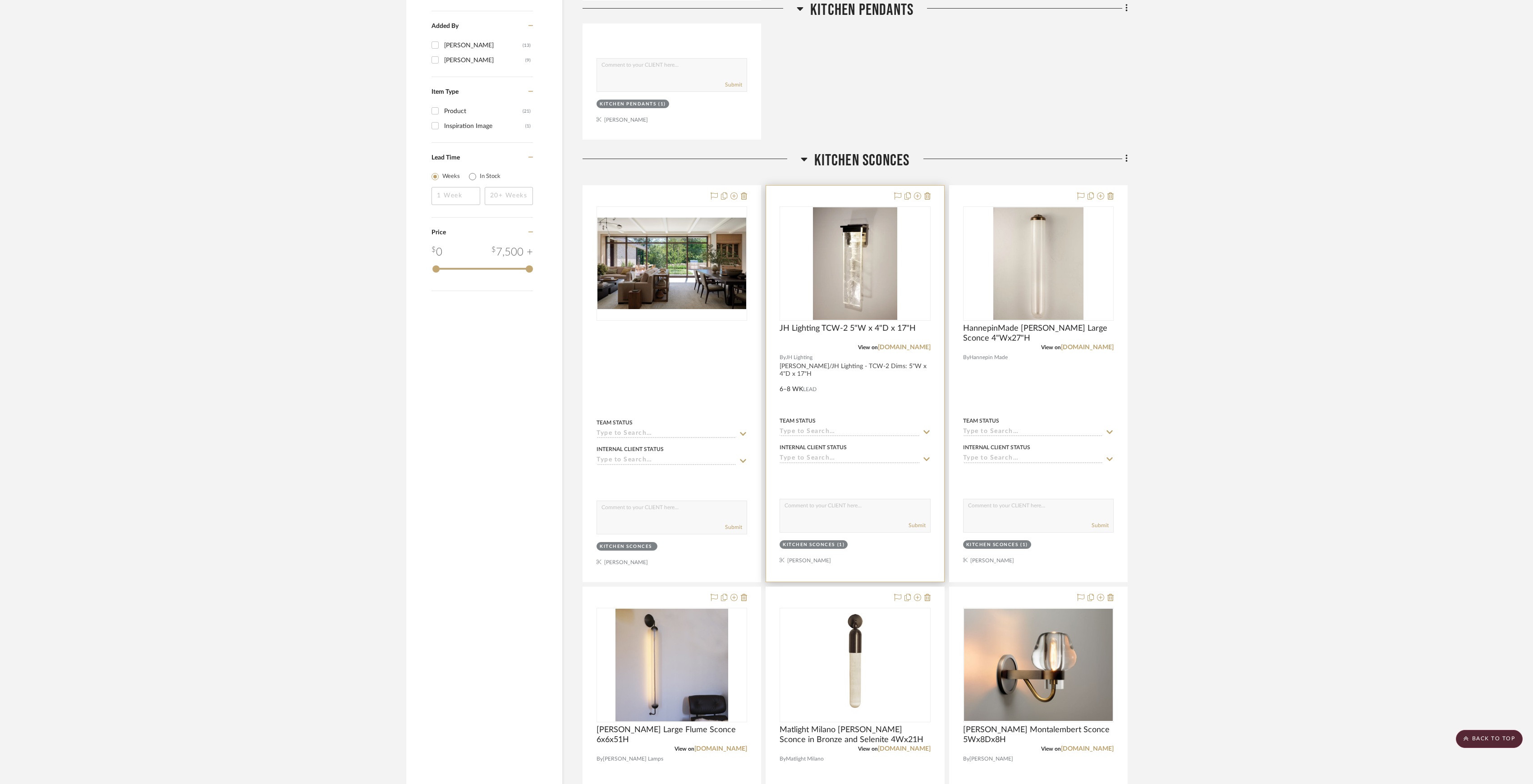
scroll to position [961, 0]
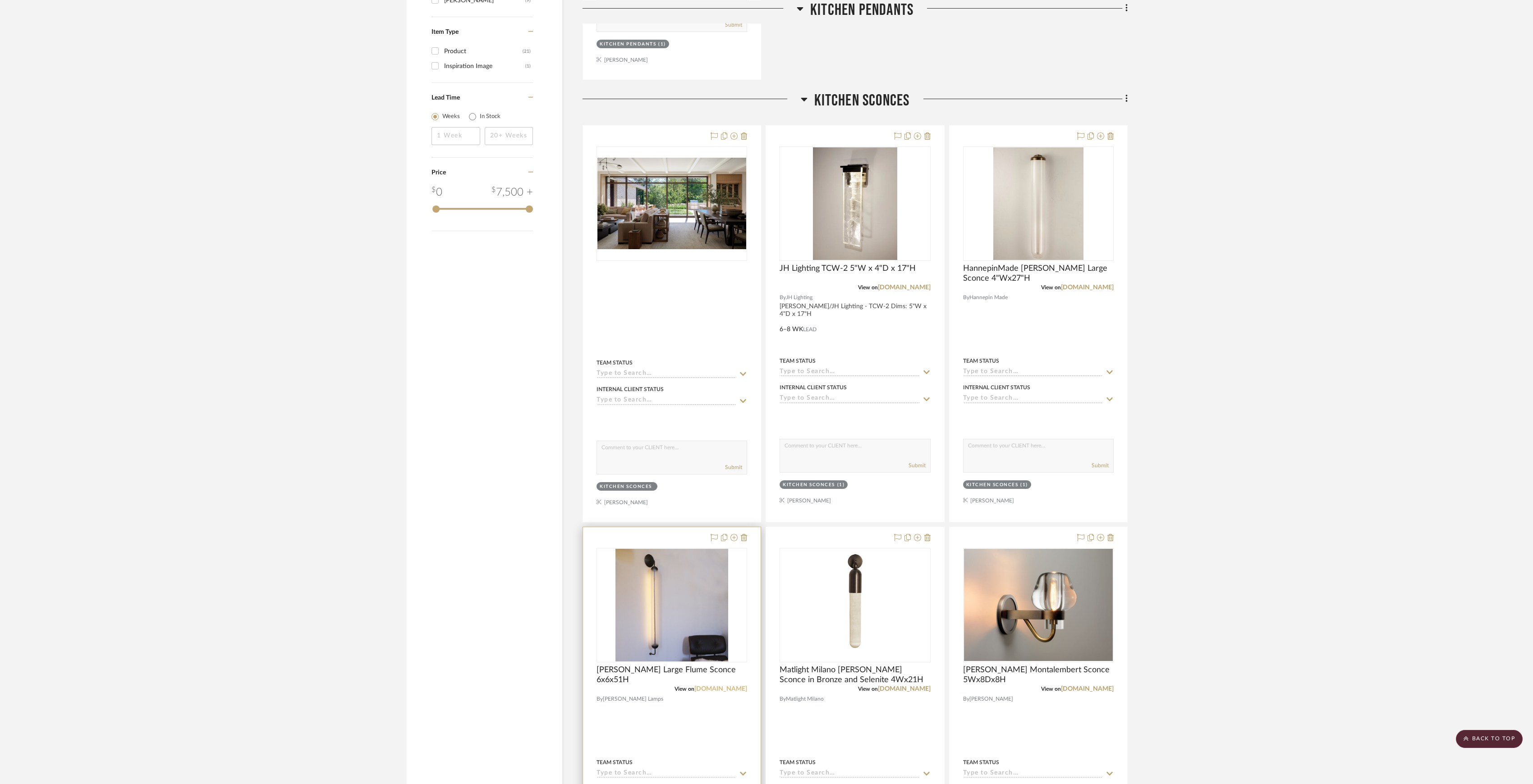
click at [726, 693] on div "View on [DOMAIN_NAME]" at bounding box center [672, 689] width 151 height 8
click at [729, 692] on link "[DOMAIN_NAME]" at bounding box center [720, 689] width 53 height 7
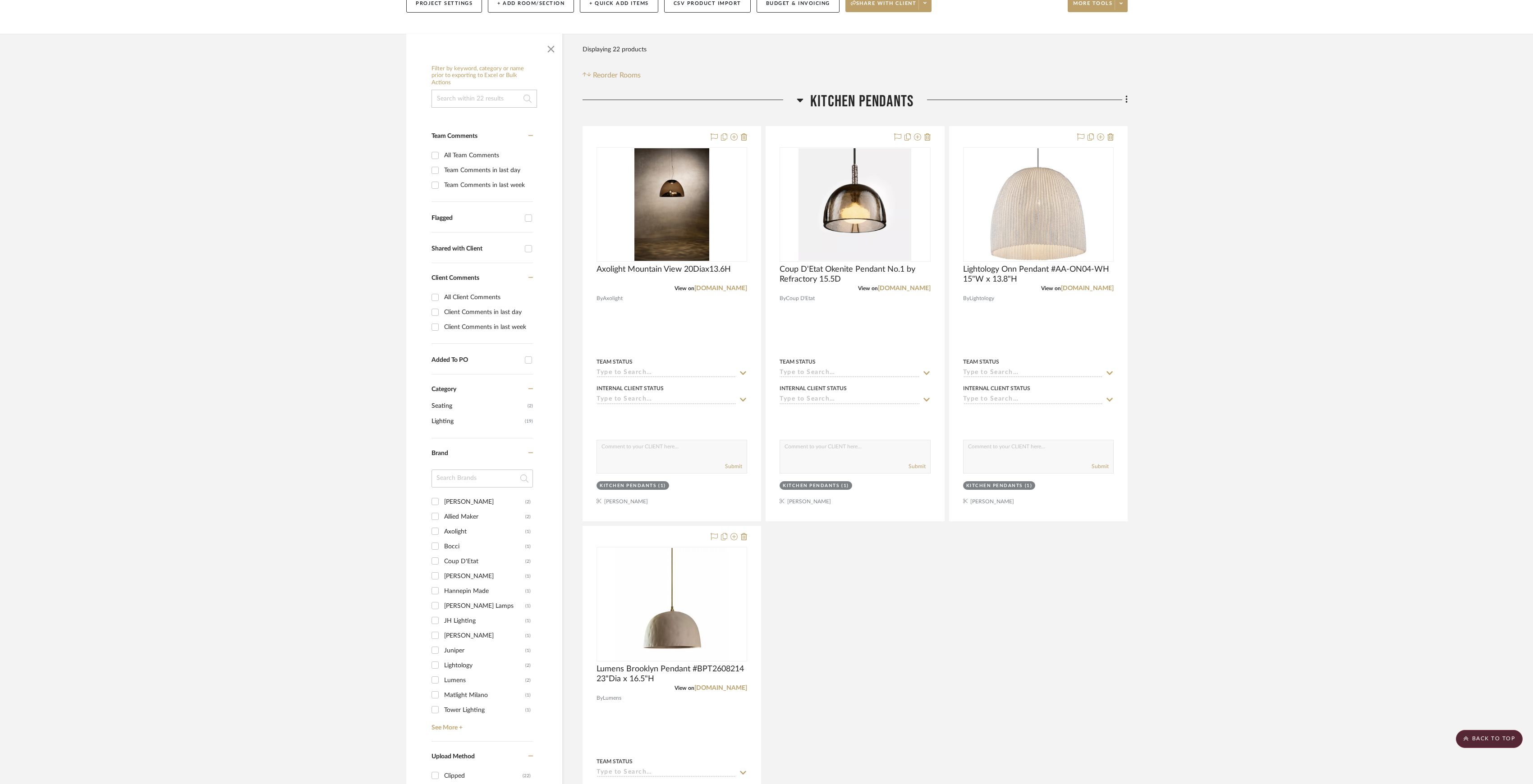
scroll to position [60, 0]
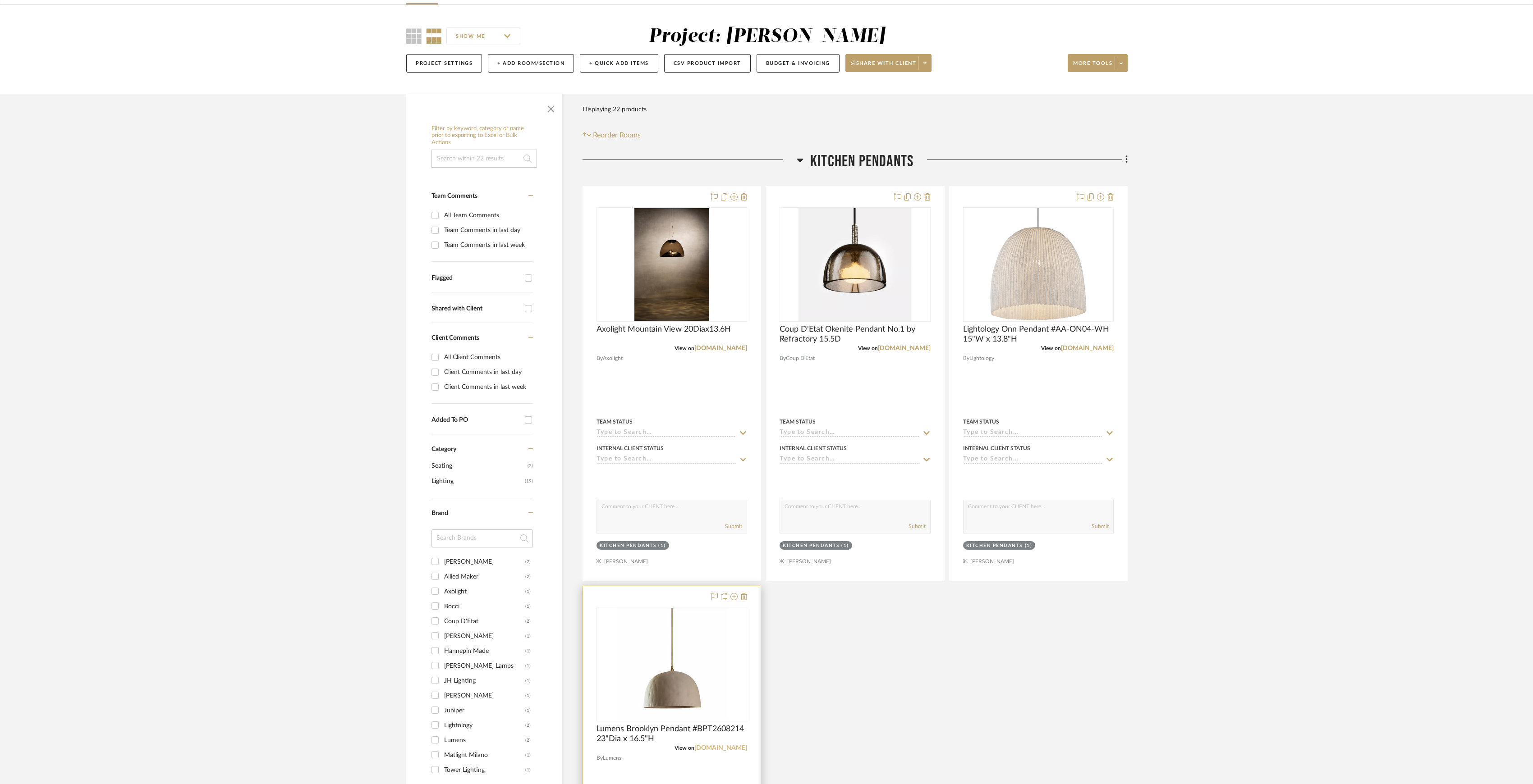
click at [732, 749] on link "[DOMAIN_NAME]" at bounding box center [720, 748] width 53 height 7
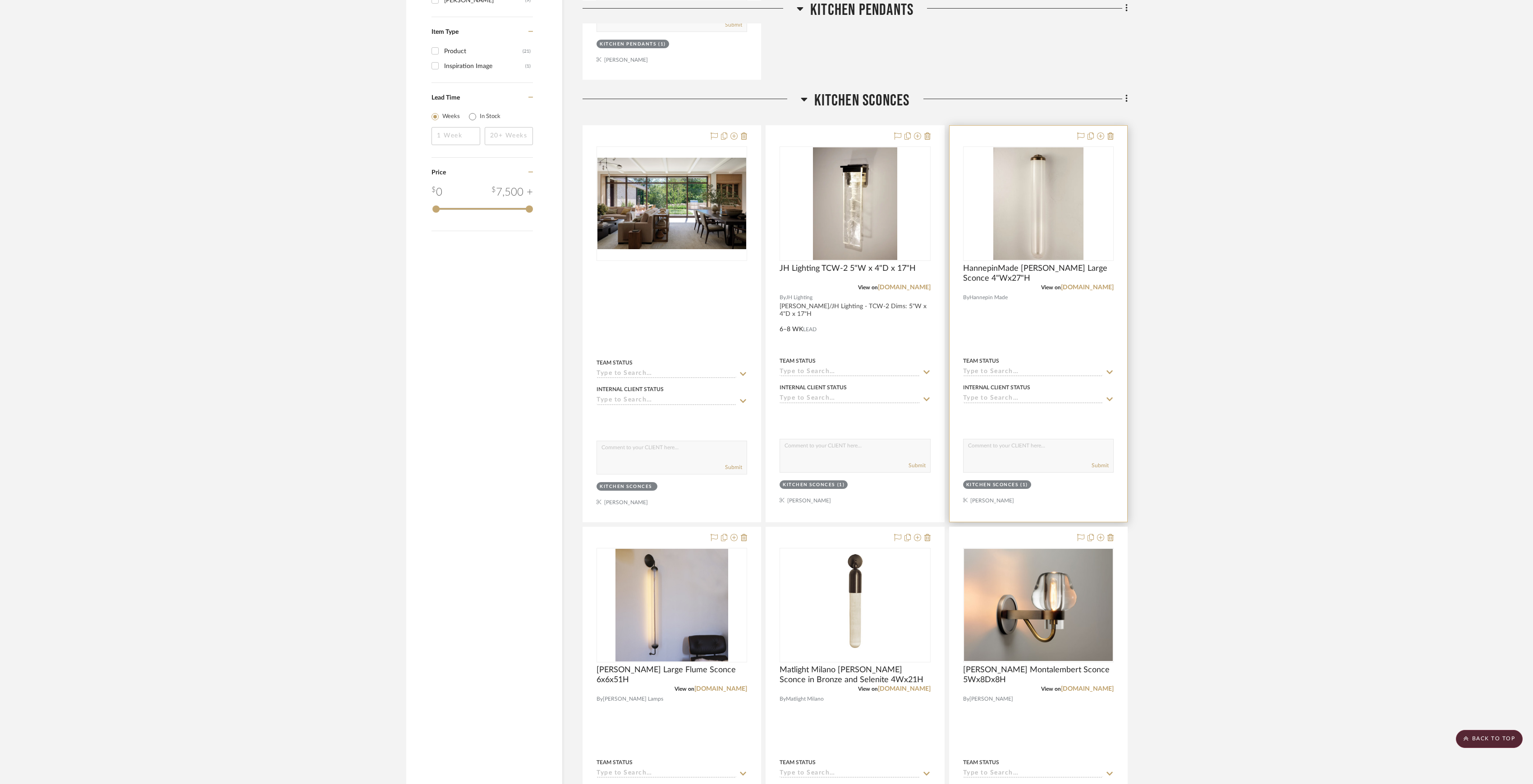
scroll to position [1201, 0]
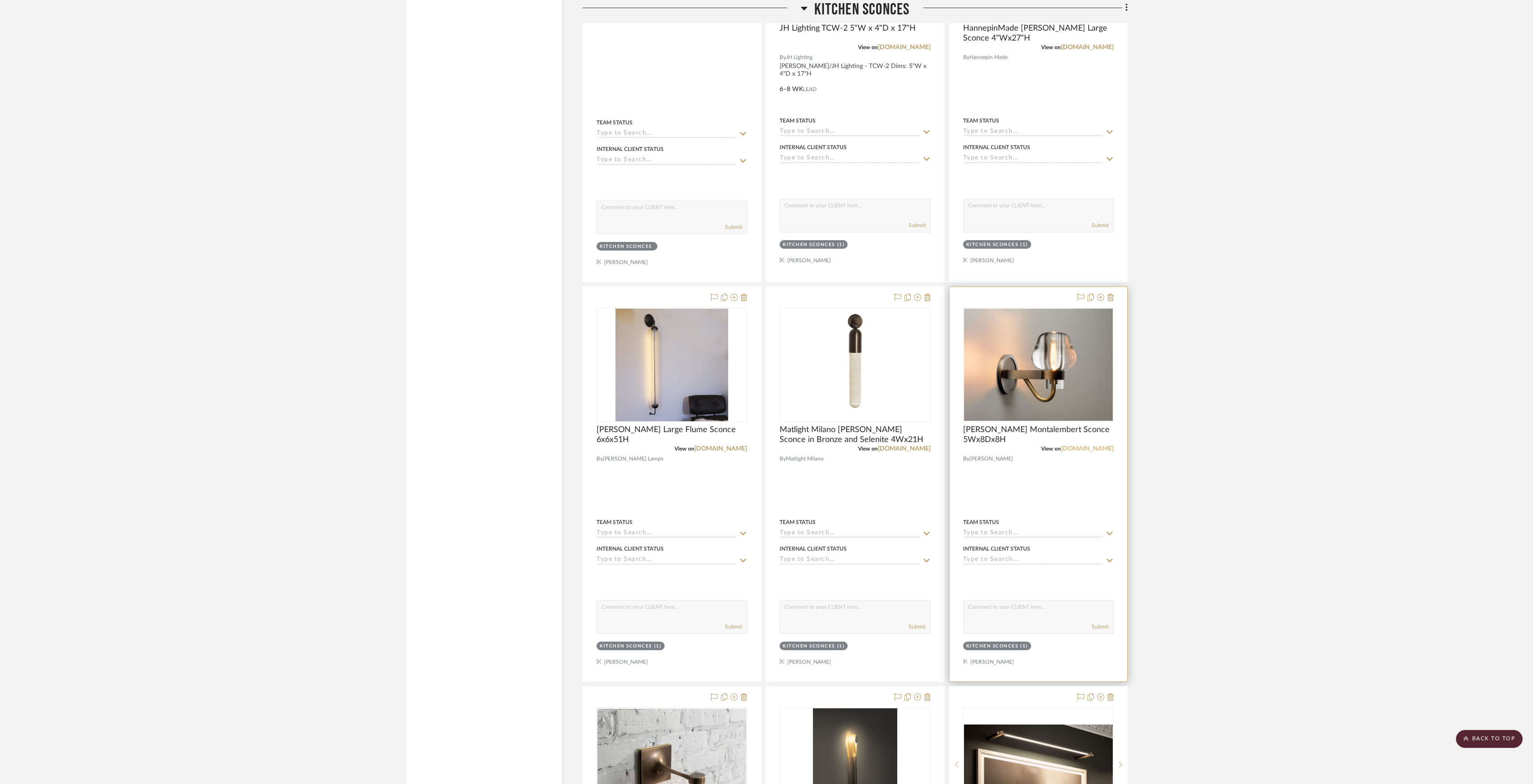
click at [1077, 452] on link "[DOMAIN_NAME]" at bounding box center [1087, 448] width 53 height 7
click at [1352, 156] on project-details-page "SHOW ME Project: [PERSON_NAME] Project Settings + Add Room/Section + Quick Add …" at bounding box center [766, 594] width 1533 height 3461
click at [1222, 402] on project-details-page "SHOW ME Project: [PERSON_NAME] Project Settings + Add Room/Section + Quick Add …" at bounding box center [766, 594] width 1533 height 3461
